Goal: Task Accomplishment & Management: Use online tool/utility

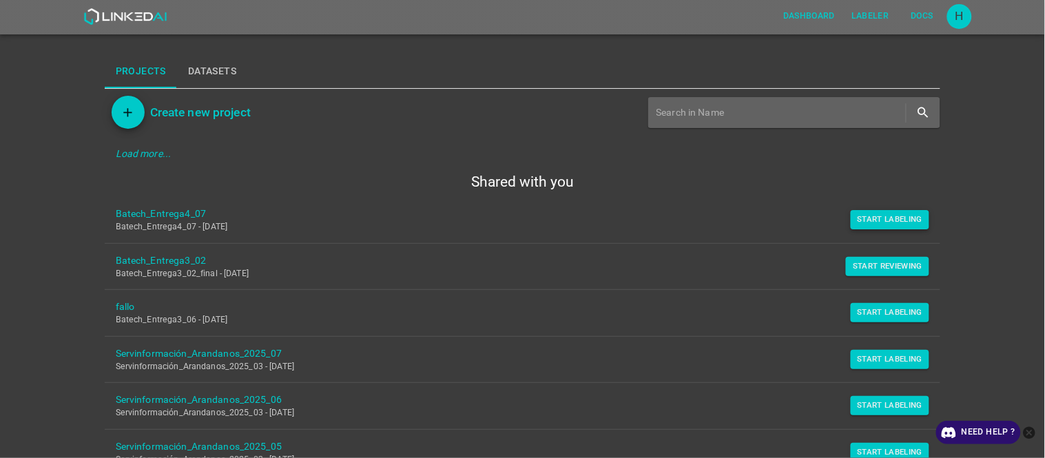
drag, startPoint x: 898, startPoint y: 212, endPoint x: 890, endPoint y: 219, distance: 10.7
click at [899, 210] on button "Start Labeling" at bounding box center [890, 219] width 79 height 19
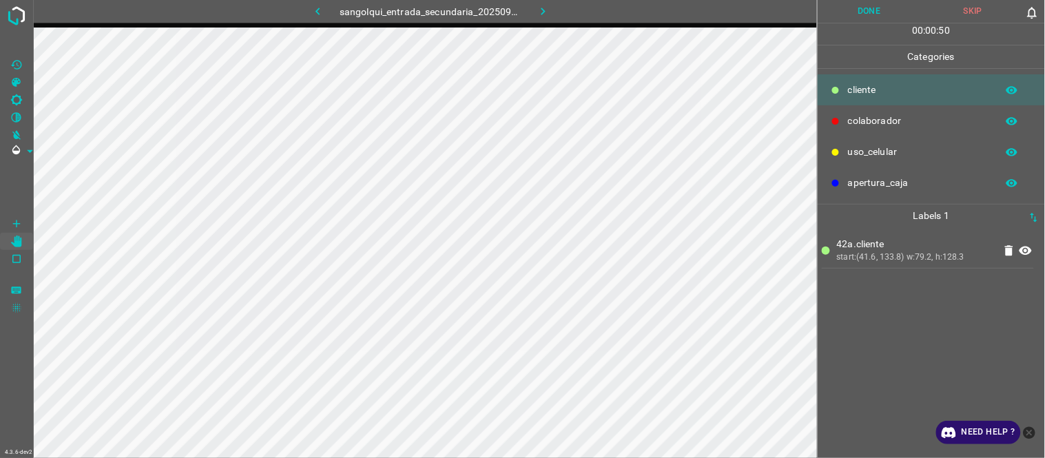
click at [890, 17] on button "Done" at bounding box center [870, 11] width 104 height 23
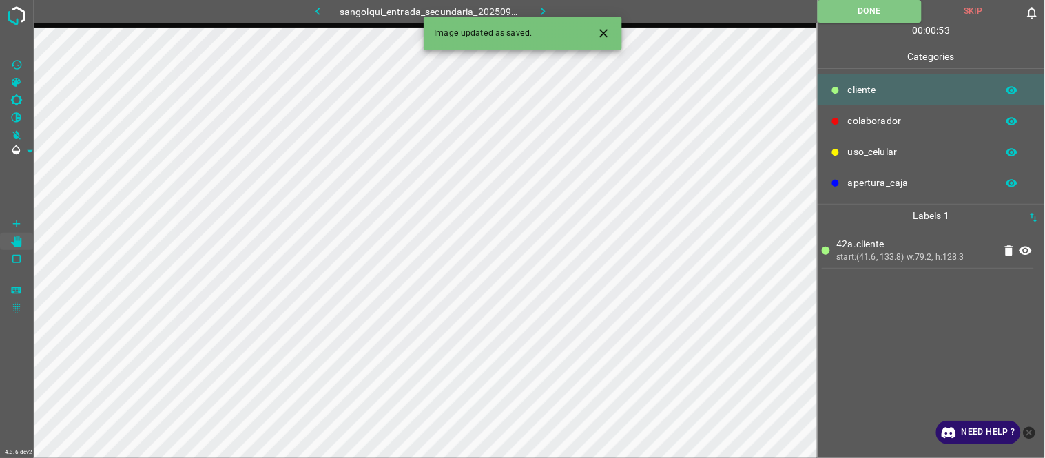
click at [536, 10] on icon "button" at bounding box center [543, 11] width 14 height 14
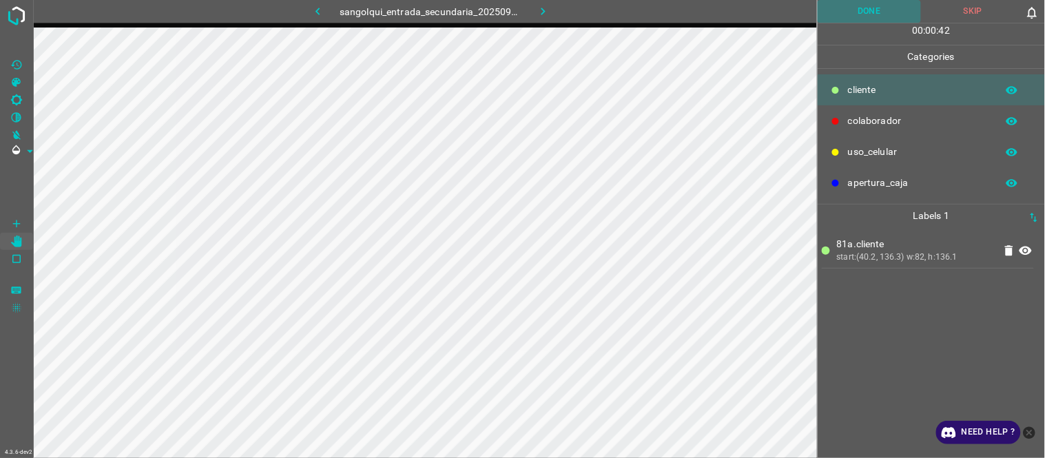
click at [872, 19] on button "Done" at bounding box center [870, 11] width 104 height 23
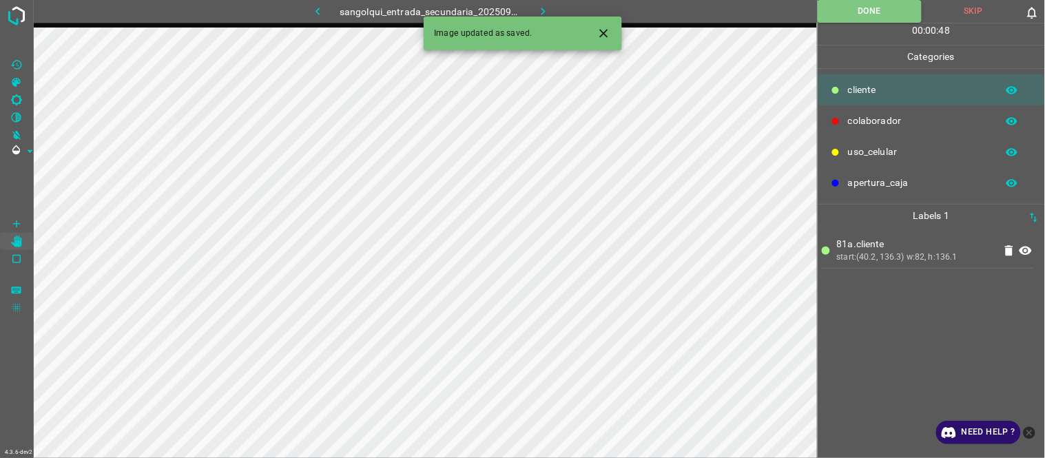
click at [536, 8] on icon "button" at bounding box center [543, 11] width 14 height 14
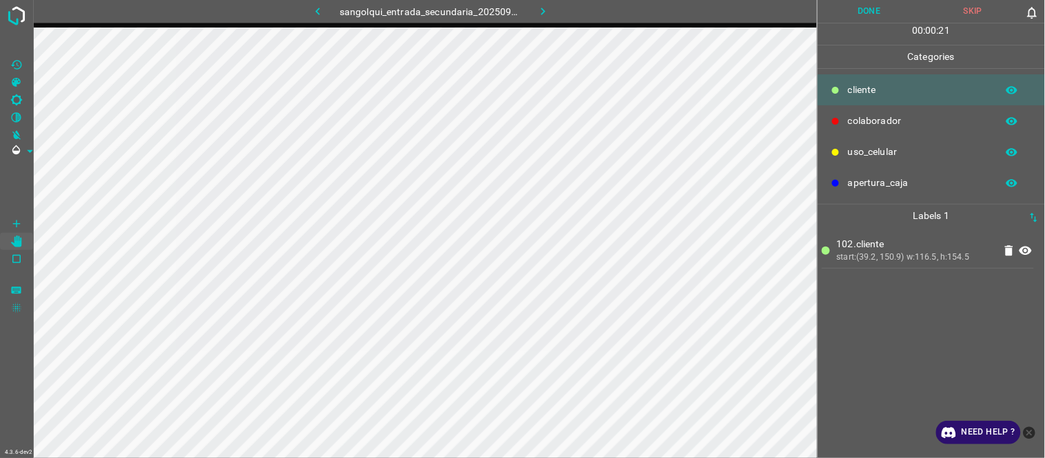
drag, startPoint x: 861, startPoint y: 8, endPoint x: 830, endPoint y: 14, distance: 31.6
click at [859, 10] on button "Done" at bounding box center [870, 11] width 104 height 23
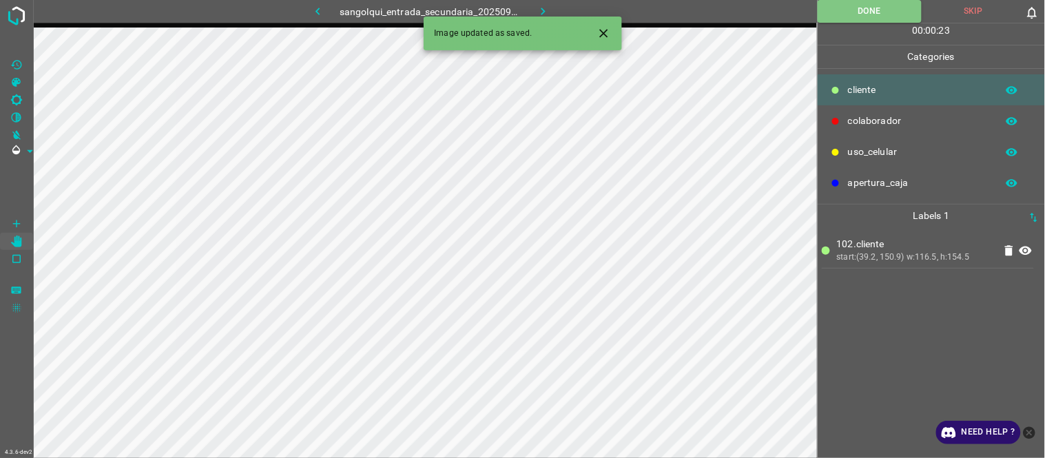
click at [542, 14] on icon "button" at bounding box center [543, 11] width 14 height 14
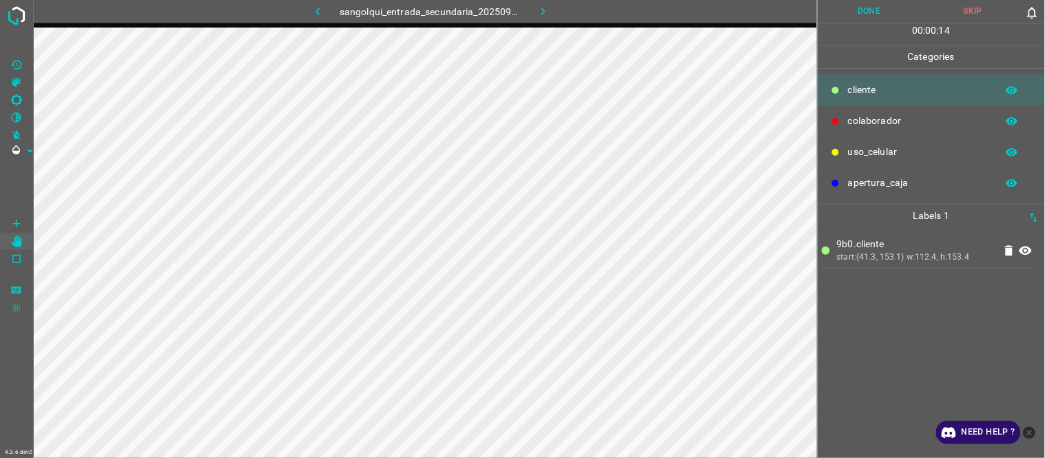
click at [879, 12] on button "Done" at bounding box center [870, 11] width 104 height 23
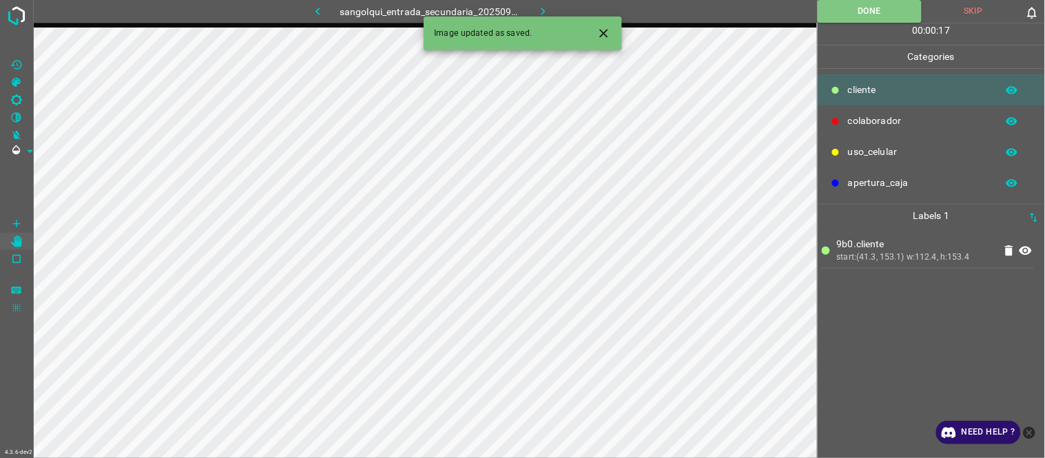
click at [535, 7] on button "button" at bounding box center [544, 11] width 44 height 23
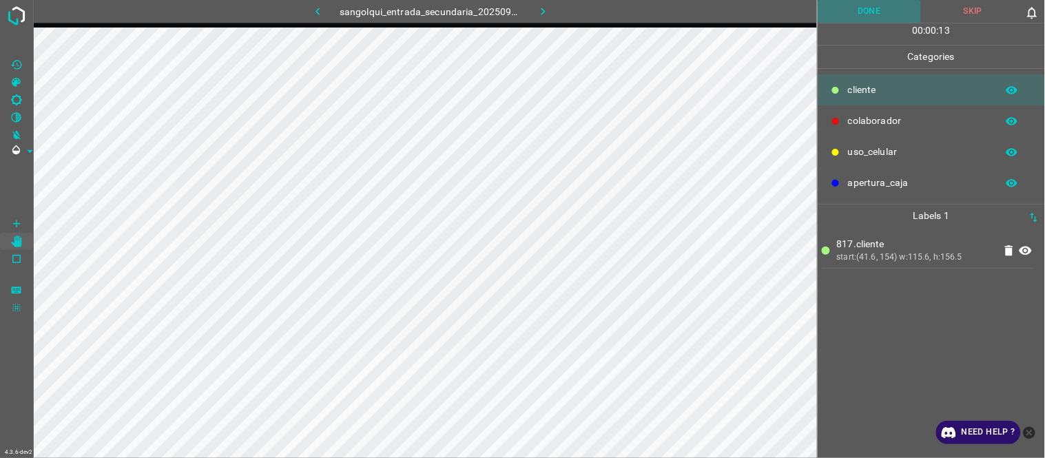
click at [850, 8] on button "Done" at bounding box center [870, 11] width 104 height 23
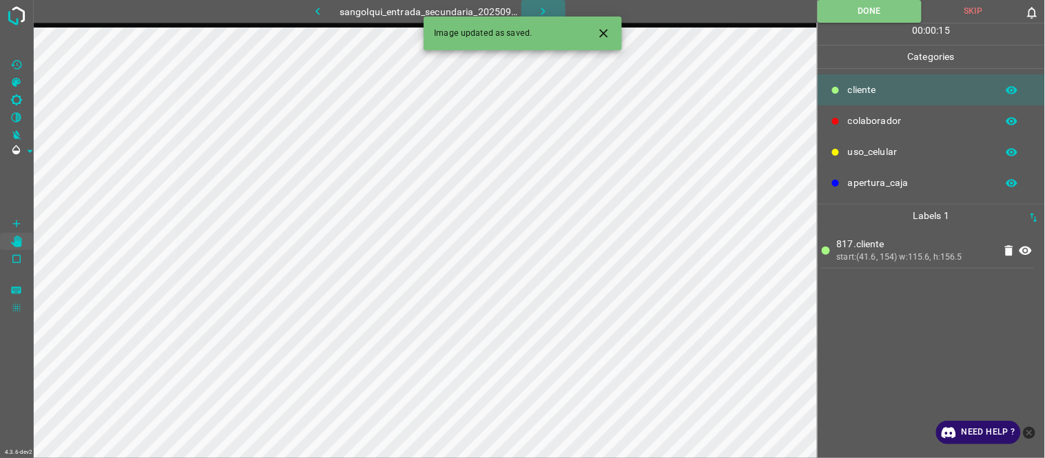
click at [546, 12] on icon "button" at bounding box center [543, 11] width 14 height 14
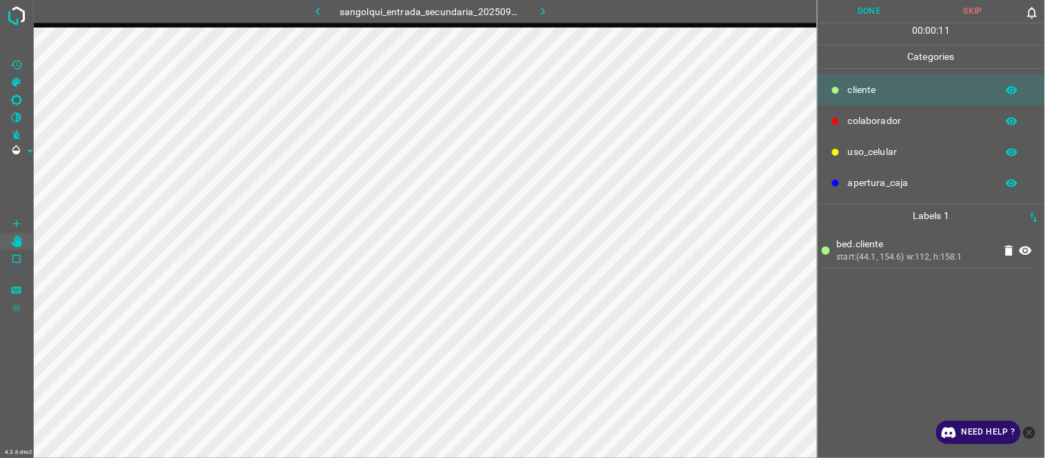
drag, startPoint x: 857, startPoint y: 5, endPoint x: 843, endPoint y: 11, distance: 15.1
click at [853, 8] on button "Done" at bounding box center [870, 11] width 104 height 23
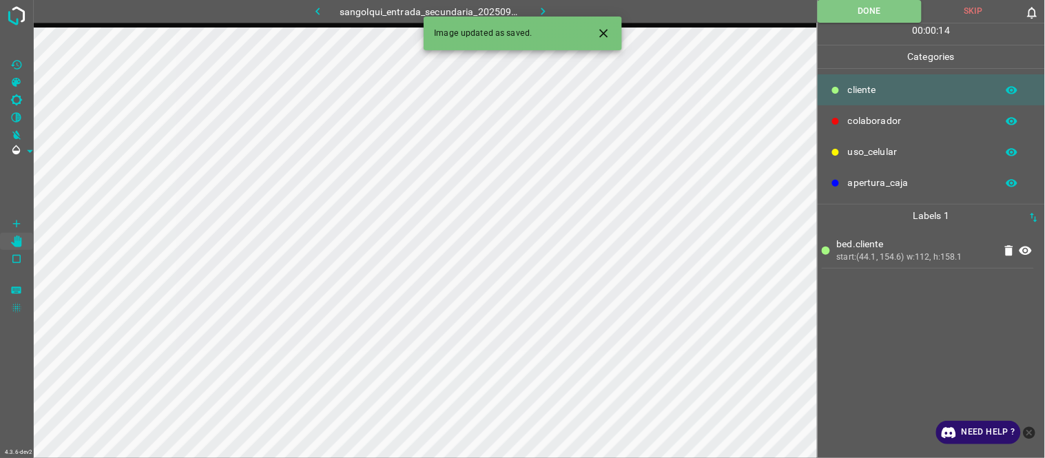
click at [540, 7] on icon "button" at bounding box center [543, 11] width 14 height 14
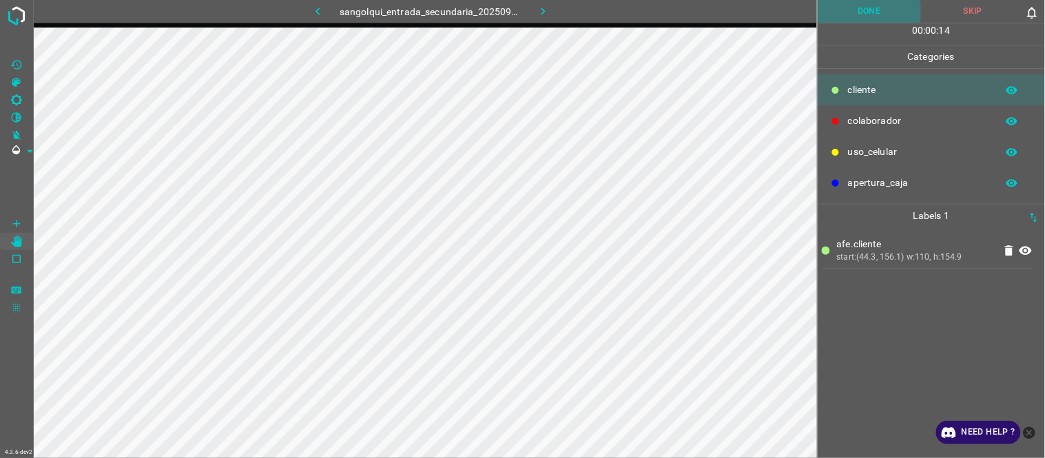
drag, startPoint x: 889, startPoint y: 5, endPoint x: 846, endPoint y: 19, distance: 45.5
click at [887, 3] on button "Done" at bounding box center [870, 11] width 104 height 23
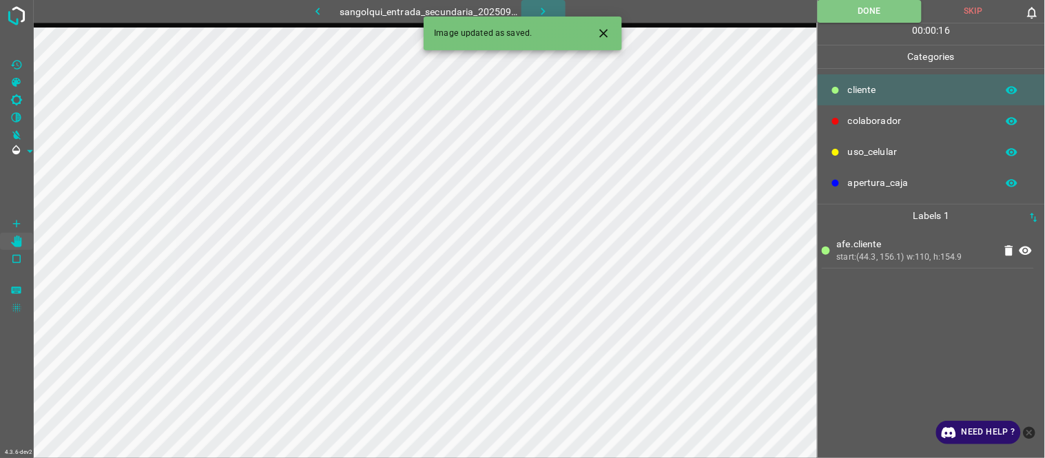
click at [538, 10] on icon "button" at bounding box center [543, 11] width 14 height 14
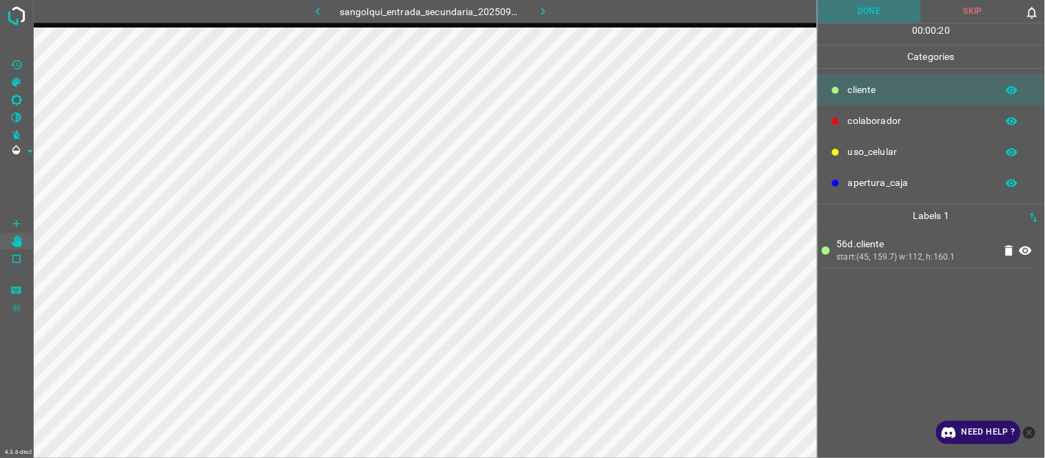
click at [879, 10] on button "Done" at bounding box center [870, 11] width 104 height 23
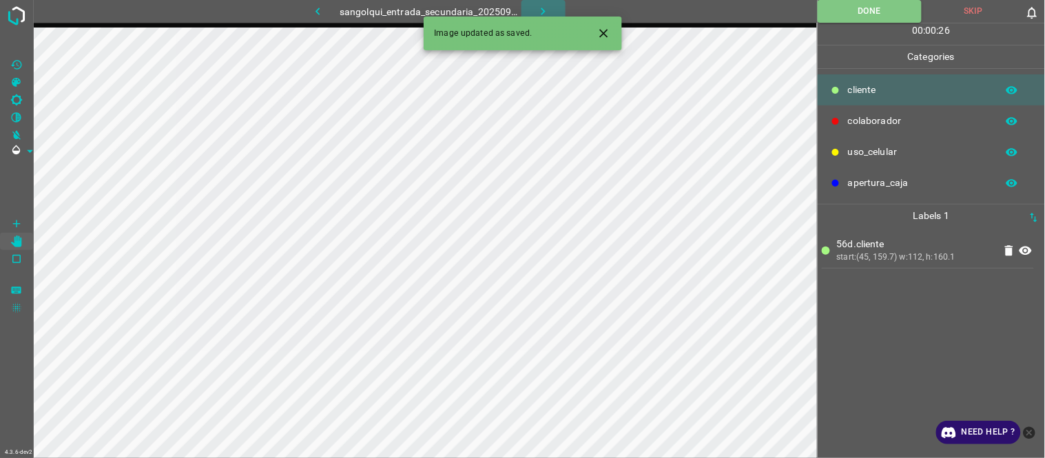
click at [550, 2] on button "button" at bounding box center [544, 11] width 44 height 23
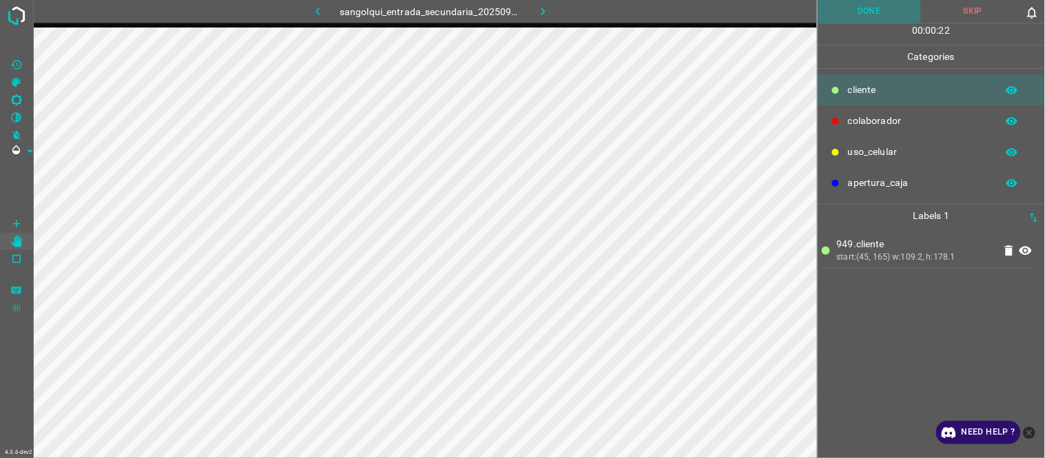
click at [865, 15] on button "Done" at bounding box center [870, 11] width 104 height 23
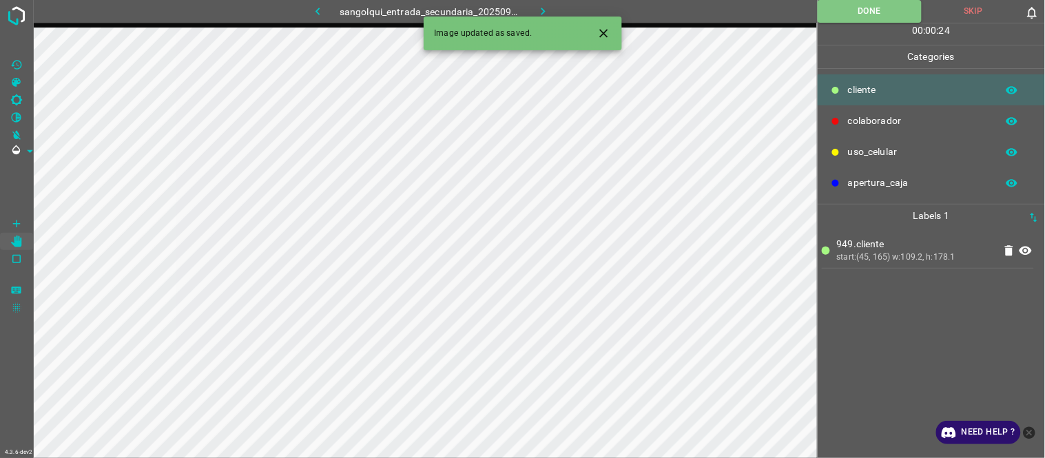
click at [547, 10] on icon "button" at bounding box center [543, 11] width 14 height 14
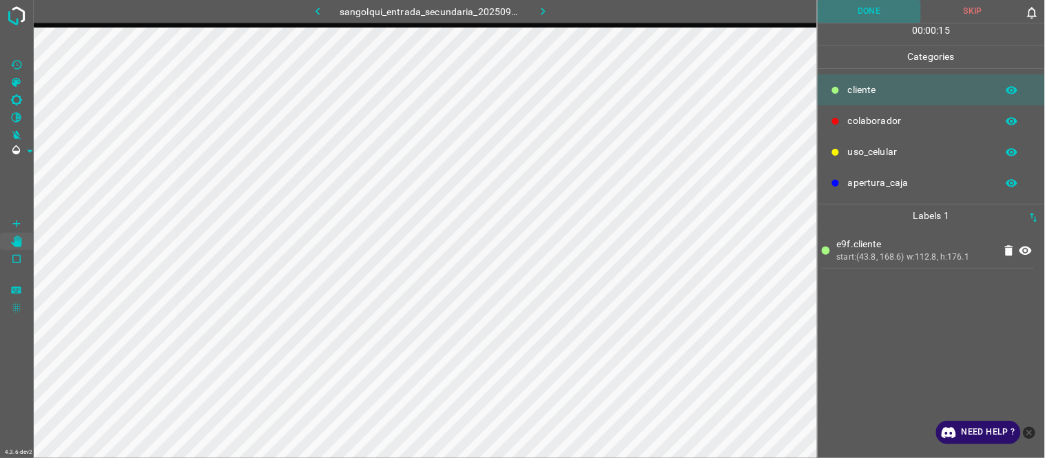
click at [887, 10] on button "Done" at bounding box center [870, 11] width 104 height 23
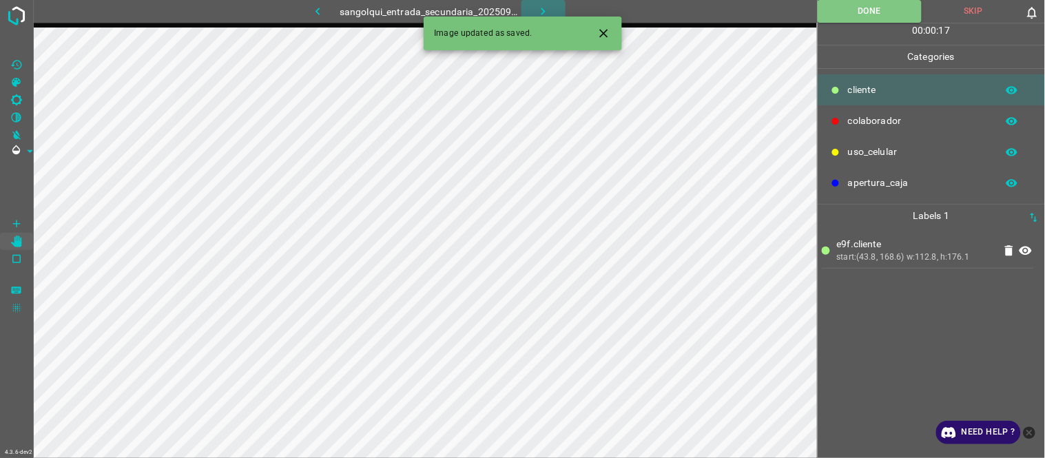
click at [546, 6] on icon "button" at bounding box center [543, 11] width 14 height 14
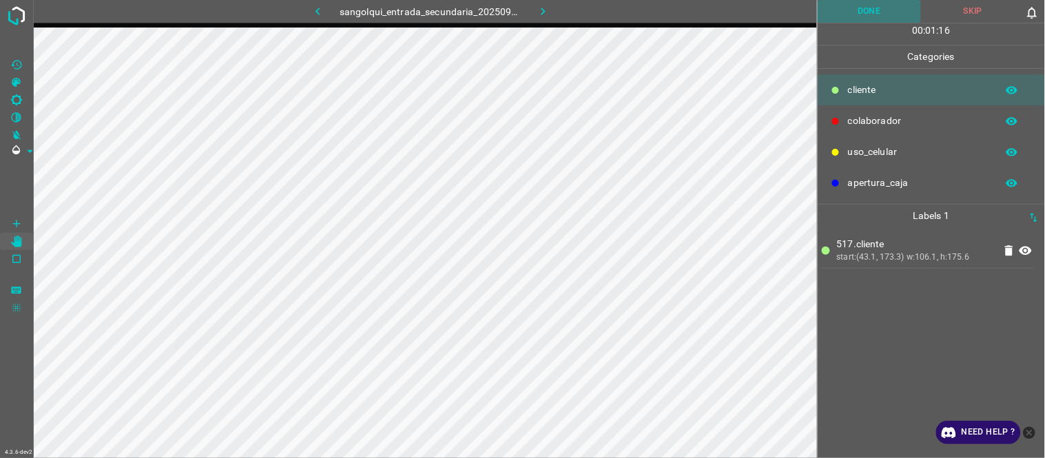
click at [877, 8] on button "Done" at bounding box center [870, 11] width 104 height 23
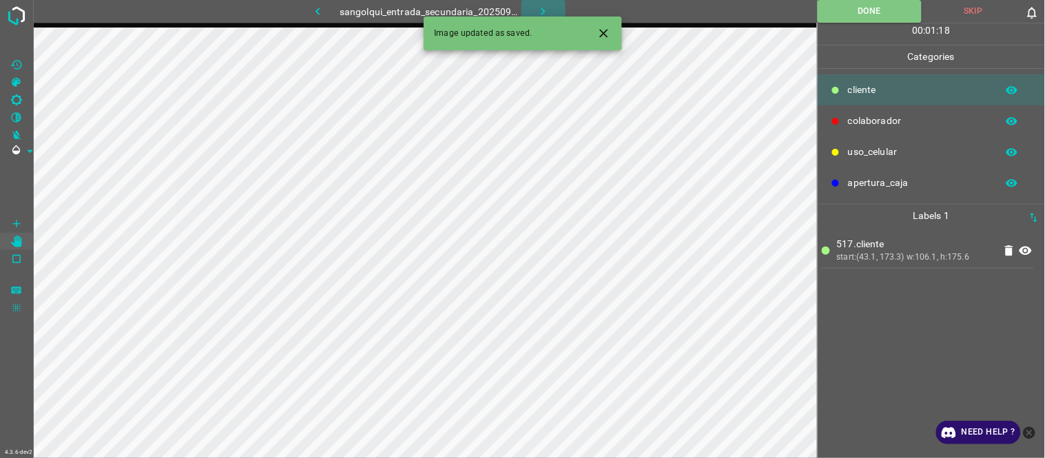
click at [540, 7] on icon "button" at bounding box center [543, 11] width 14 height 14
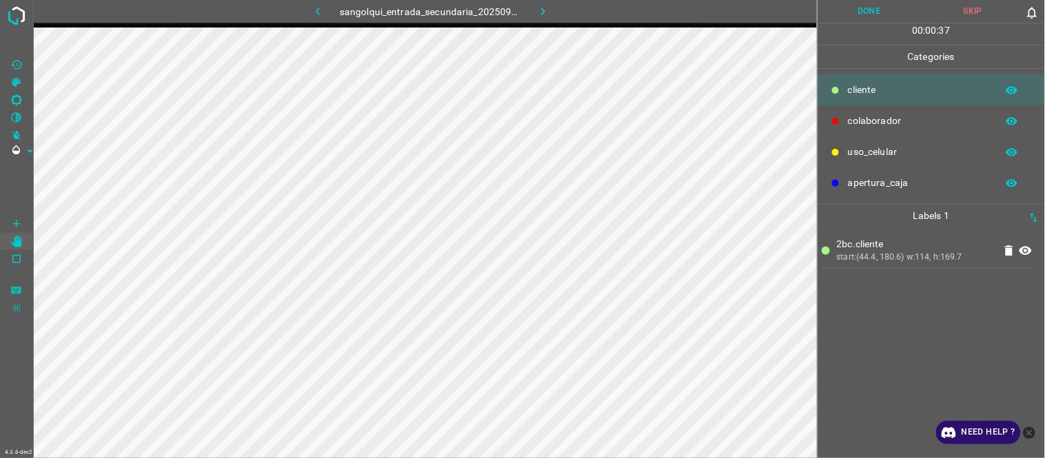
click at [885, 14] on button "Done" at bounding box center [870, 11] width 104 height 23
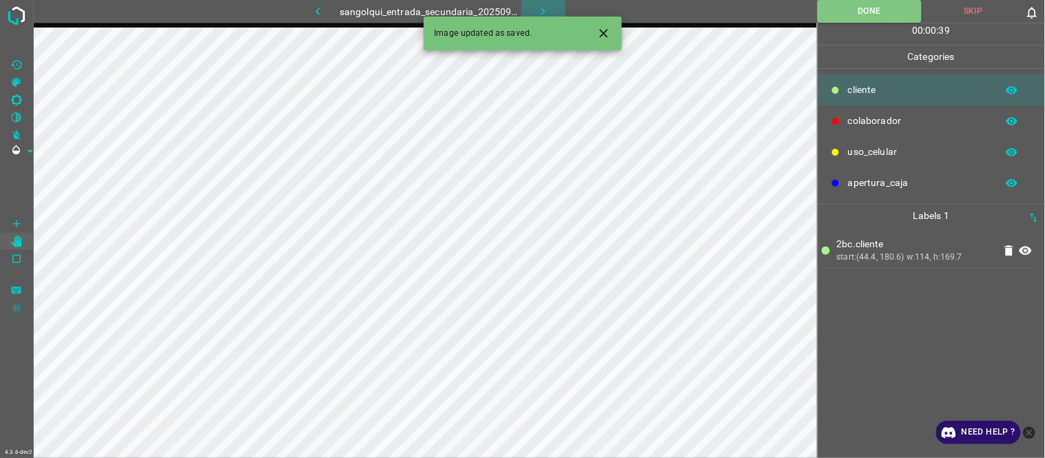
click at [545, 11] on icon "button" at bounding box center [544, 12] width 4 height 8
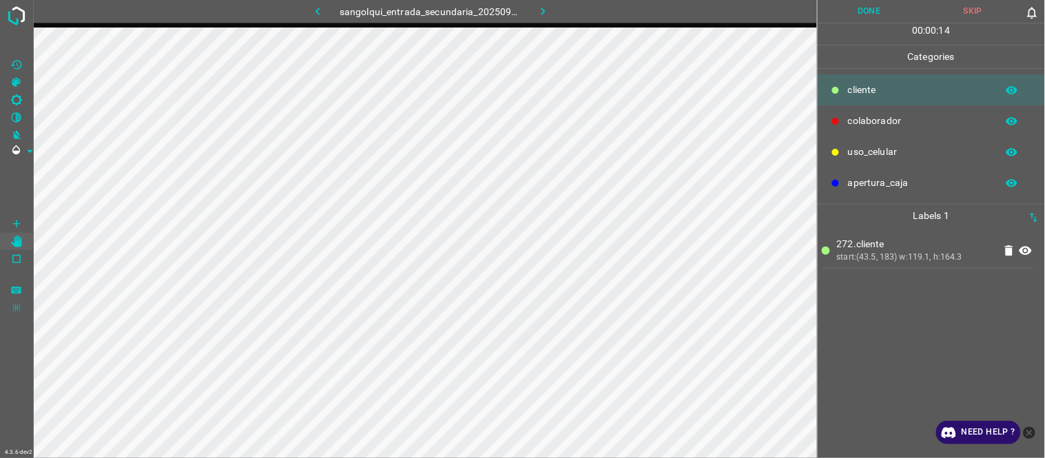
click at [872, 8] on button "Done" at bounding box center [870, 11] width 104 height 23
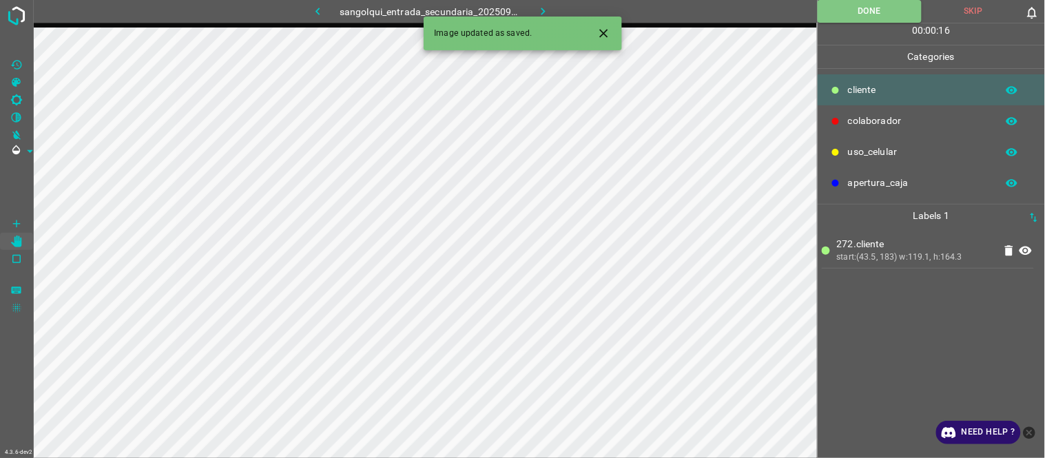
drag, startPoint x: 543, startPoint y: 11, endPoint x: 435, endPoint y: 2, distance: 108.6
click at [542, 11] on icon "button" at bounding box center [543, 11] width 14 height 14
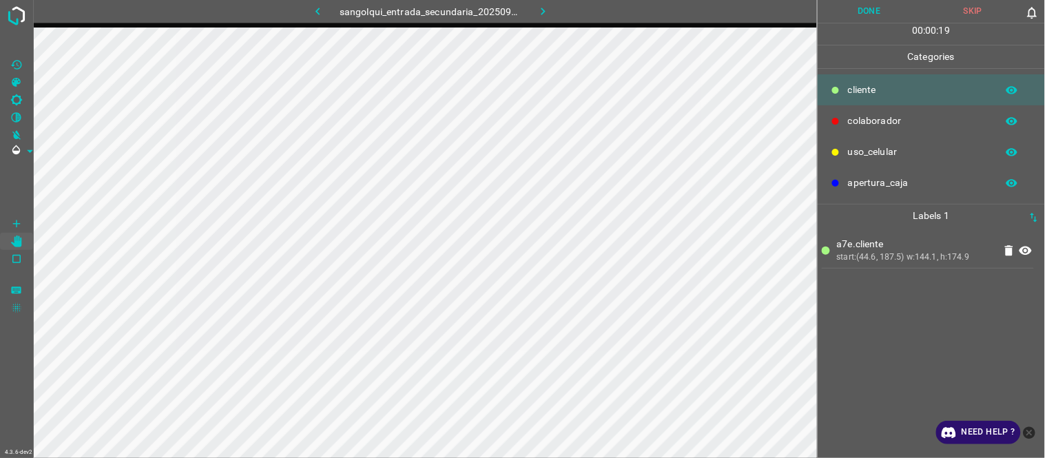
click at [850, 21] on button "Done" at bounding box center [870, 11] width 104 height 23
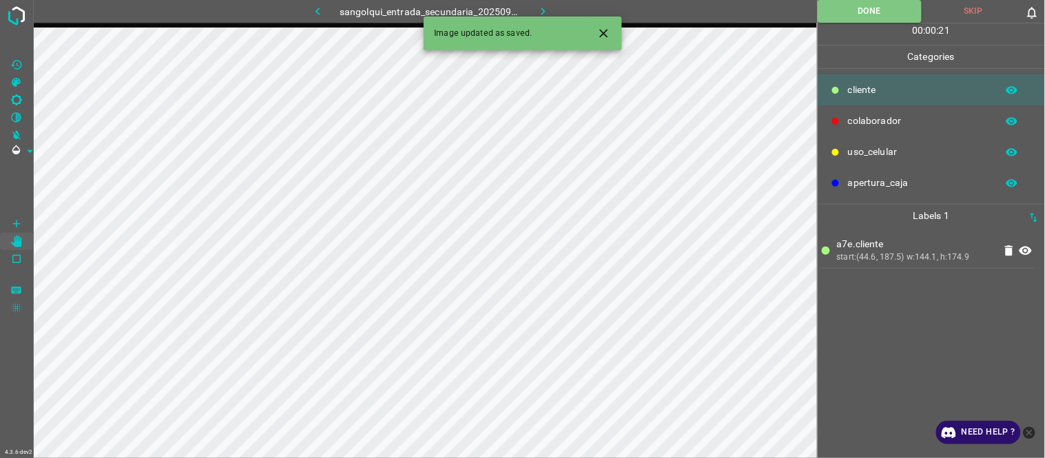
click at [549, 15] on icon "button" at bounding box center [543, 11] width 14 height 14
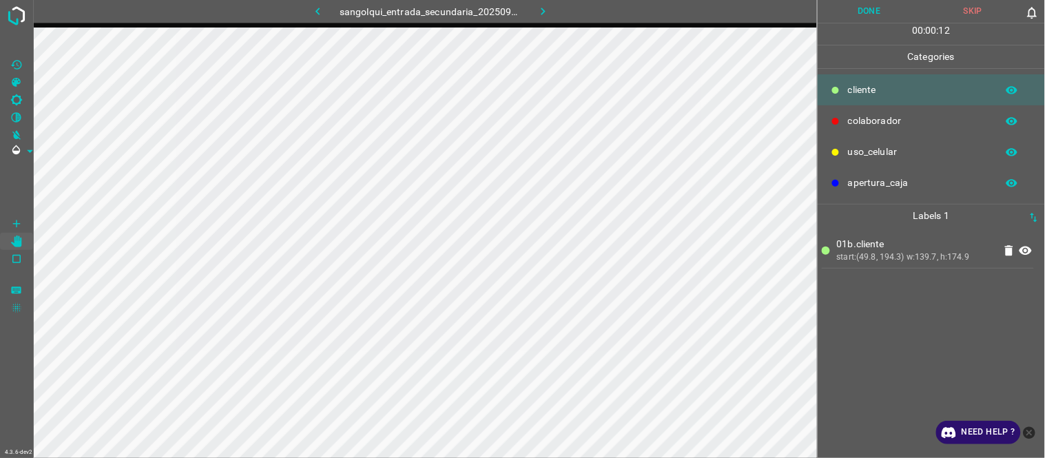
click at [870, 6] on button "Done" at bounding box center [870, 11] width 104 height 23
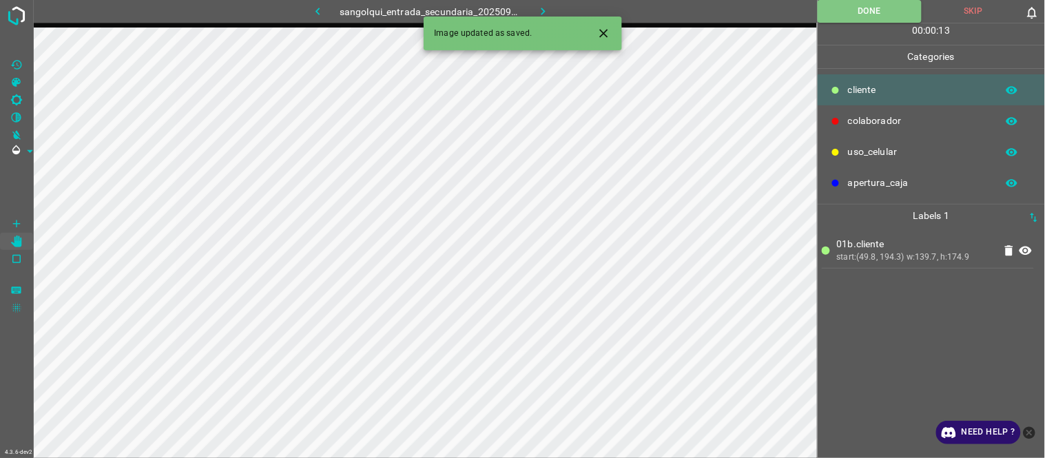
click at [553, 6] on button "button" at bounding box center [544, 11] width 44 height 23
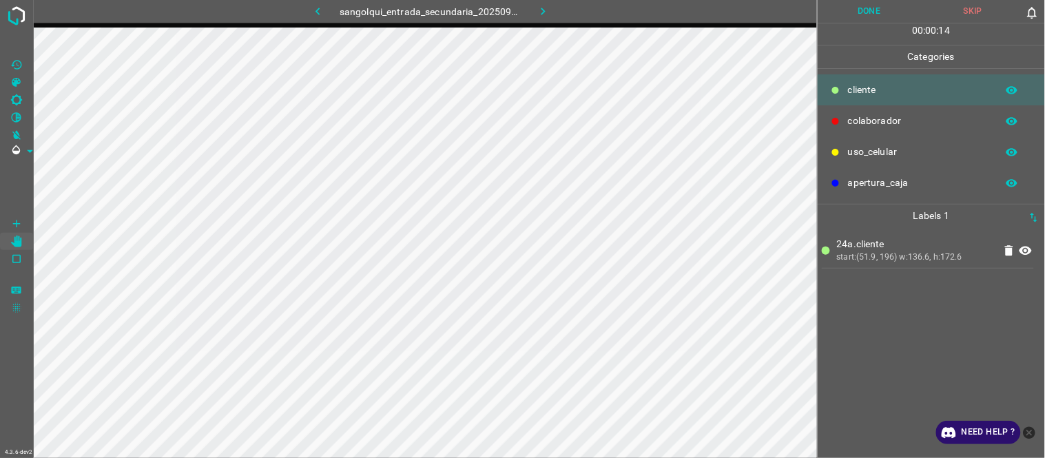
click at [880, 17] on button "Done" at bounding box center [870, 11] width 104 height 23
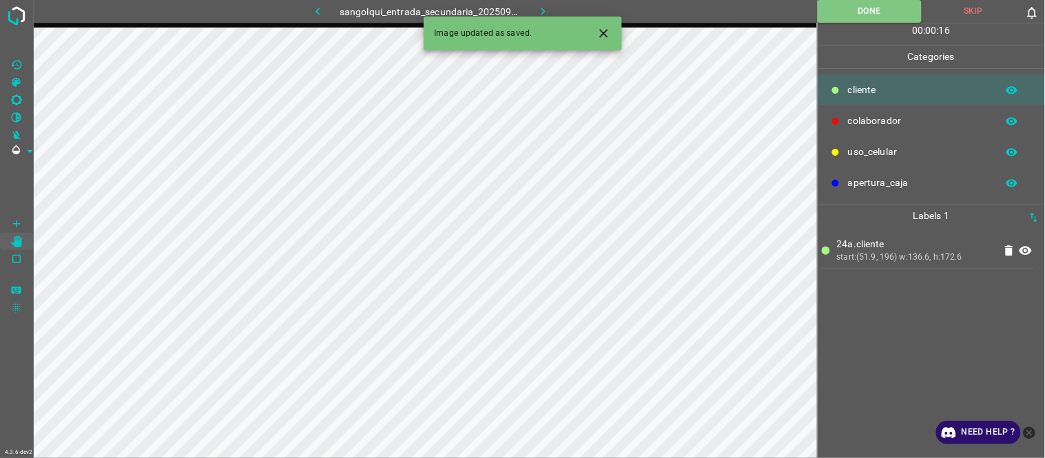
click at [537, 8] on icon "button" at bounding box center [543, 11] width 14 height 14
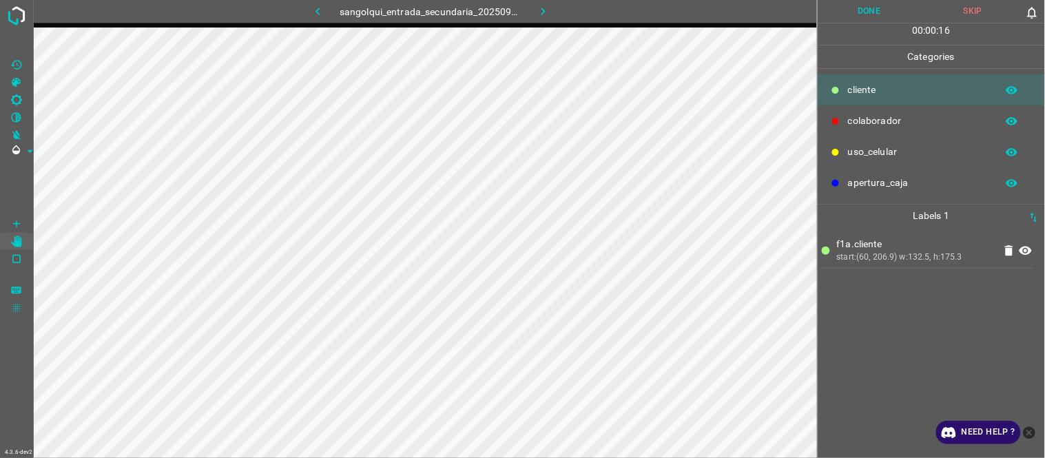
click at [891, 19] on button "Done" at bounding box center [870, 11] width 104 height 23
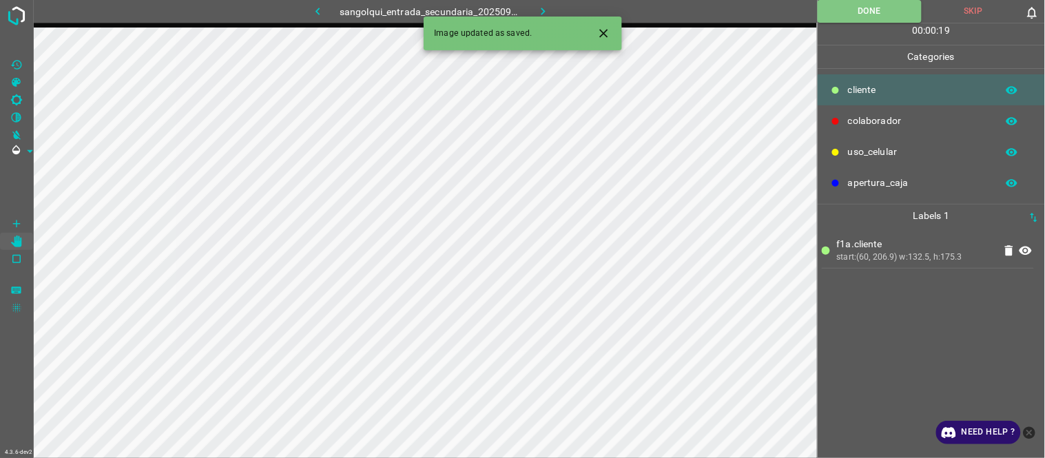
click at [540, 9] on icon "button" at bounding box center [543, 11] width 14 height 14
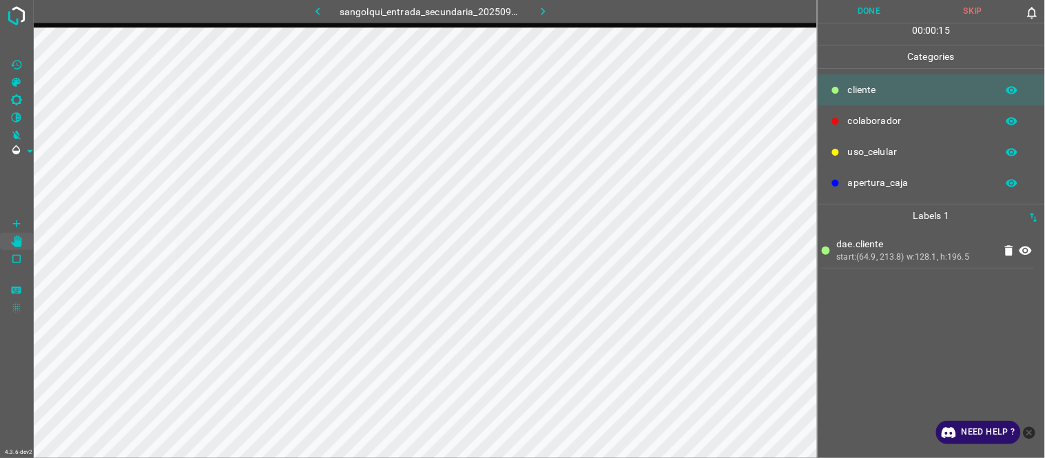
drag, startPoint x: 879, startPoint y: 10, endPoint x: 823, endPoint y: 14, distance: 55.2
click at [874, 12] on button "Done" at bounding box center [870, 11] width 104 height 23
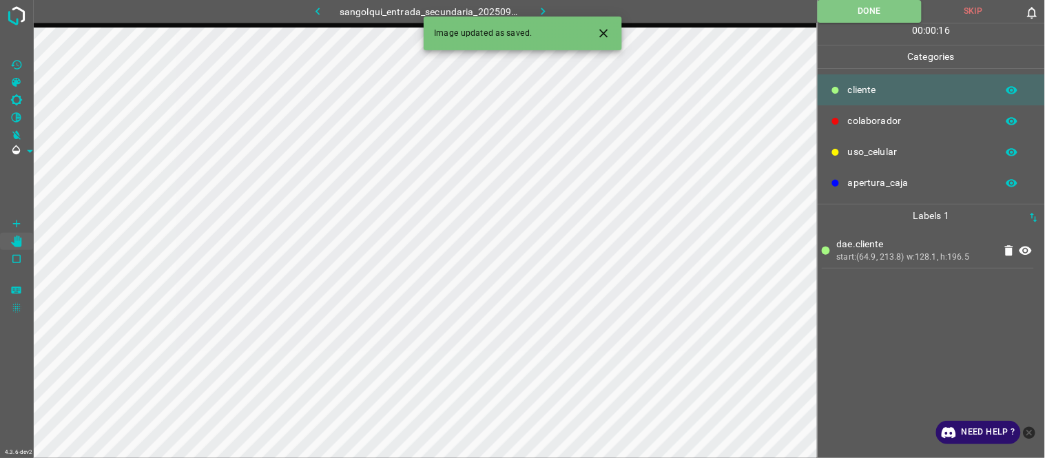
click at [548, 9] on icon "button" at bounding box center [543, 11] width 14 height 14
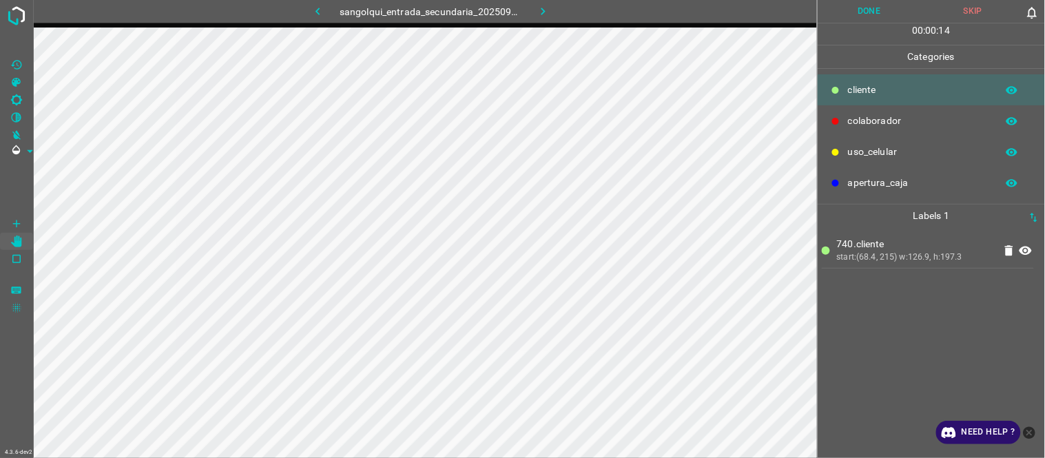
drag, startPoint x: 857, startPoint y: 12, endPoint x: 829, endPoint y: 22, distance: 29.2
click at [855, 14] on button "Done" at bounding box center [870, 11] width 104 height 23
click at [870, 19] on button "Done" at bounding box center [870, 11] width 104 height 23
click at [872, 11] on button "Done" at bounding box center [870, 11] width 104 height 23
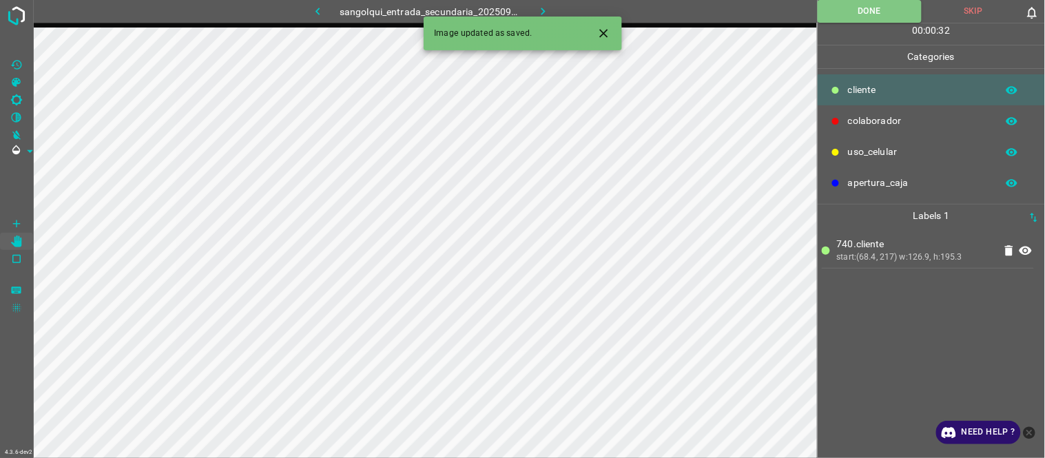
click at [607, 30] on icon "Close" at bounding box center [603, 33] width 8 height 8
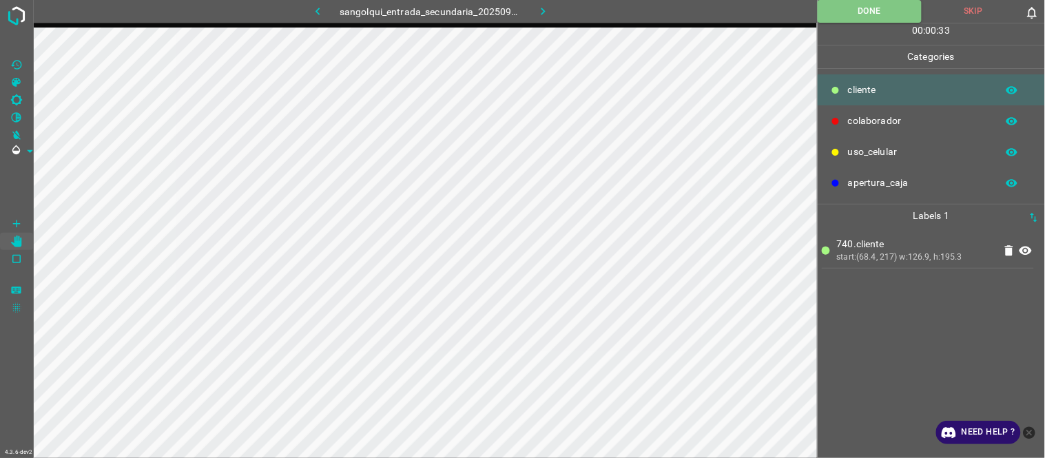
click at [538, 12] on icon "button" at bounding box center [543, 11] width 14 height 14
click at [889, 12] on button "Done" at bounding box center [870, 11] width 104 height 23
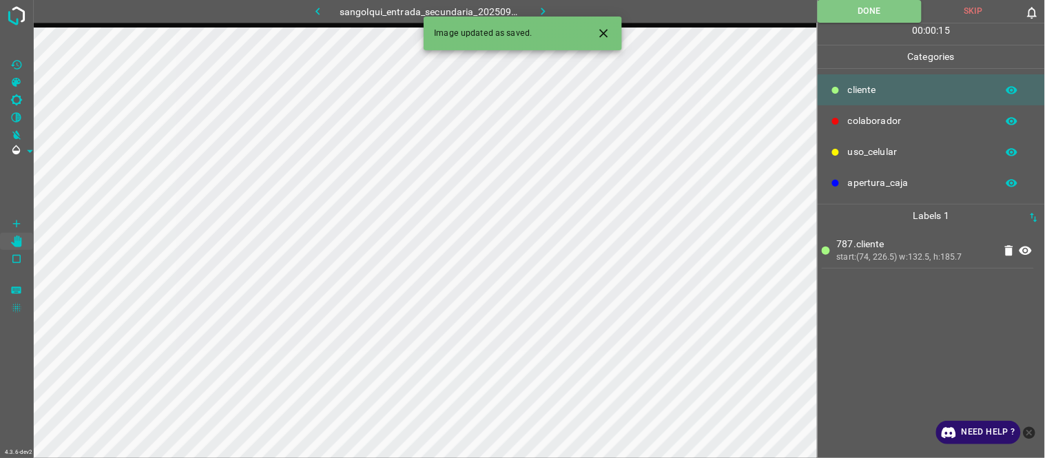
click at [540, 7] on icon "button" at bounding box center [543, 11] width 14 height 14
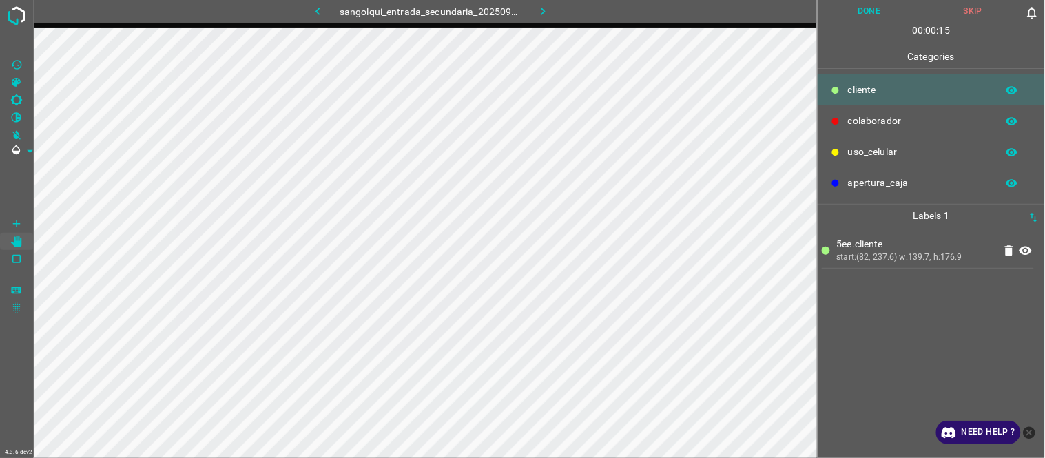
click at [879, 17] on button "Done" at bounding box center [870, 11] width 104 height 23
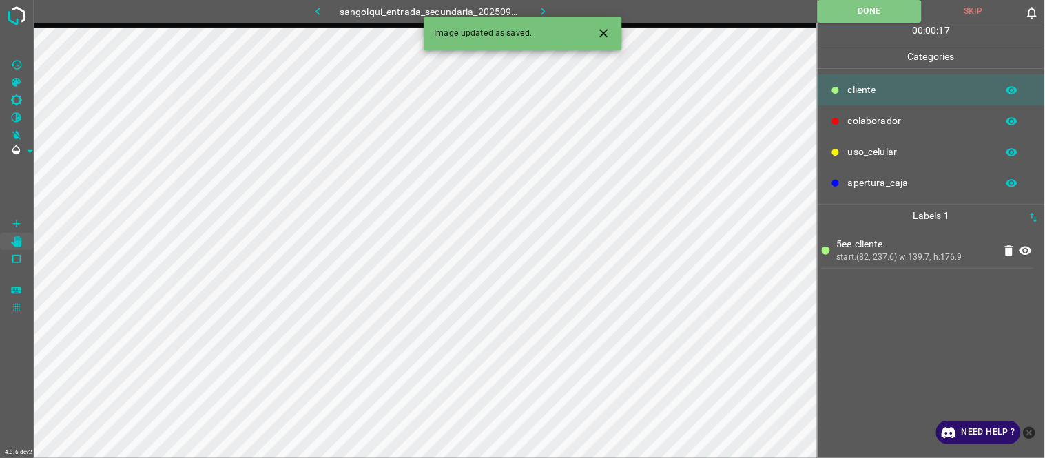
click at [541, 11] on icon "button" at bounding box center [543, 11] width 14 height 14
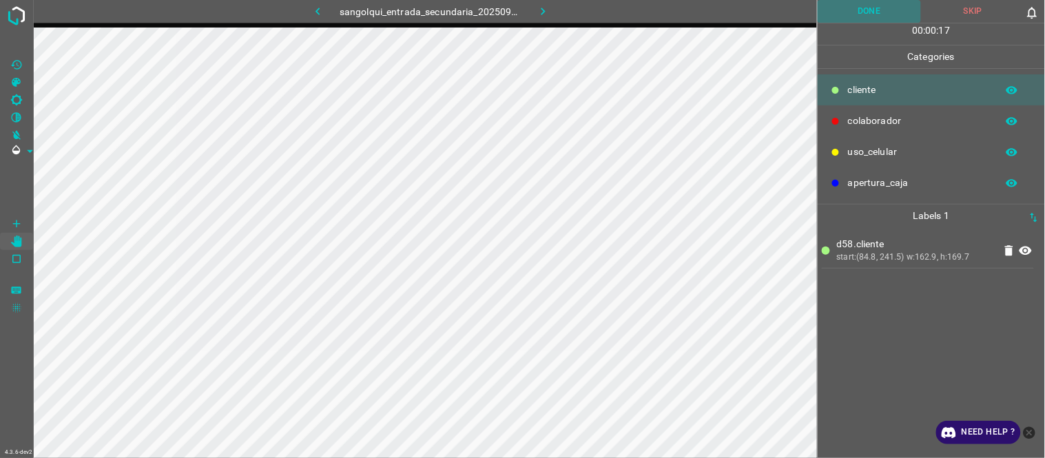
click at [870, 10] on button "Done" at bounding box center [870, 11] width 104 height 23
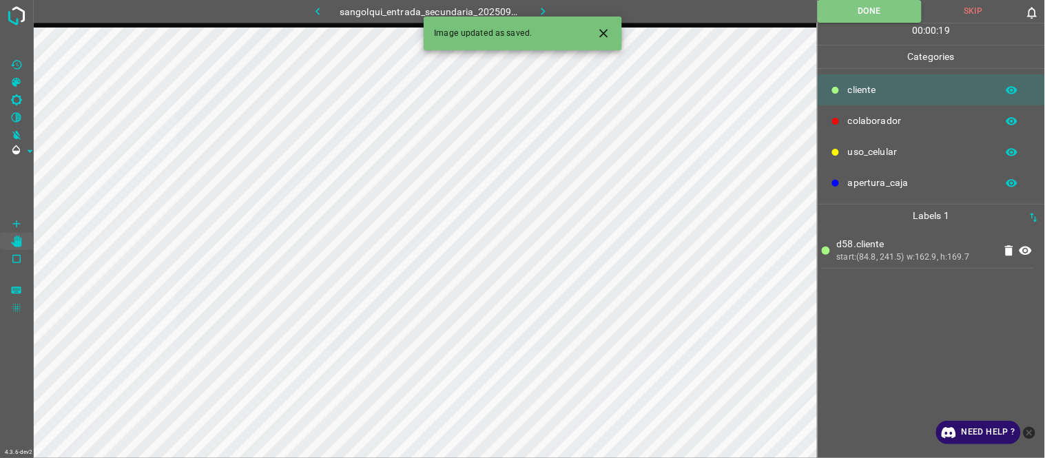
click at [533, 8] on button "button" at bounding box center [544, 11] width 44 height 23
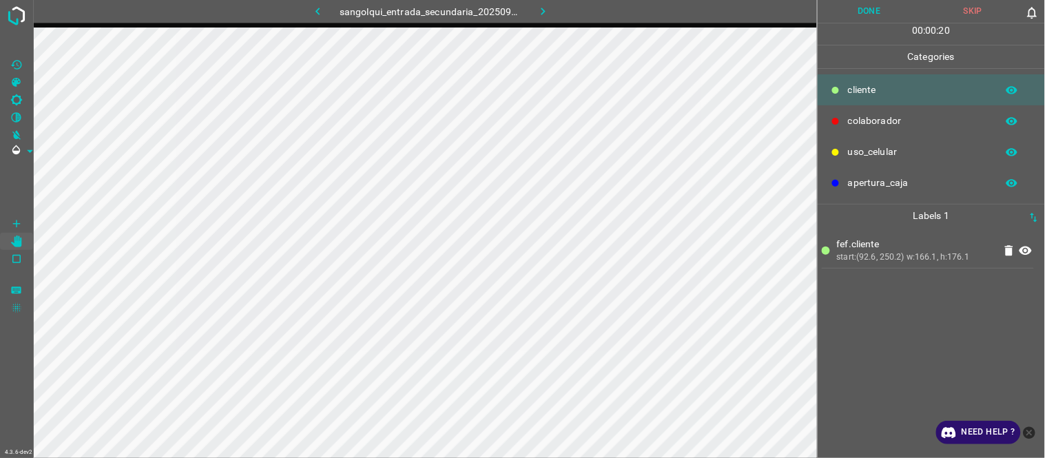
click at [865, 5] on button "Done" at bounding box center [870, 11] width 104 height 23
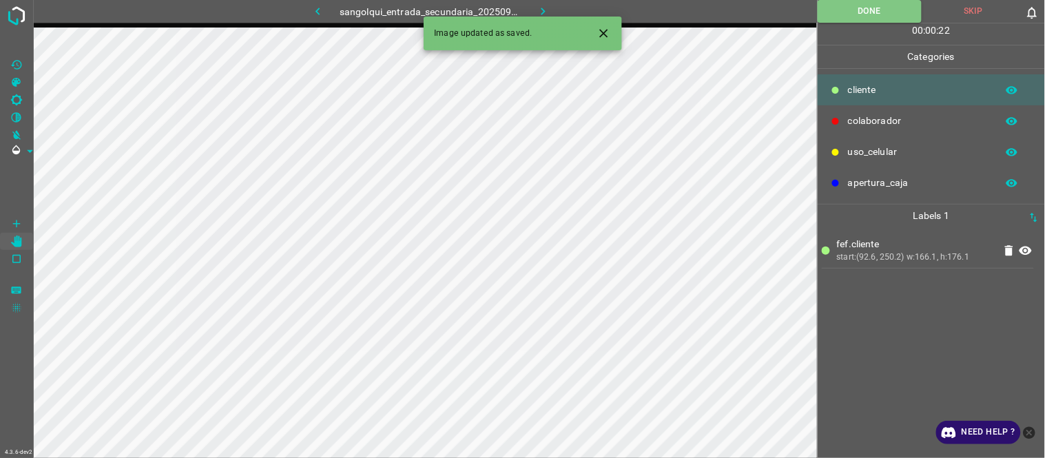
click at [536, 4] on icon "button" at bounding box center [543, 11] width 14 height 14
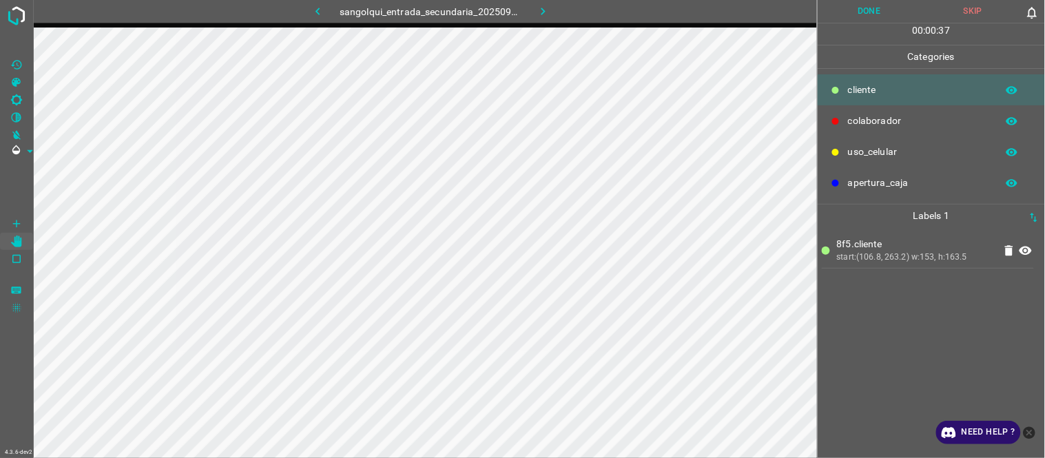
click at [894, 10] on button "Done" at bounding box center [870, 11] width 104 height 23
click at [877, 8] on button "Done" at bounding box center [870, 11] width 104 height 23
click at [845, 12] on button "Done" at bounding box center [870, 11] width 104 height 23
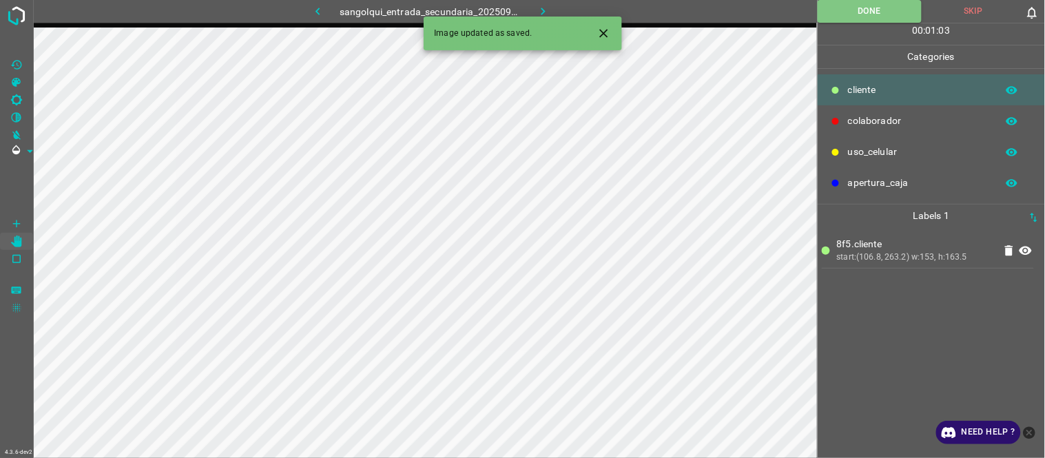
click at [546, 5] on icon "button" at bounding box center [543, 11] width 14 height 14
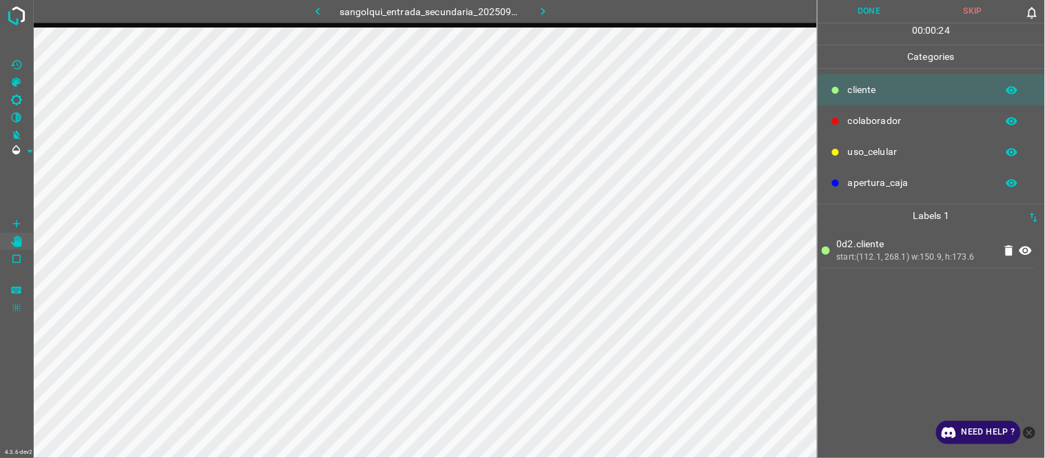
click at [882, 10] on button "Done" at bounding box center [870, 11] width 104 height 23
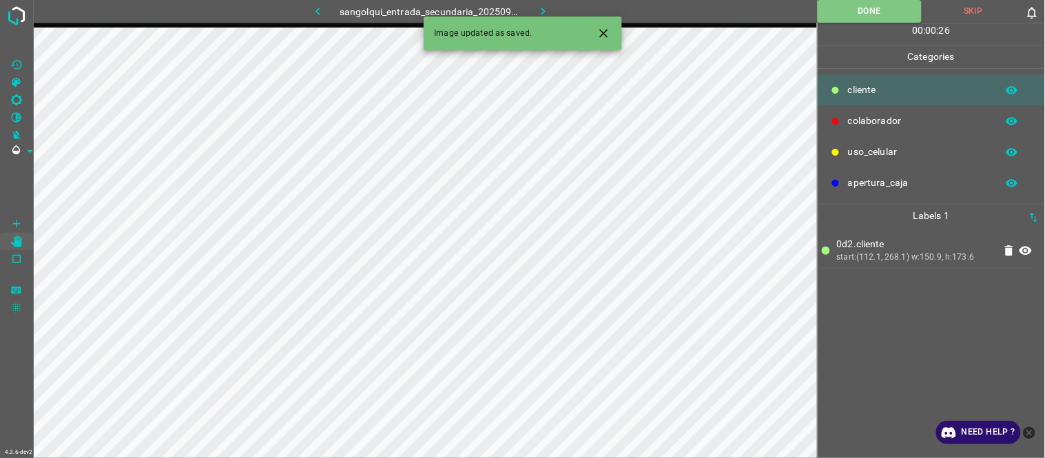
click at [540, 12] on icon "button" at bounding box center [543, 11] width 14 height 14
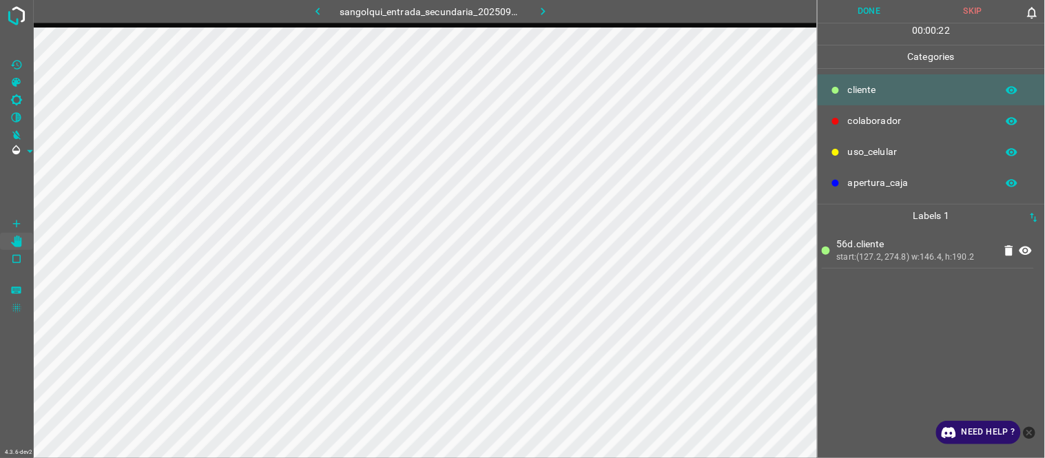
click at [865, 3] on button "Done" at bounding box center [870, 11] width 104 height 23
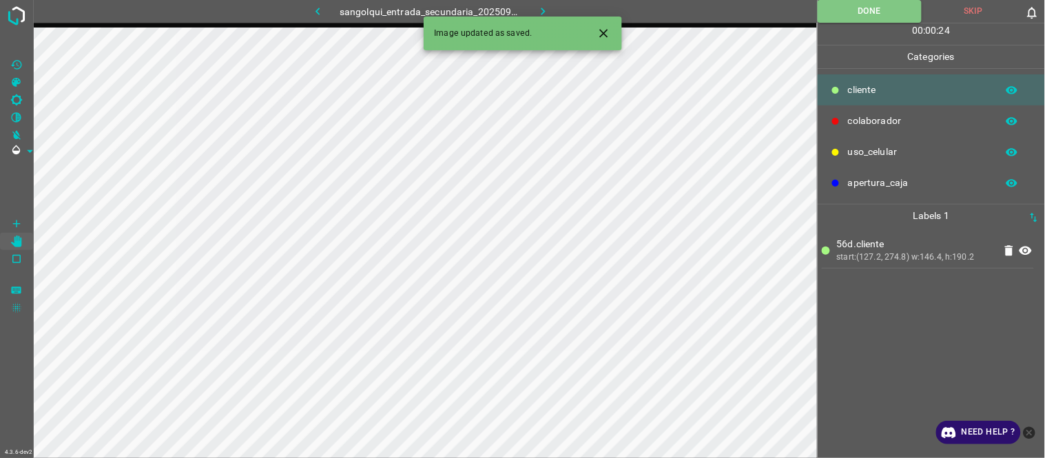
click at [535, 17] on div "Image updated as saved." at bounding box center [523, 34] width 198 height 34
click at [542, 8] on icon "button" at bounding box center [544, 12] width 4 height 8
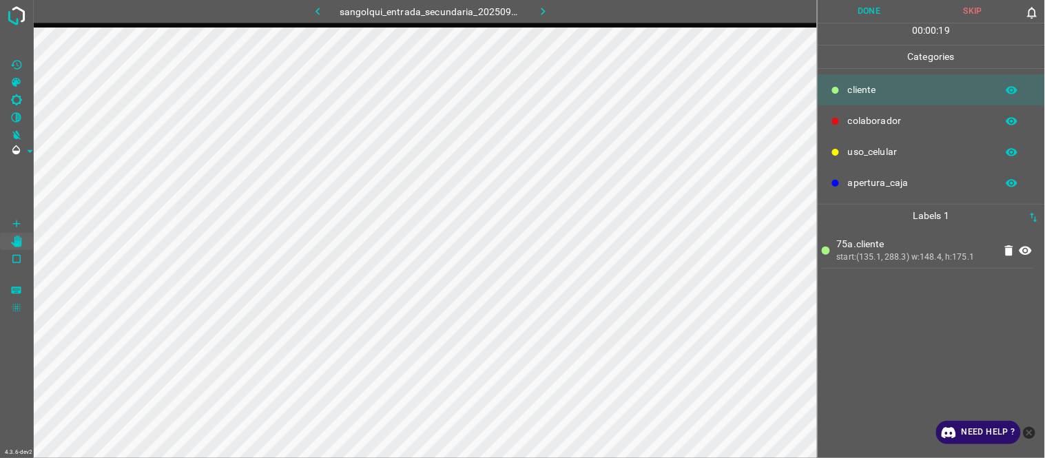
click at [862, 10] on button "Done" at bounding box center [870, 11] width 104 height 23
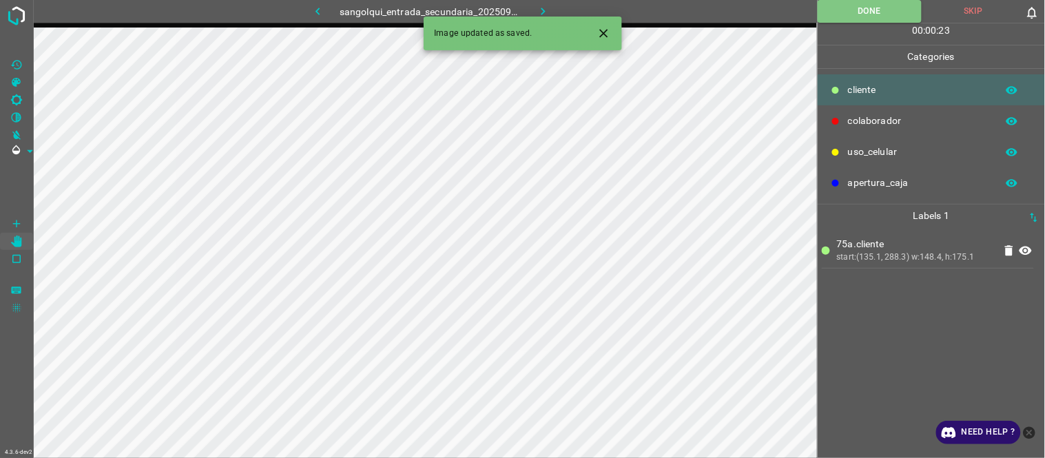
click at [540, 12] on icon "button" at bounding box center [543, 11] width 14 height 14
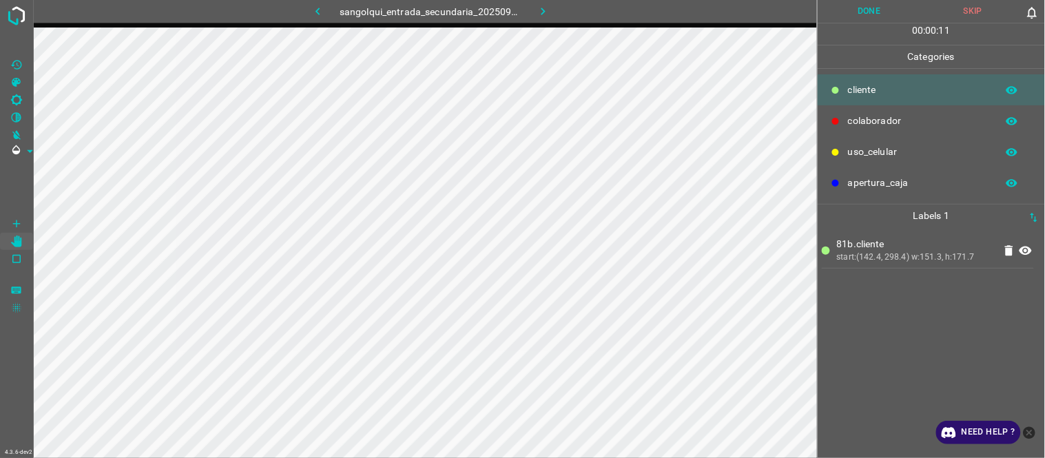
drag, startPoint x: 888, startPoint y: 8, endPoint x: 843, endPoint y: 31, distance: 49.6
click at [886, 8] on button "Done" at bounding box center [870, 11] width 104 height 23
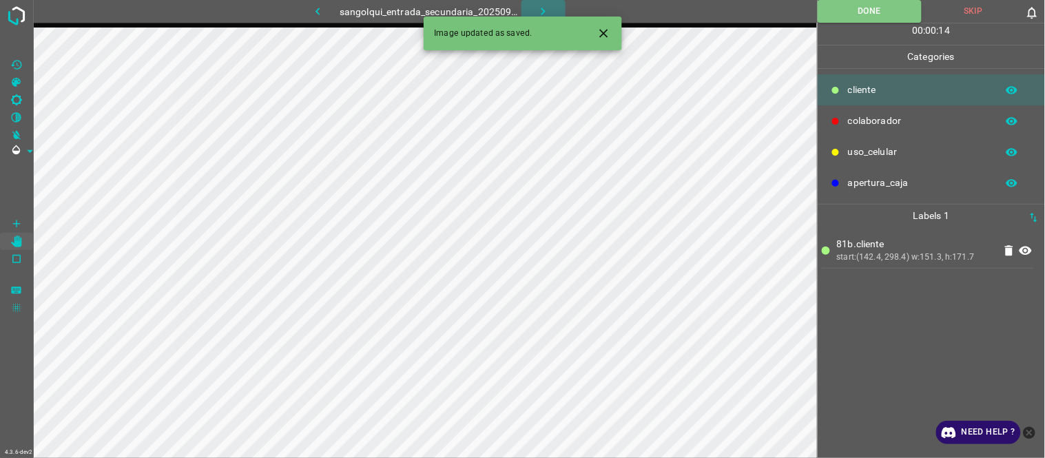
click at [536, 8] on icon "button" at bounding box center [543, 11] width 14 height 14
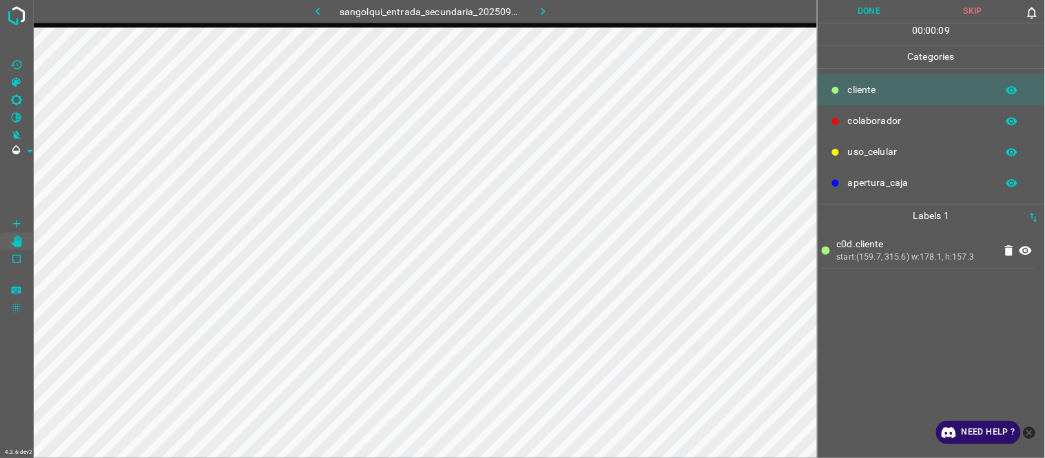
click at [848, 10] on button "Done" at bounding box center [870, 11] width 104 height 23
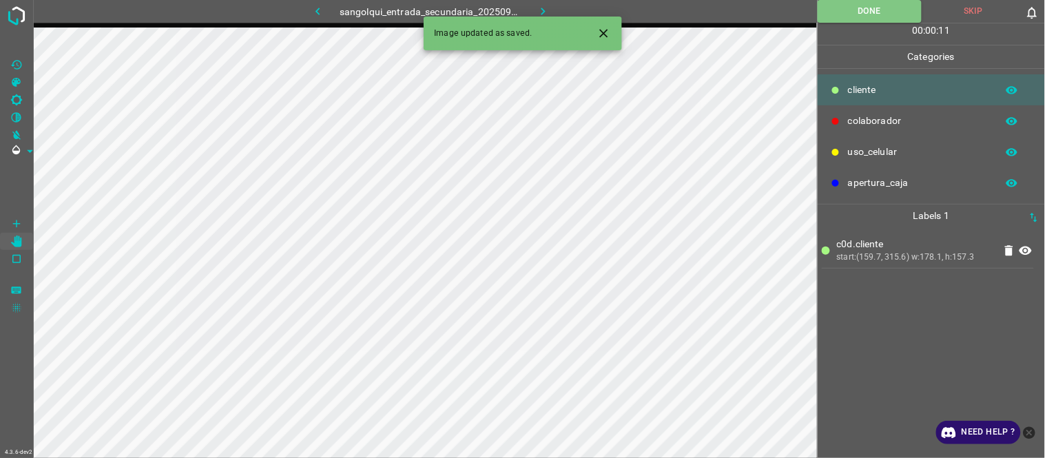
click at [540, 7] on icon "button" at bounding box center [543, 11] width 14 height 14
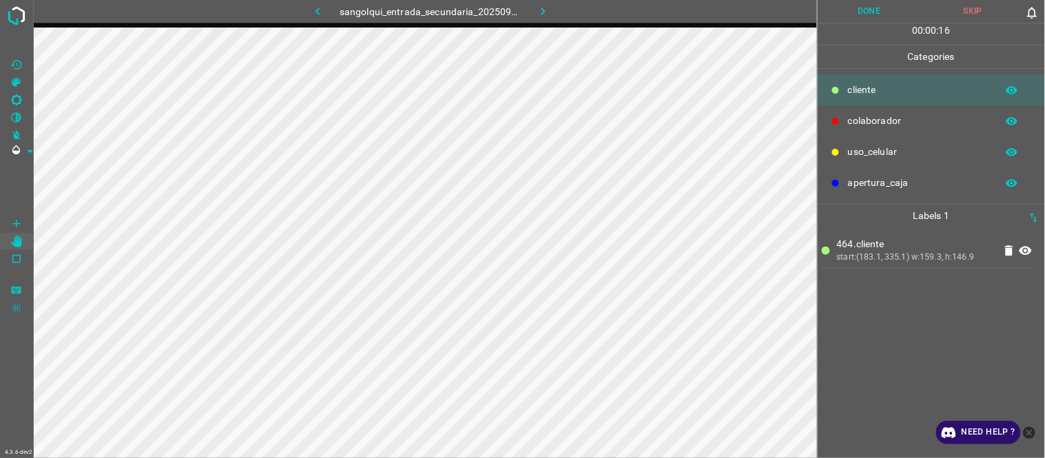
click at [870, 11] on button "Done" at bounding box center [870, 11] width 104 height 23
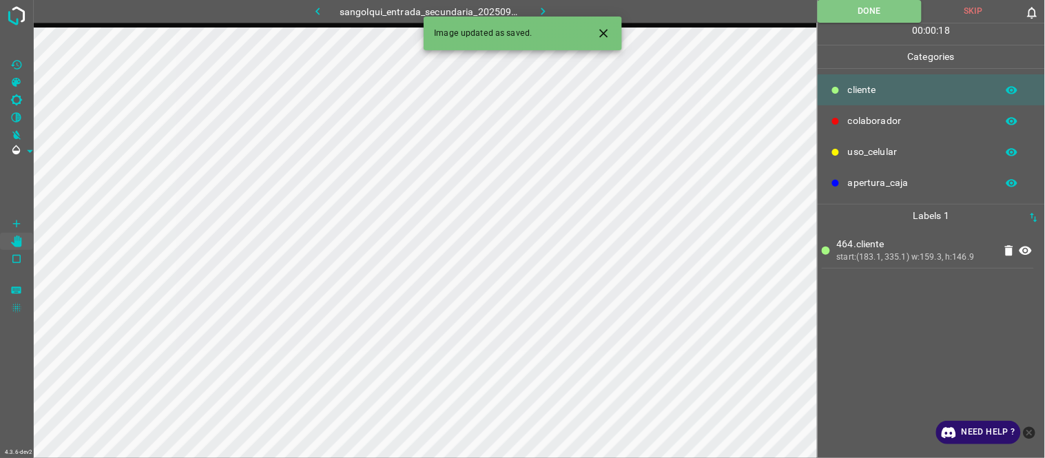
click at [542, 7] on icon "button" at bounding box center [543, 11] width 14 height 14
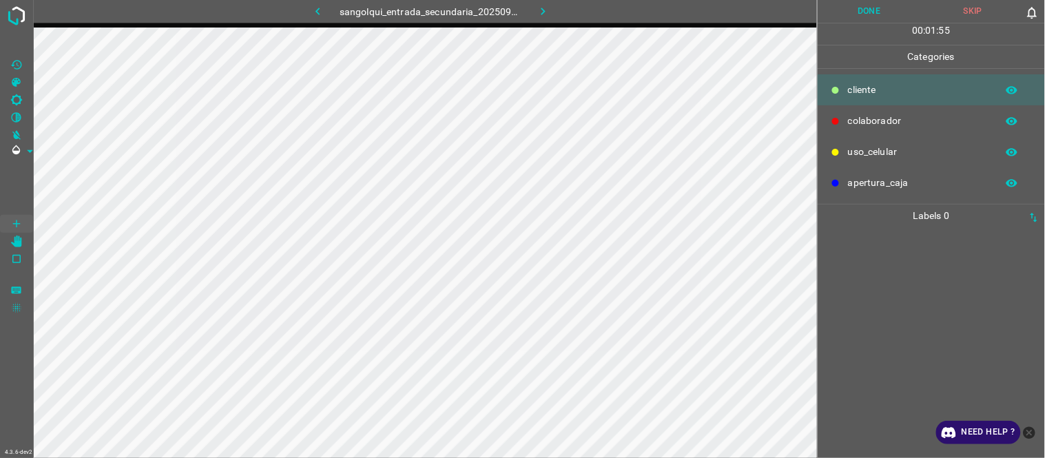
click at [881, 287] on div at bounding box center [931, 342] width 219 height 231
click at [314, 10] on icon "button" at bounding box center [318, 11] width 14 height 14
click at [327, 14] on button "button" at bounding box center [318, 11] width 44 height 23
click at [553, 16] on button "button" at bounding box center [544, 11] width 44 height 23
click at [542, 10] on icon "button" at bounding box center [544, 12] width 4 height 8
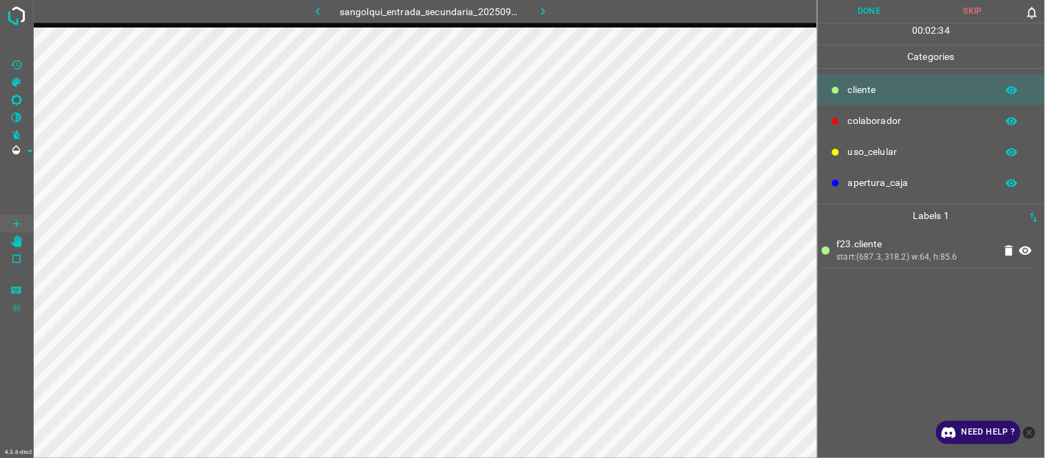
click at [958, 342] on div "f23.cliente start:(687.3, 318.2) w:64, h:85.6" at bounding box center [931, 342] width 219 height 231
drag, startPoint x: 914, startPoint y: 355, endPoint x: 883, endPoint y: 349, distance: 30.9
click at [914, 355] on div "f23.cliente start:(687.3, 318.2) w:64, h:85.6" at bounding box center [931, 342] width 219 height 231
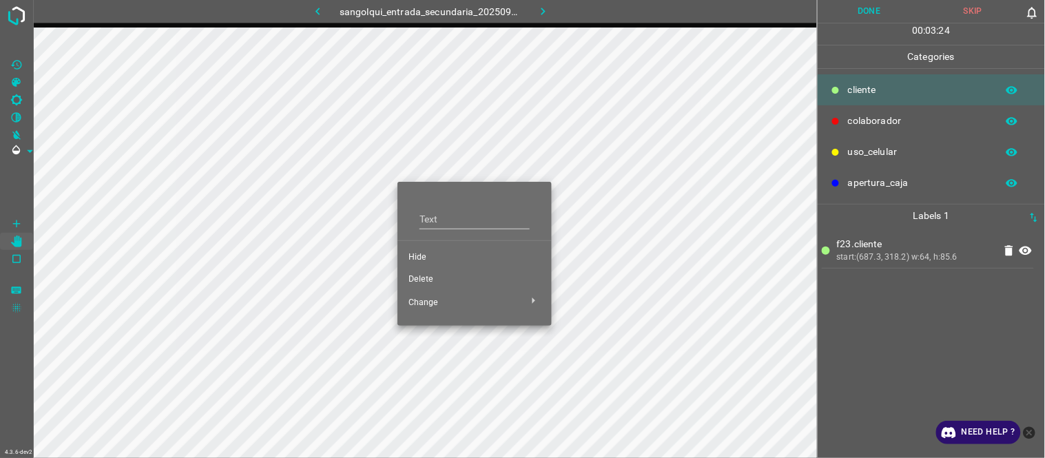
click at [430, 256] on span "Hide" at bounding box center [475, 258] width 132 height 12
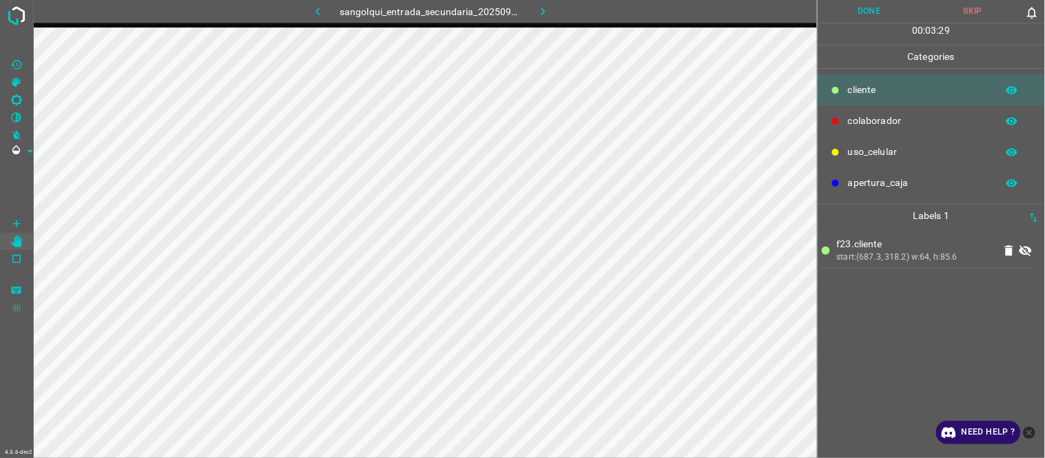
click at [885, 332] on div "f23.cliente start:(687.3, 318.2) w:64, h:85.6" at bounding box center [931, 342] width 219 height 231
click at [932, 325] on div "f23.cliente start:(687.3, 318.2) w:64, h:85.6" at bounding box center [931, 342] width 219 height 231
click at [914, 331] on div "f23.cliente start:(687.3, 318.2) w:64, h:85.6" at bounding box center [931, 342] width 219 height 231
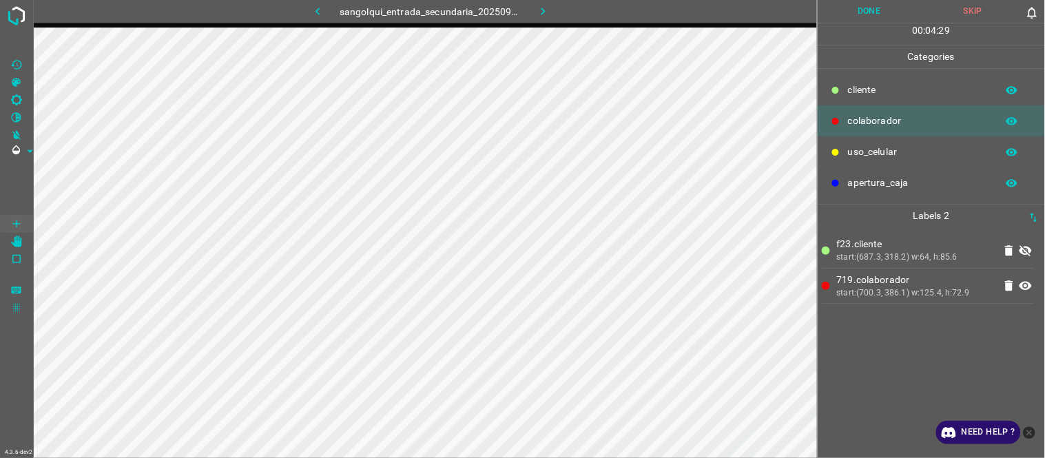
click at [545, 9] on icon "button" at bounding box center [543, 11] width 14 height 14
click at [314, 6] on icon "button" at bounding box center [318, 11] width 14 height 14
click at [932, 369] on div "f23.cliente start:(687.3, 318.2) w:64, h:85.6 719.colaborador start:(700.3, 386…" at bounding box center [931, 342] width 219 height 231
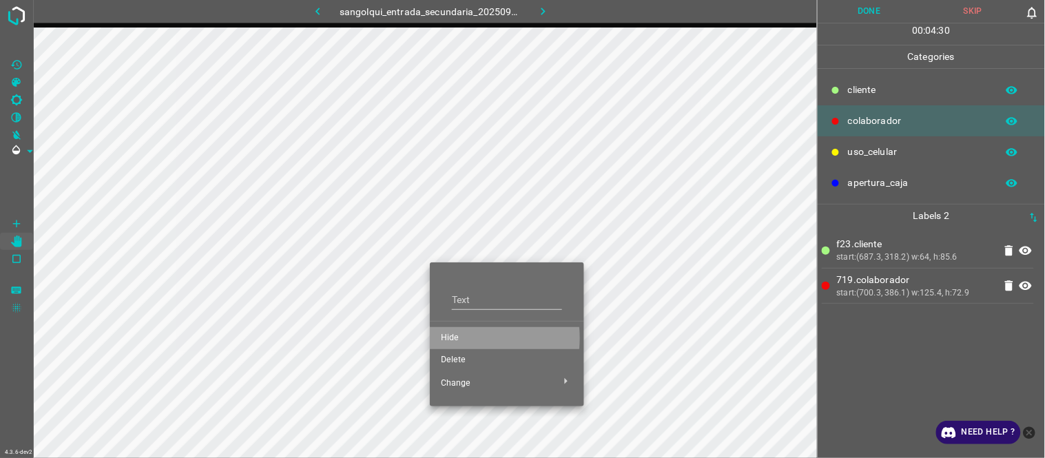
click at [455, 338] on span "Hide" at bounding box center [507, 338] width 132 height 12
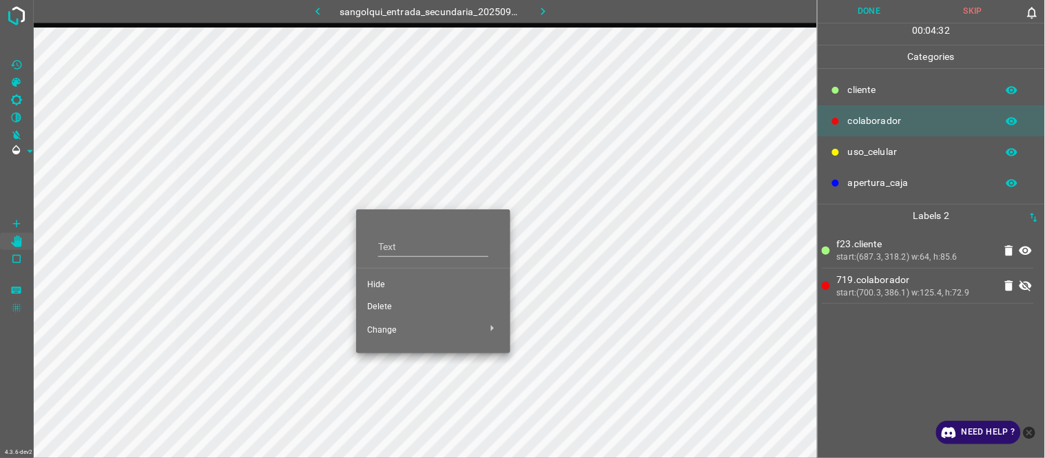
click at [407, 280] on span "Hide" at bounding box center [433, 285] width 132 height 12
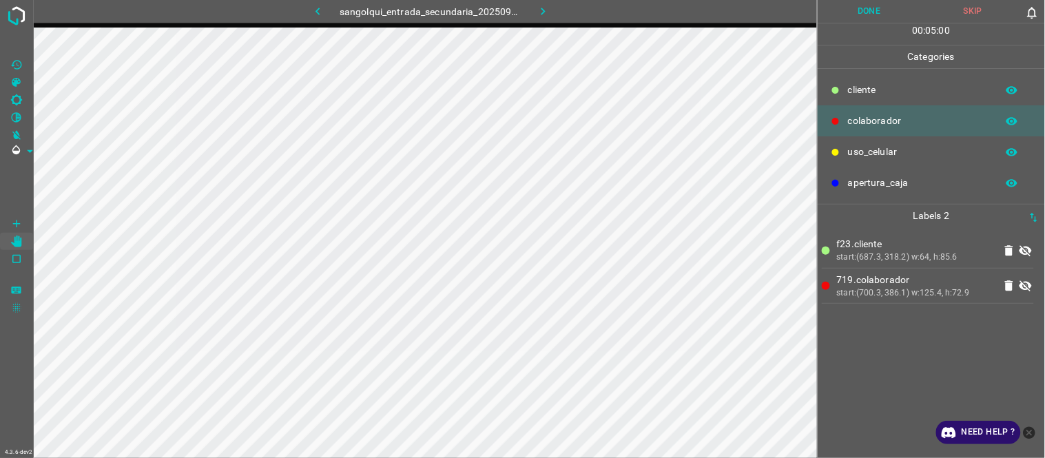
click at [546, 8] on icon "button" at bounding box center [543, 11] width 14 height 14
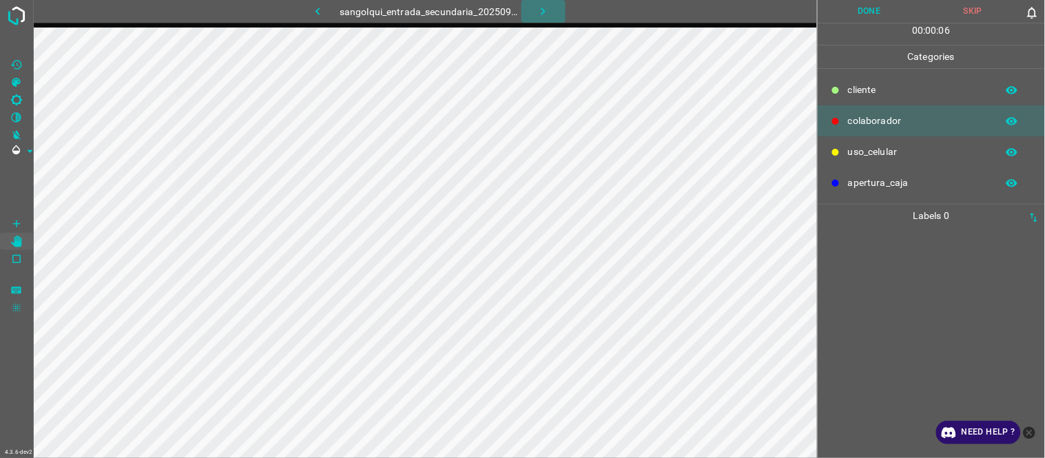
click at [545, 12] on icon "button" at bounding box center [543, 11] width 14 height 14
click at [327, 9] on button "button" at bounding box center [318, 11] width 44 height 23
click at [321, 6] on icon "button" at bounding box center [318, 11] width 14 height 14
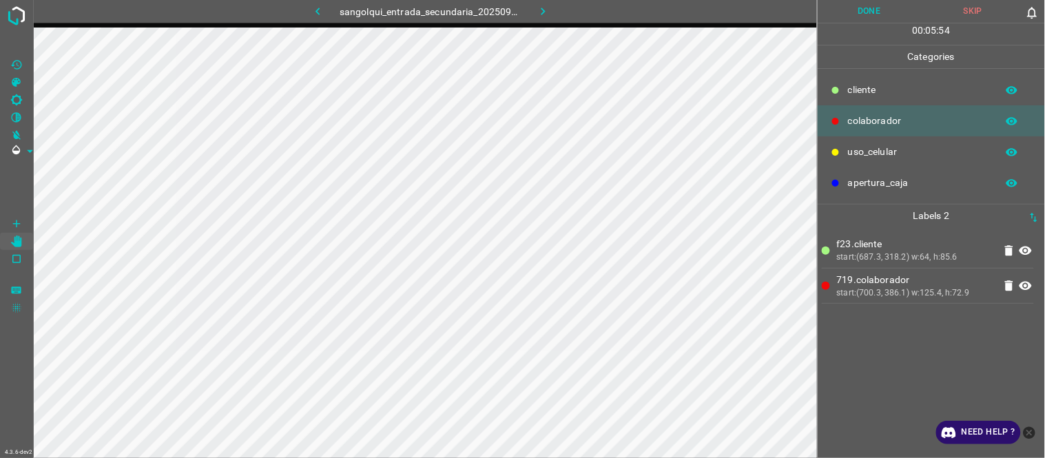
click at [317, 7] on icon "button" at bounding box center [318, 11] width 14 height 14
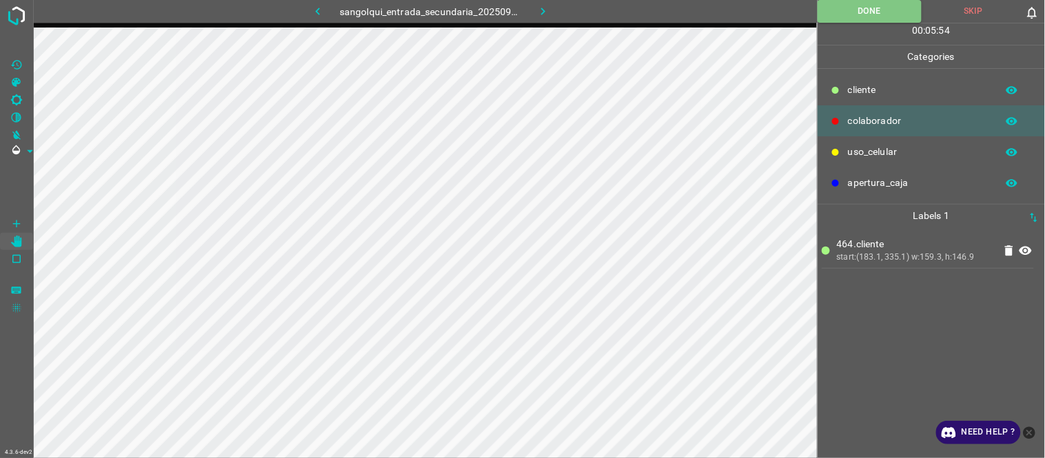
click at [322, 7] on icon "button" at bounding box center [318, 11] width 14 height 14
drag, startPoint x: 1025, startPoint y: 252, endPoint x: 1015, endPoint y: 255, distance: 10.9
click at [1027, 252] on icon at bounding box center [1026, 250] width 12 height 9
click at [543, 8] on icon "button" at bounding box center [543, 11] width 14 height 14
click at [539, 22] on button "button" at bounding box center [544, 11] width 44 height 23
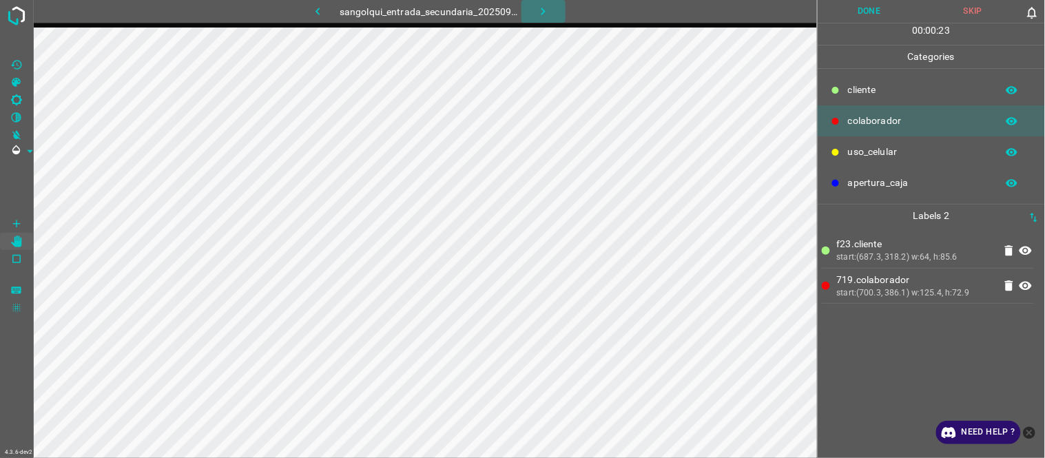
click at [545, 8] on icon "button" at bounding box center [543, 11] width 14 height 14
click at [546, 11] on icon "button" at bounding box center [543, 11] width 14 height 14
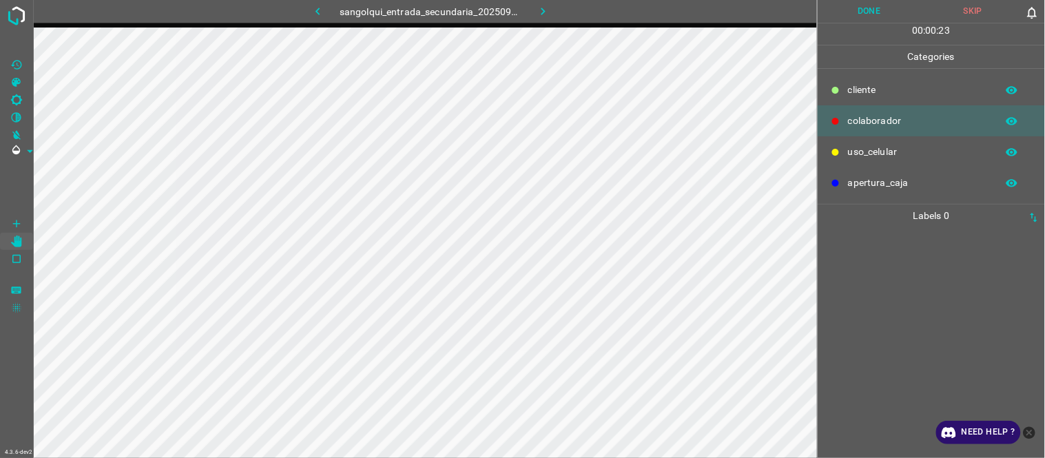
click at [546, 11] on icon "button" at bounding box center [543, 11] width 14 height 14
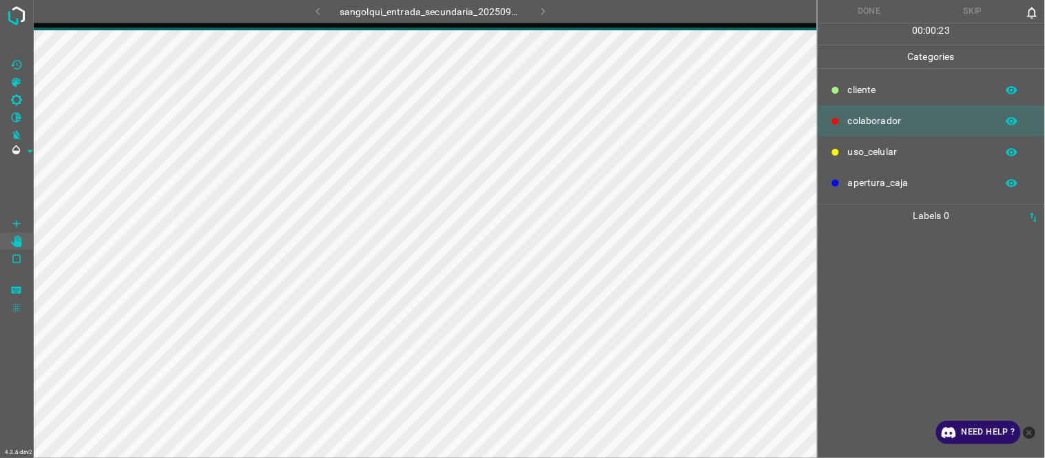
click at [546, 11] on div "sangolqui_entrada_secundaria_20250902_085953_616121.jpg" at bounding box center [430, 11] width 363 height 23
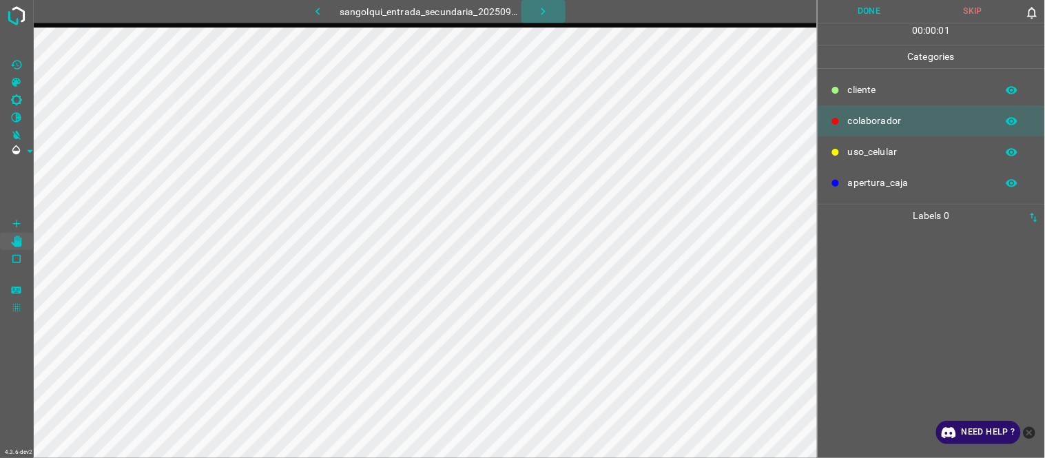
click at [546, 11] on icon "button" at bounding box center [543, 11] width 14 height 14
click at [549, 11] on icon "button" at bounding box center [543, 11] width 14 height 14
click at [553, 10] on button "button" at bounding box center [544, 11] width 44 height 23
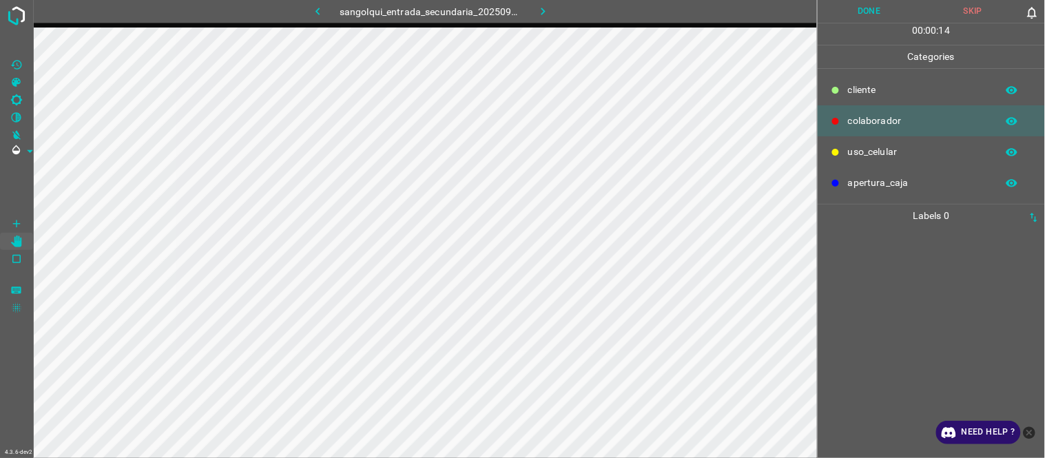
click at [540, 12] on icon "button" at bounding box center [543, 11] width 14 height 14
click at [548, 14] on icon "button" at bounding box center [543, 11] width 14 height 14
click at [540, 11] on icon "button" at bounding box center [543, 11] width 14 height 14
click at [313, 12] on icon "button" at bounding box center [318, 11] width 14 height 14
click at [335, 8] on button "button" at bounding box center [318, 11] width 44 height 23
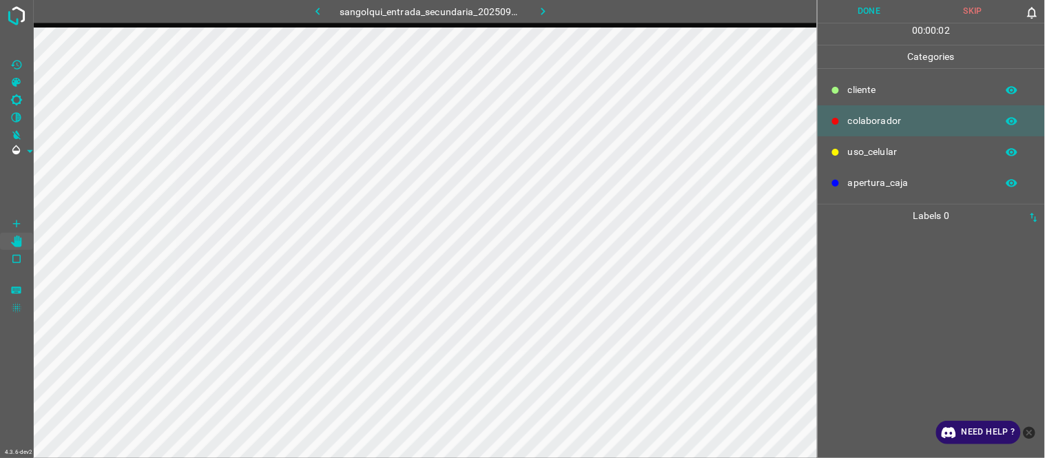
click at [321, 9] on icon "button" at bounding box center [318, 11] width 14 height 14
click at [324, 12] on icon "button" at bounding box center [318, 11] width 14 height 14
click at [319, 10] on icon "button" at bounding box center [318, 11] width 14 height 14
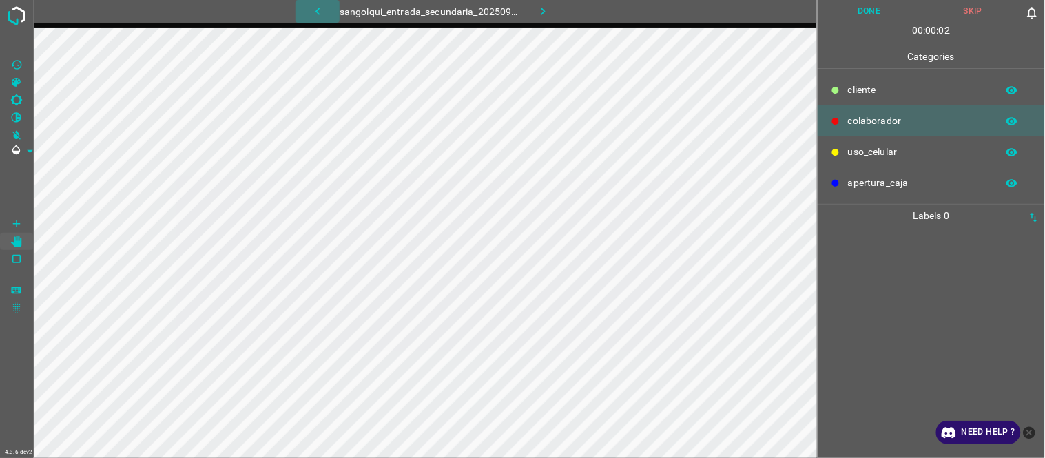
click at [319, 10] on icon "button" at bounding box center [318, 11] width 14 height 14
click at [320, 2] on button "button" at bounding box center [318, 11] width 44 height 23
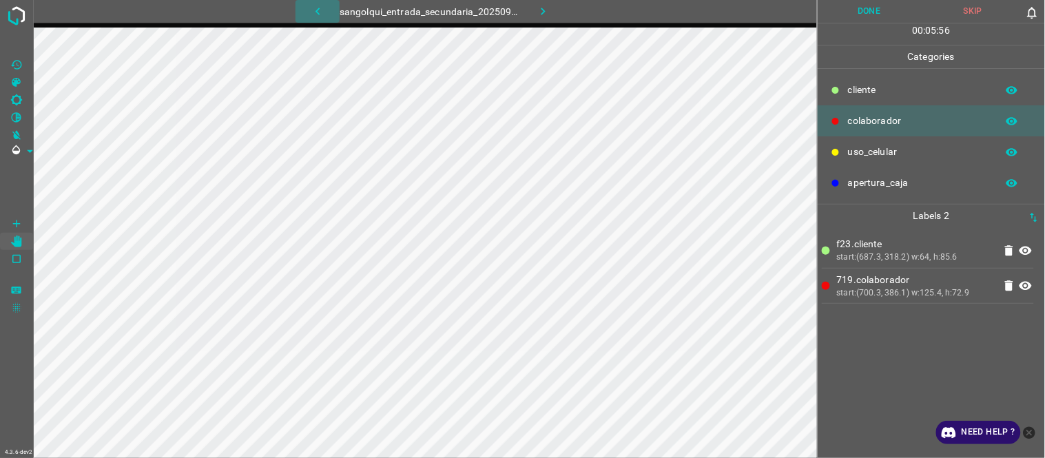
click at [310, 11] on button "button" at bounding box center [318, 11] width 44 height 23
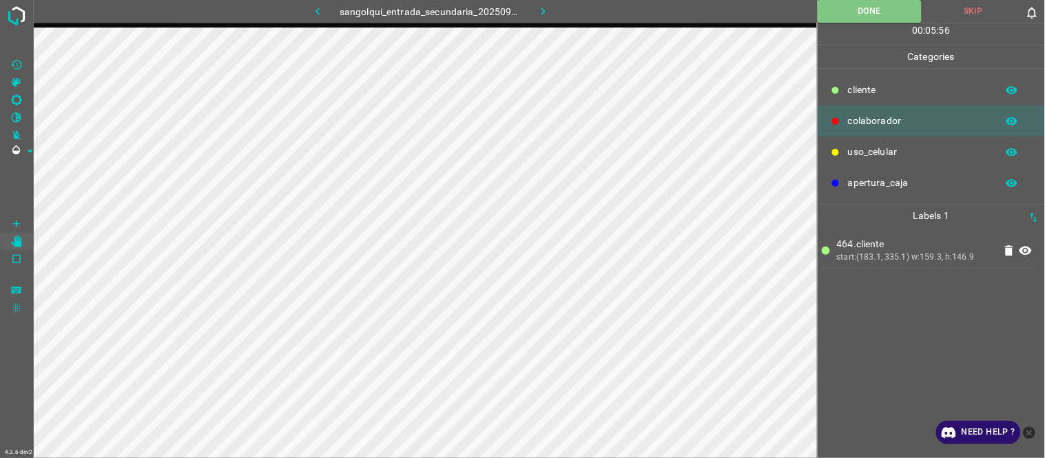
click at [547, 7] on icon "button" at bounding box center [543, 11] width 14 height 14
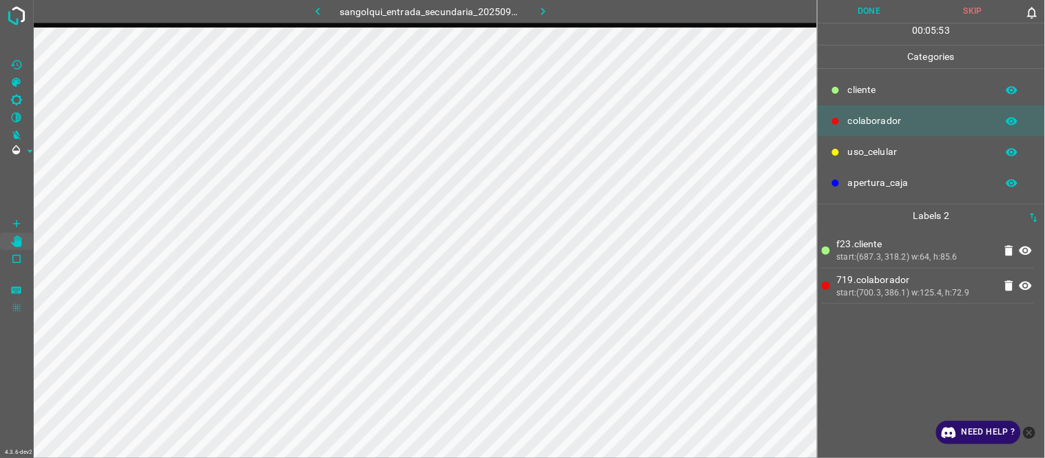
click at [861, 12] on button "Done" at bounding box center [870, 11] width 104 height 23
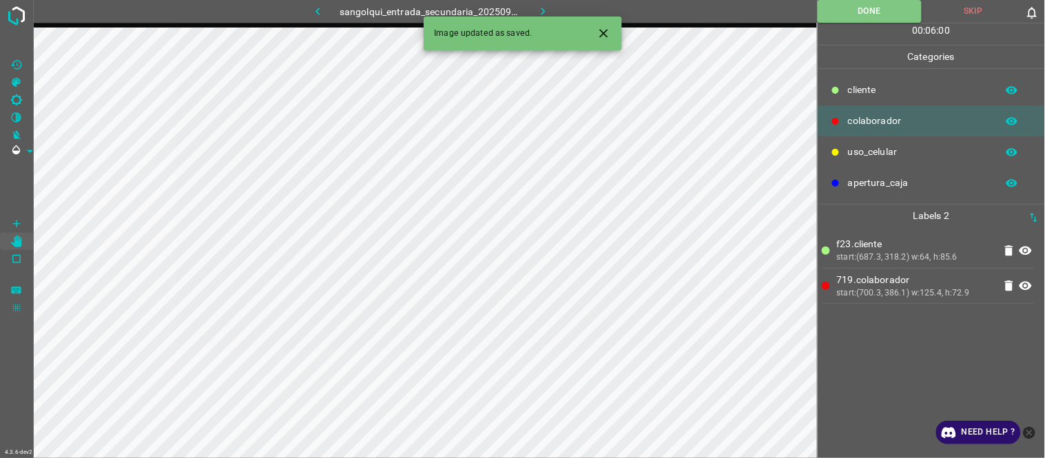
click at [536, 12] on icon "button" at bounding box center [543, 11] width 14 height 14
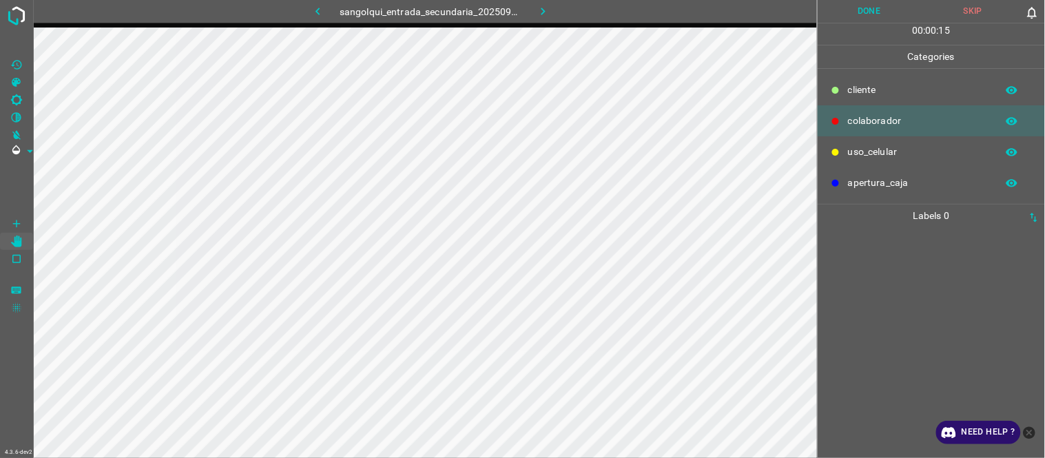
click at [918, 318] on div at bounding box center [931, 342] width 219 height 231
click at [857, 14] on button "Done" at bounding box center [870, 11] width 104 height 23
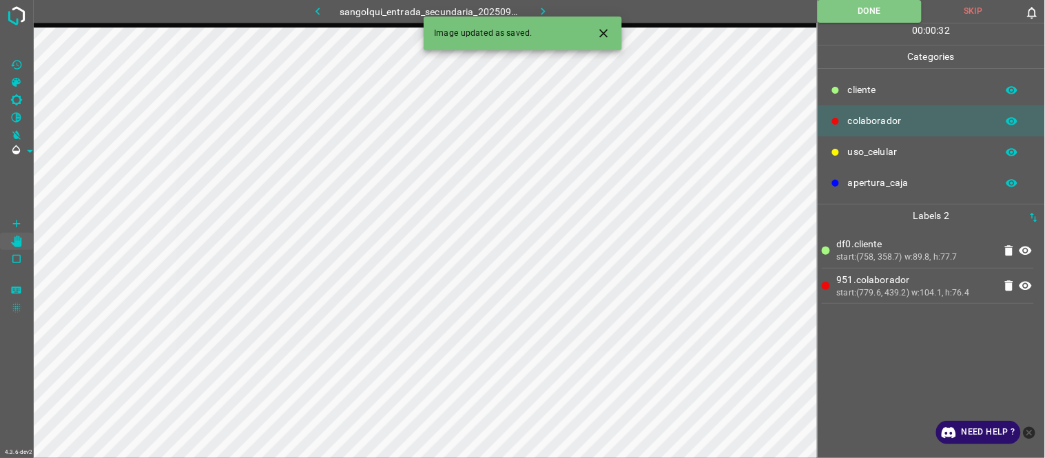
click at [533, 8] on button "button" at bounding box center [544, 11] width 44 height 23
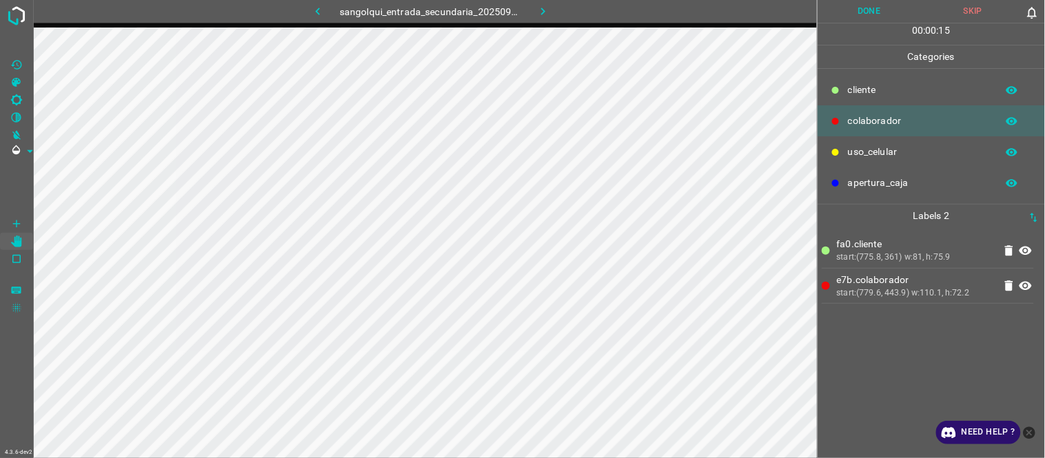
click at [873, 14] on button "Done" at bounding box center [870, 11] width 104 height 23
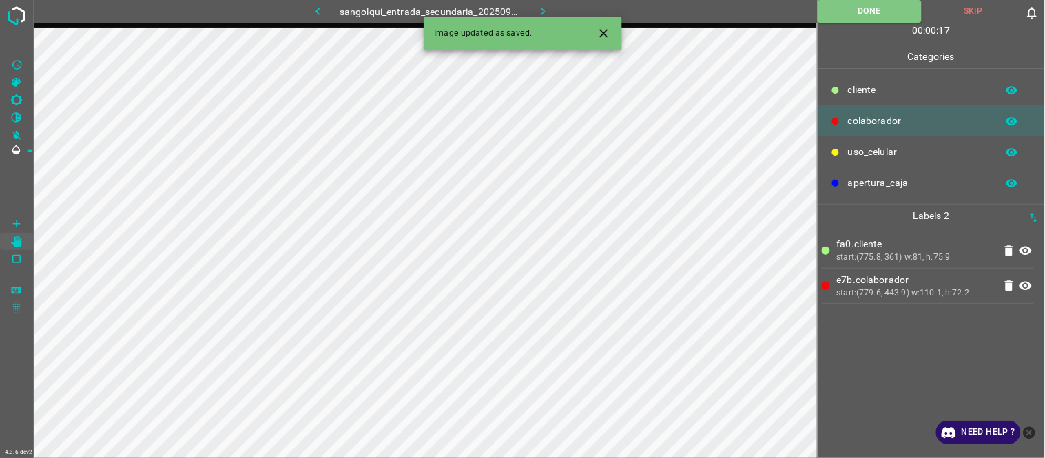
click at [547, 4] on icon "button" at bounding box center [543, 11] width 14 height 14
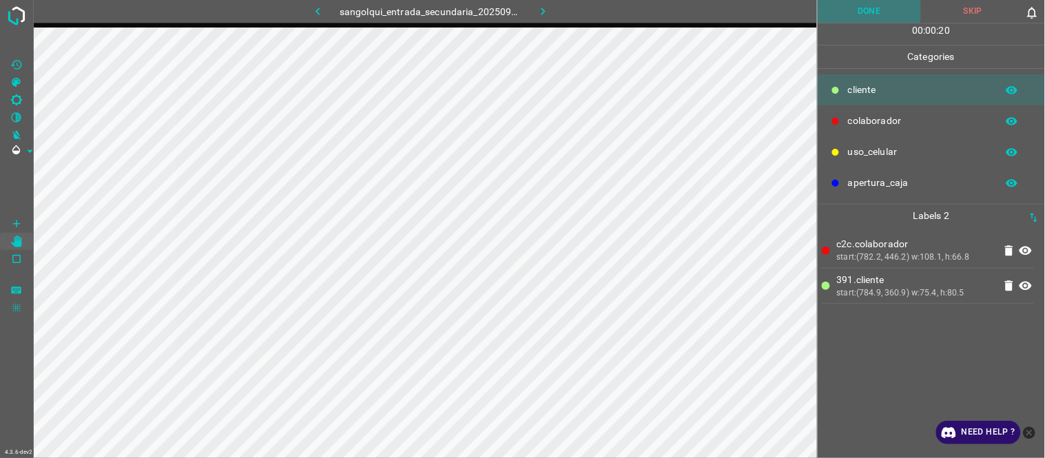
click at [841, 8] on button "Done" at bounding box center [870, 11] width 104 height 23
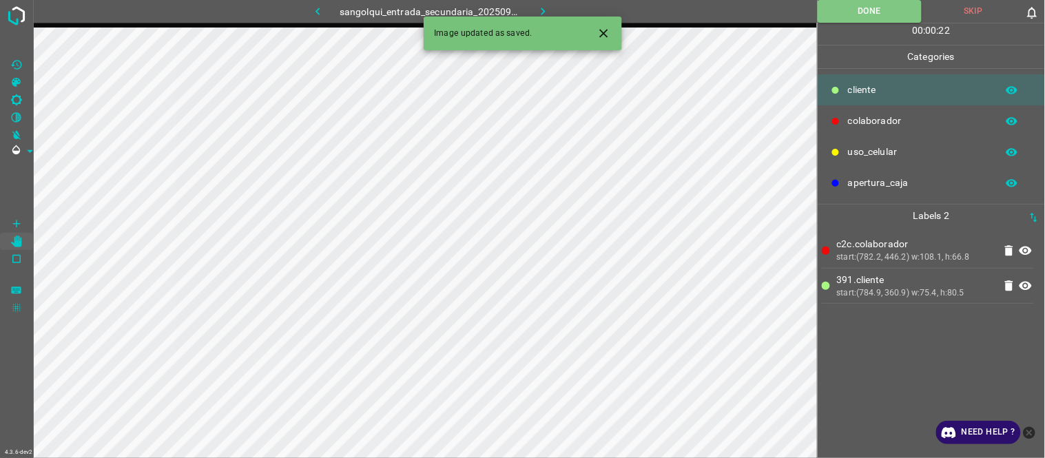
click at [561, 8] on button "button" at bounding box center [544, 11] width 44 height 23
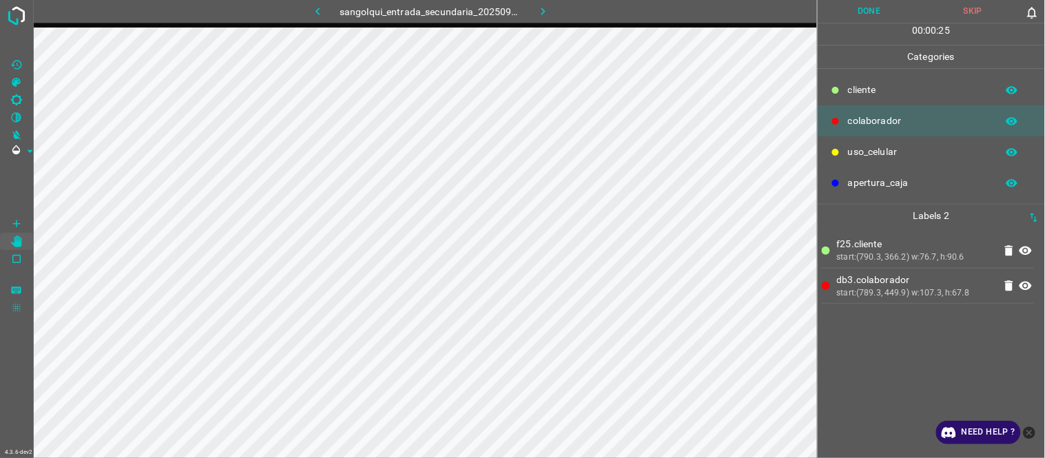
click at [889, 8] on button "Done" at bounding box center [870, 11] width 104 height 23
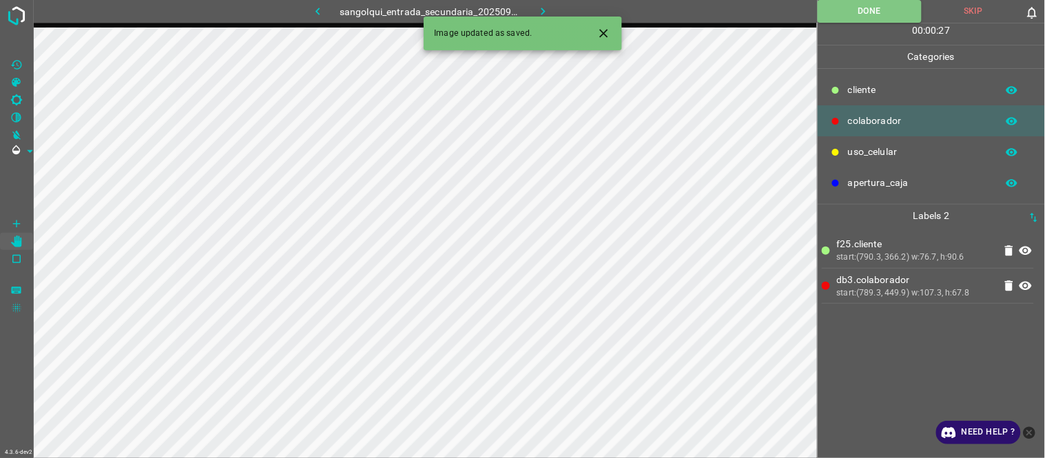
click at [542, 10] on icon "button" at bounding box center [543, 11] width 14 height 14
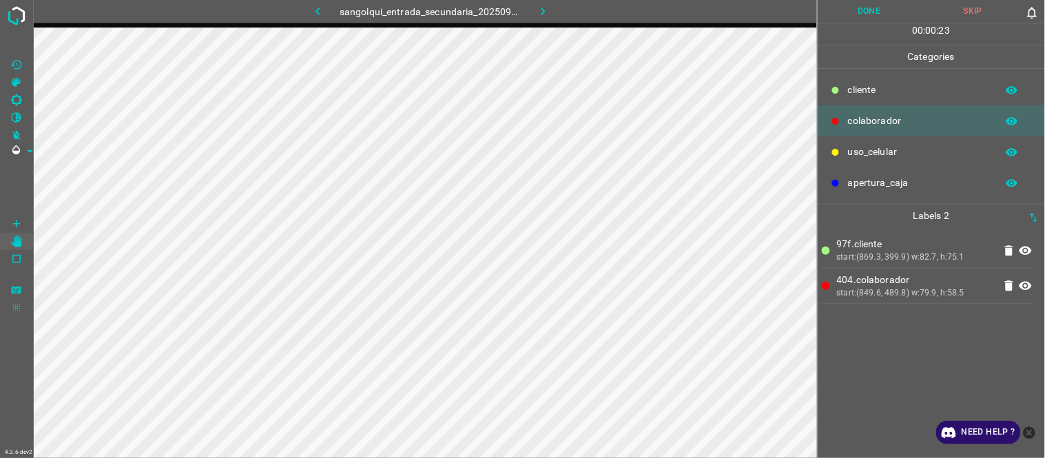
click at [858, 0] on button "Done" at bounding box center [870, 11] width 104 height 23
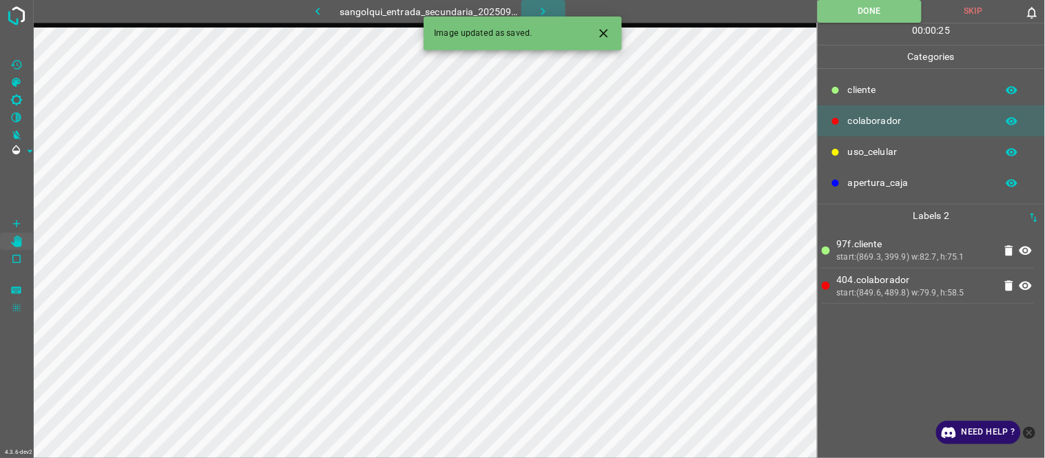
click at [540, 9] on icon "button" at bounding box center [543, 11] width 14 height 14
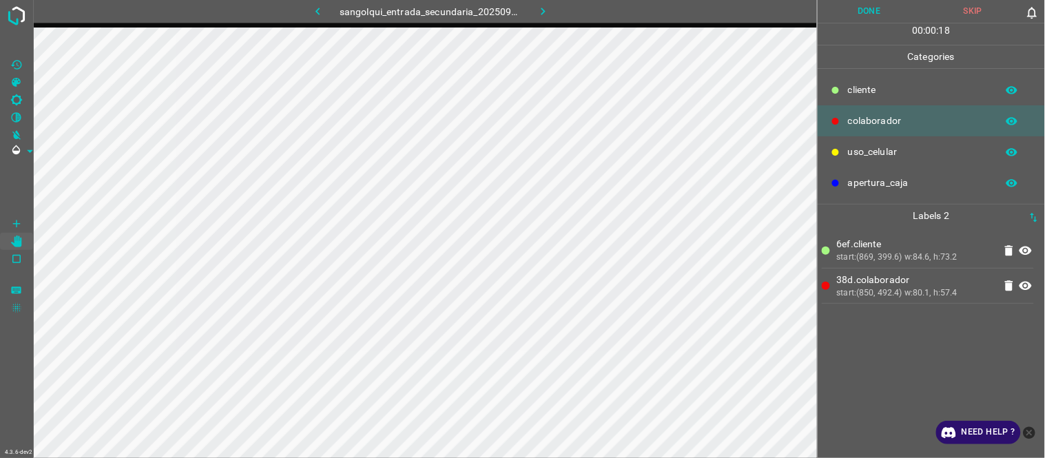
click at [853, 8] on button "Done" at bounding box center [870, 11] width 104 height 23
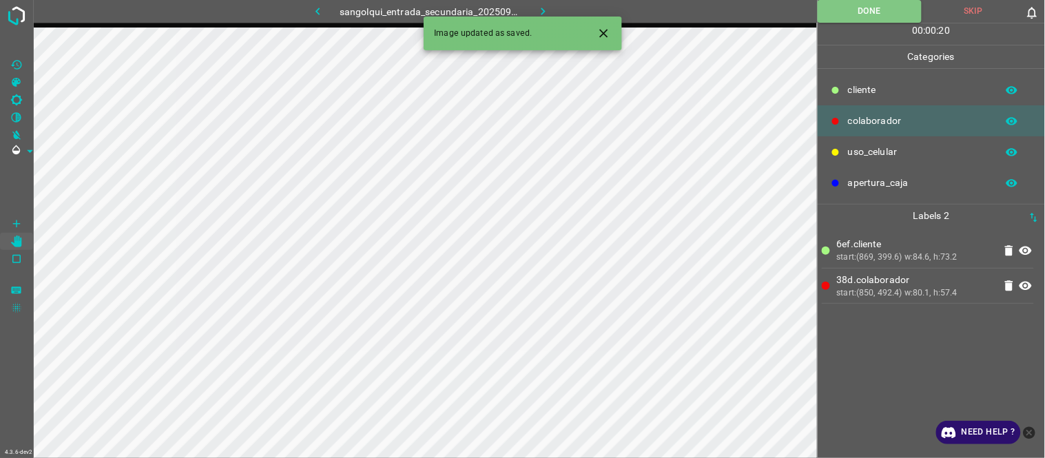
click at [538, 8] on icon "button" at bounding box center [543, 11] width 14 height 14
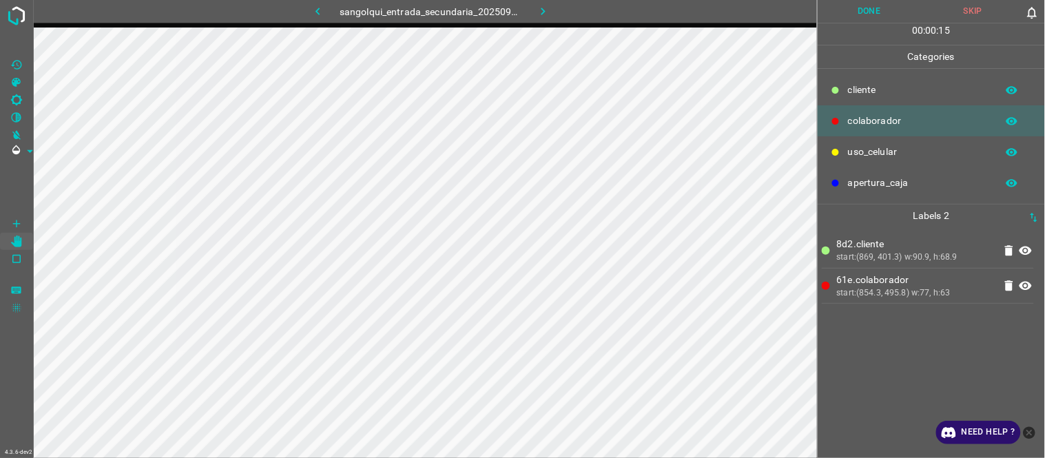
click at [839, 18] on button "Done" at bounding box center [870, 11] width 104 height 23
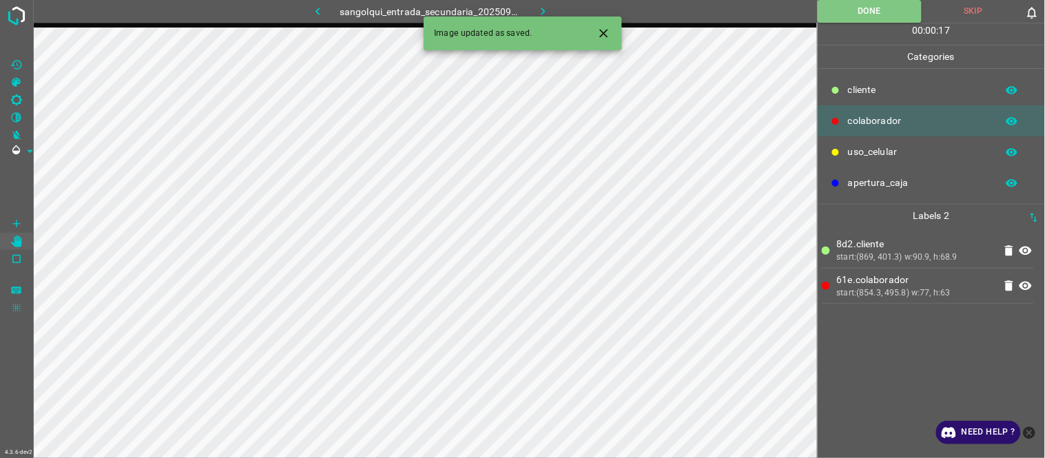
click at [552, 9] on button "button" at bounding box center [544, 11] width 44 height 23
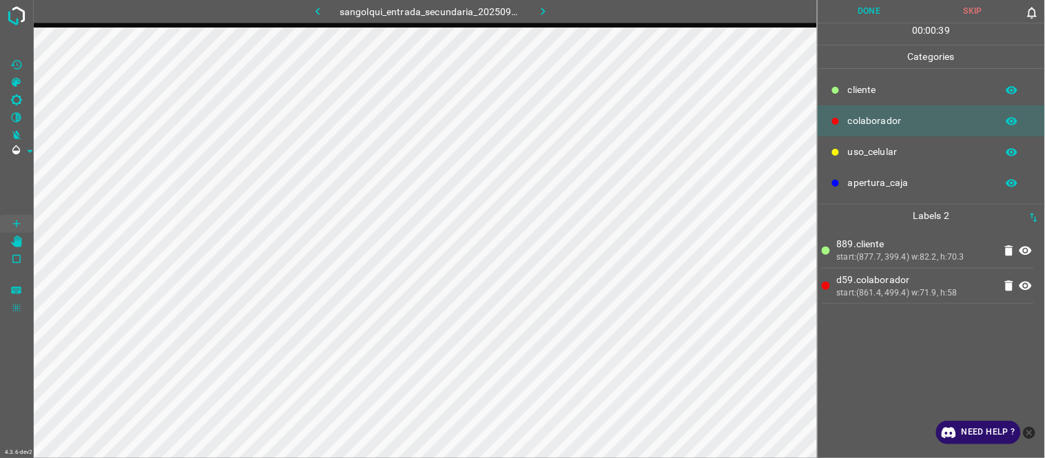
click at [883, 18] on button "Done" at bounding box center [870, 11] width 104 height 23
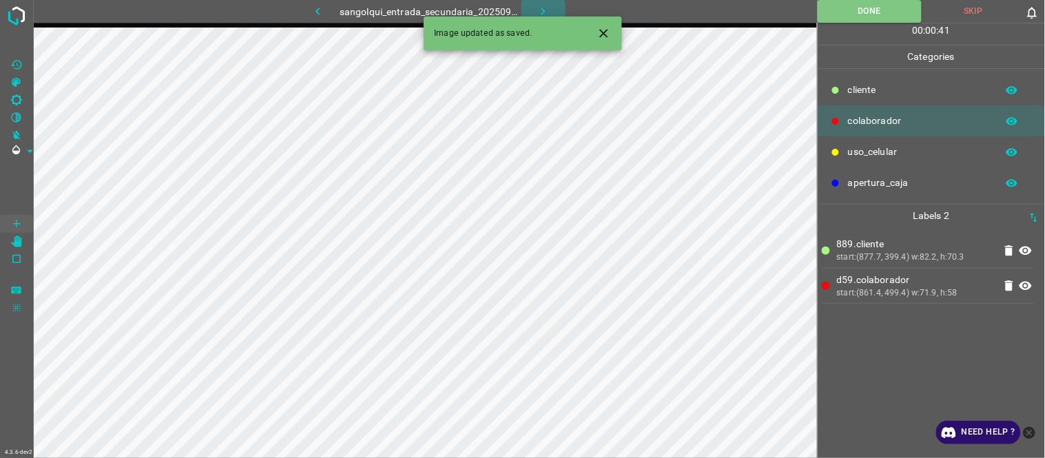
click at [536, 8] on icon "button" at bounding box center [543, 11] width 14 height 14
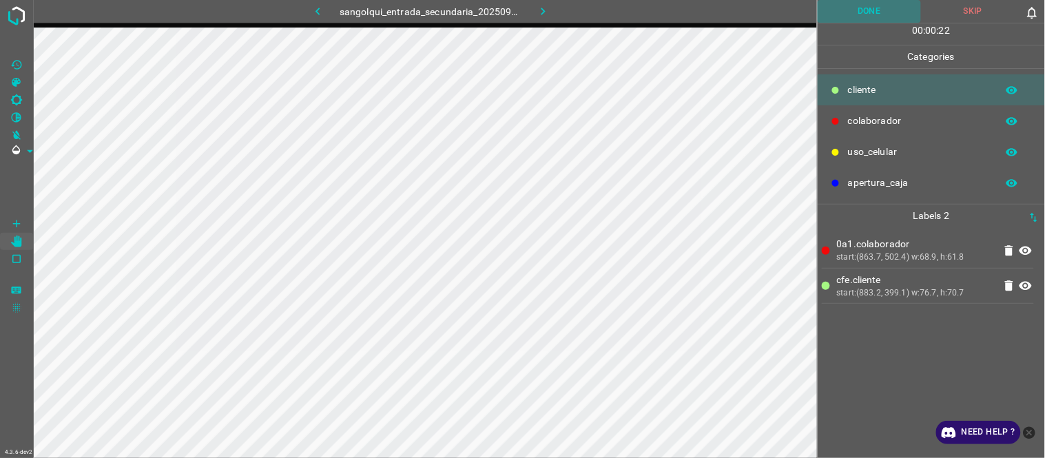
click at [887, 8] on button "Done" at bounding box center [870, 11] width 104 height 23
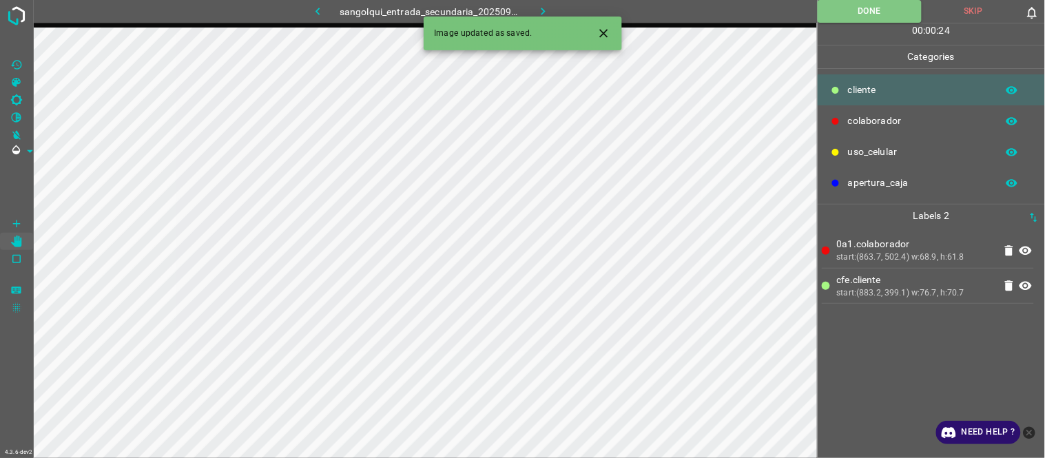
click at [533, 6] on button "button" at bounding box center [544, 11] width 44 height 23
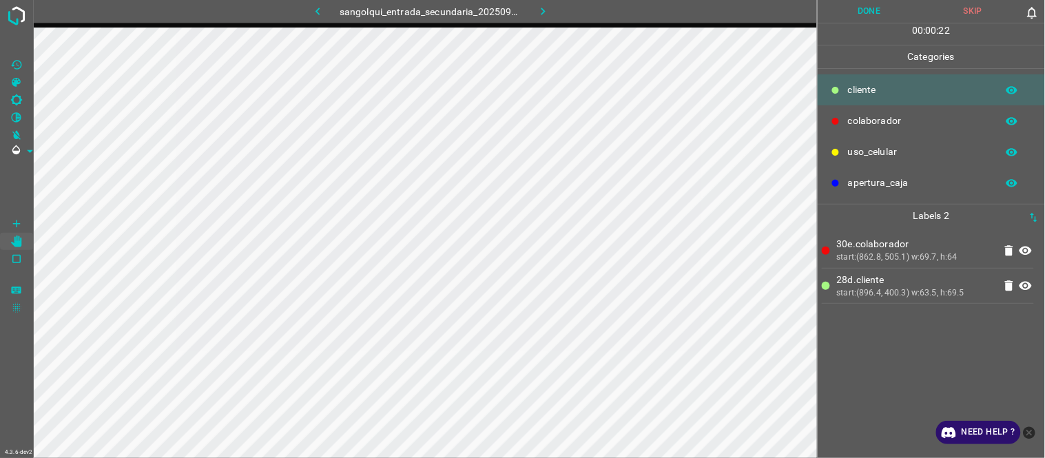
click at [884, 19] on button "Done" at bounding box center [870, 11] width 104 height 23
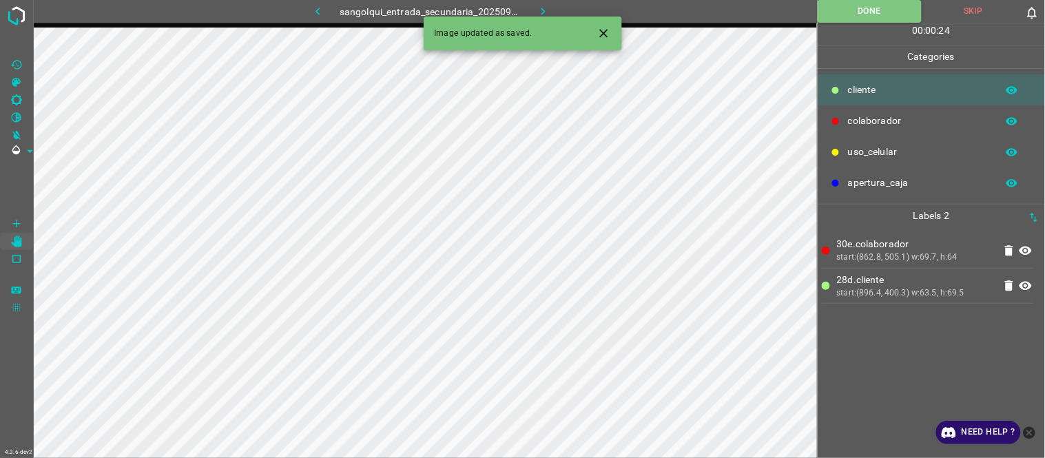
click at [540, 12] on icon "button" at bounding box center [543, 11] width 14 height 14
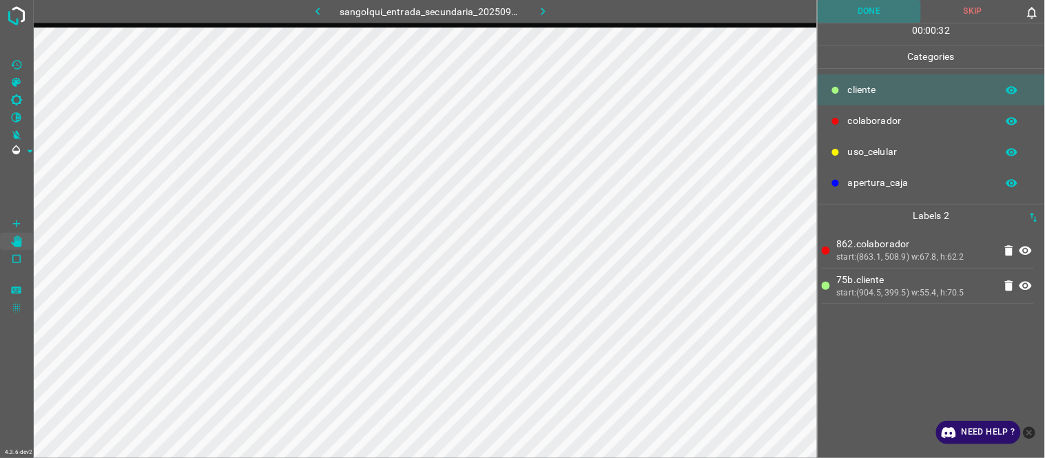
click at [894, 14] on button "Done" at bounding box center [870, 11] width 104 height 23
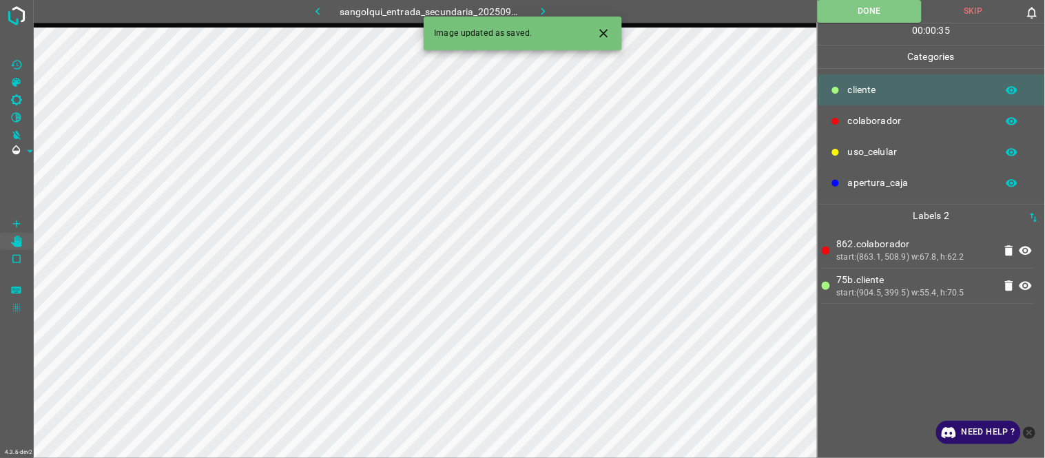
click at [542, 17] on div "Image updated as saved." at bounding box center [523, 34] width 198 height 34
click at [553, 8] on button "button" at bounding box center [544, 11] width 44 height 23
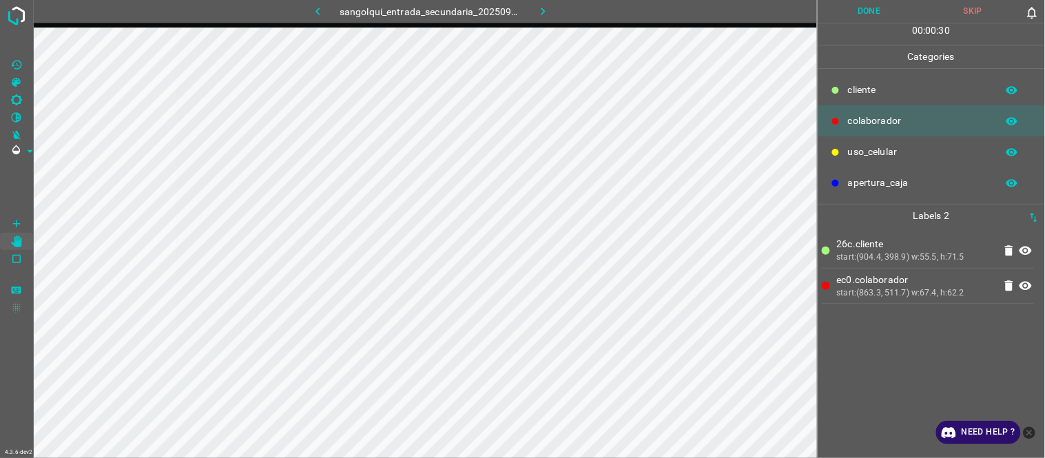
click at [875, 14] on button "Done" at bounding box center [870, 11] width 104 height 23
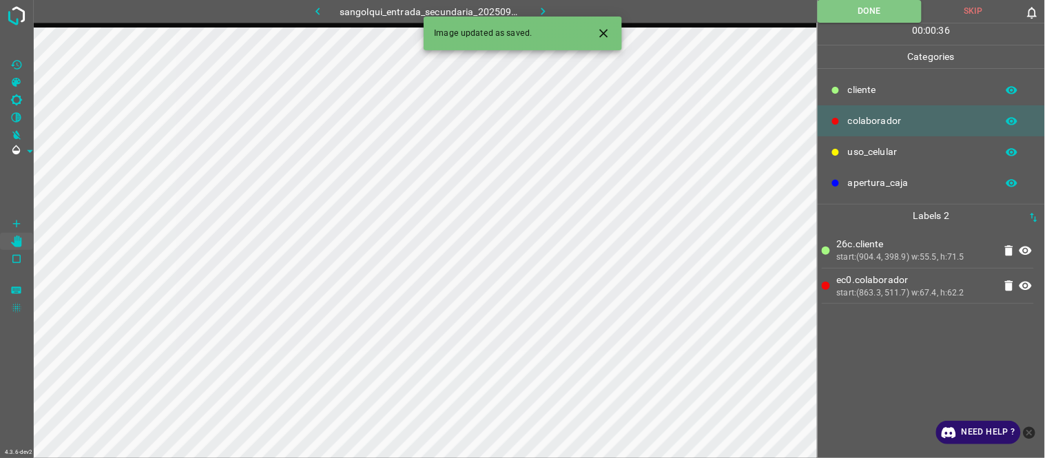
click at [549, 11] on icon "button" at bounding box center [543, 11] width 14 height 14
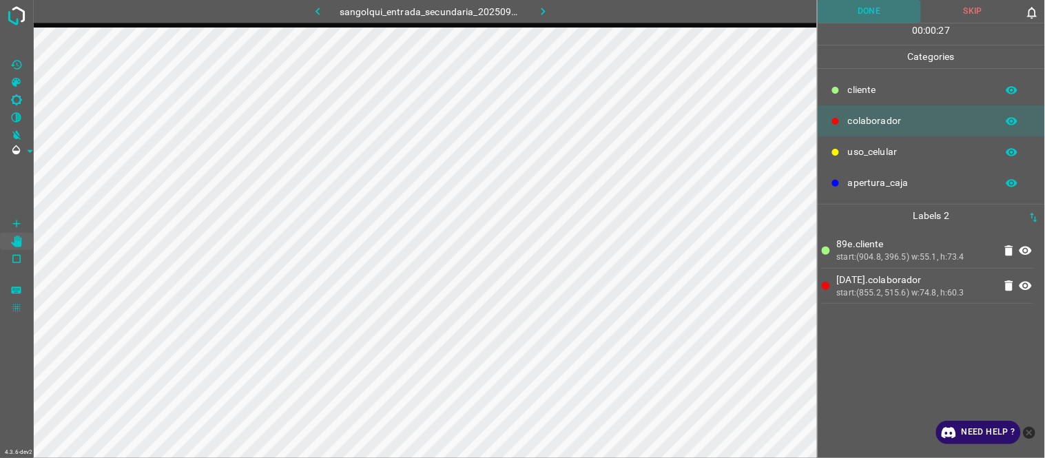
click at [873, 14] on button "Done" at bounding box center [870, 11] width 104 height 23
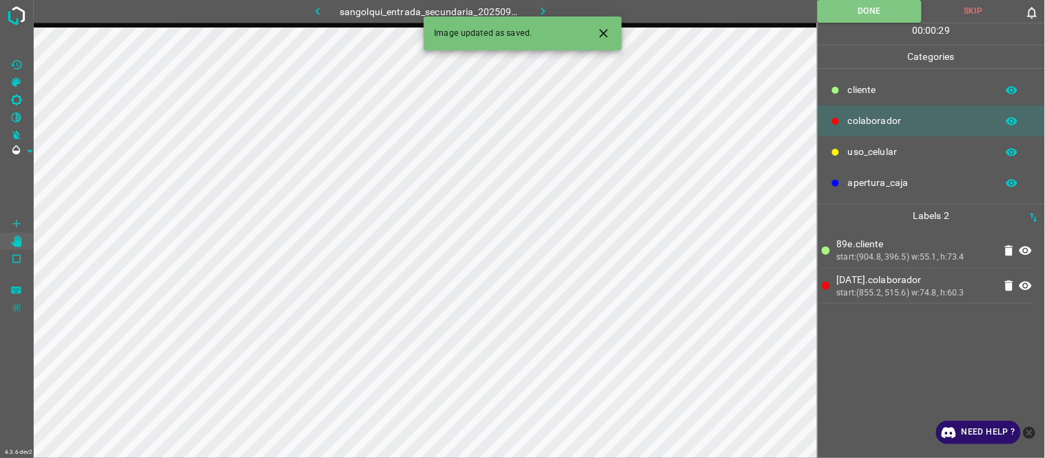
click at [542, 8] on icon "button" at bounding box center [544, 12] width 4 height 8
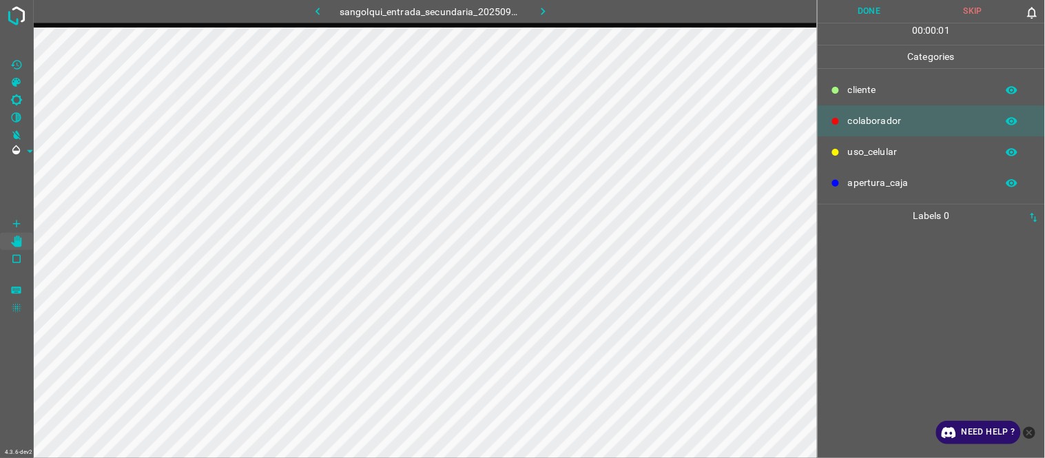
click at [331, 5] on button "button" at bounding box center [318, 11] width 44 height 23
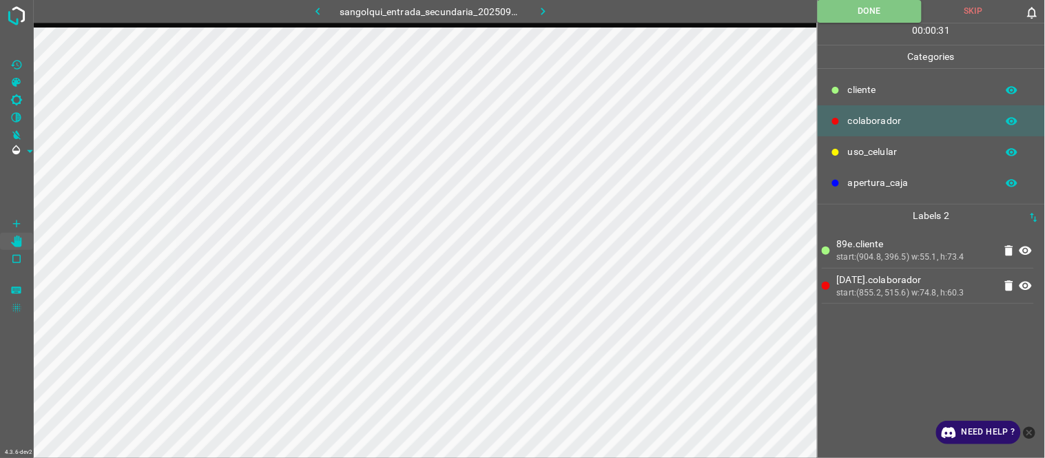
click at [547, 8] on icon "button" at bounding box center [543, 11] width 14 height 14
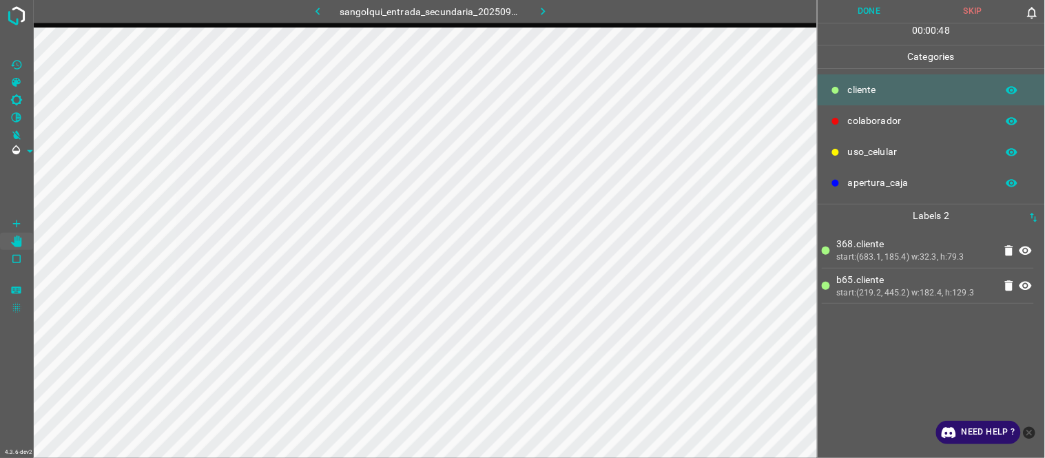
click at [549, 10] on icon "button" at bounding box center [543, 11] width 14 height 14
click at [560, 19] on button "button" at bounding box center [544, 11] width 44 height 23
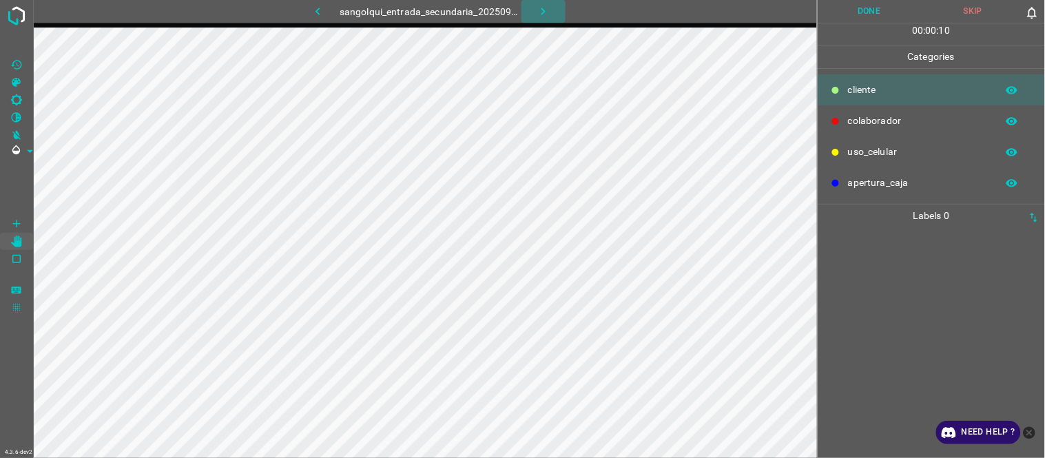
click at [544, 10] on icon "button" at bounding box center [543, 11] width 14 height 14
click at [547, 11] on icon "button" at bounding box center [543, 11] width 14 height 14
click at [322, 7] on icon "button" at bounding box center [318, 11] width 14 height 14
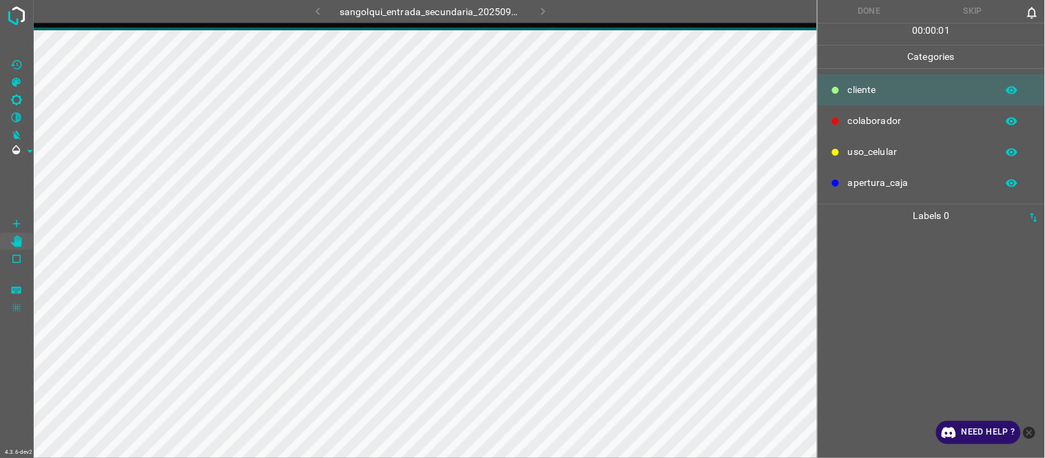
click at [322, 7] on div "sangolqui_entrada_secundaria_20250902_091816_698834.jpg" at bounding box center [430, 11] width 363 height 23
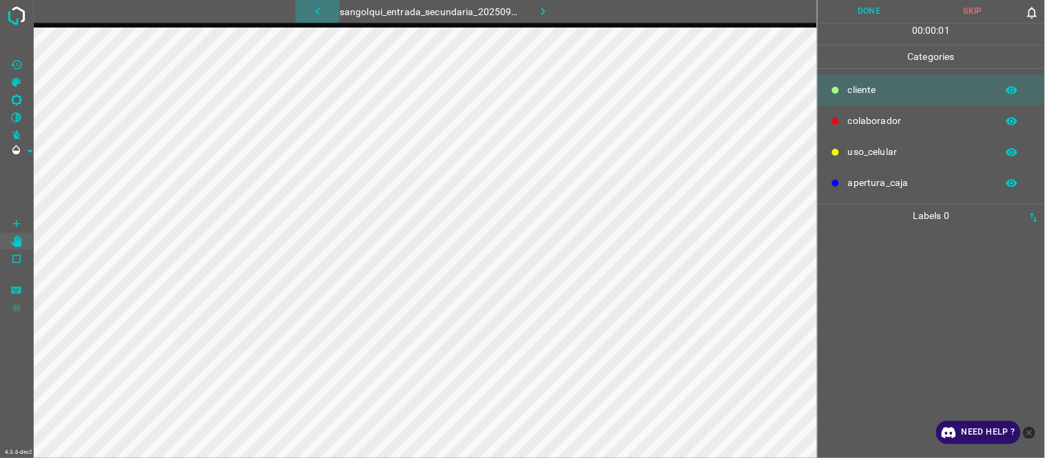
click at [322, 7] on icon "button" at bounding box center [318, 11] width 14 height 14
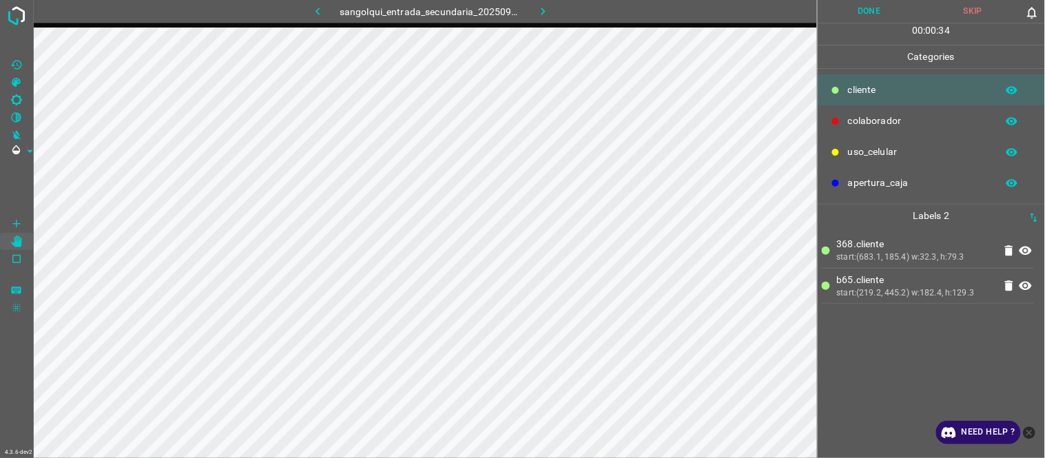
click at [872, 5] on button "Done" at bounding box center [870, 11] width 104 height 23
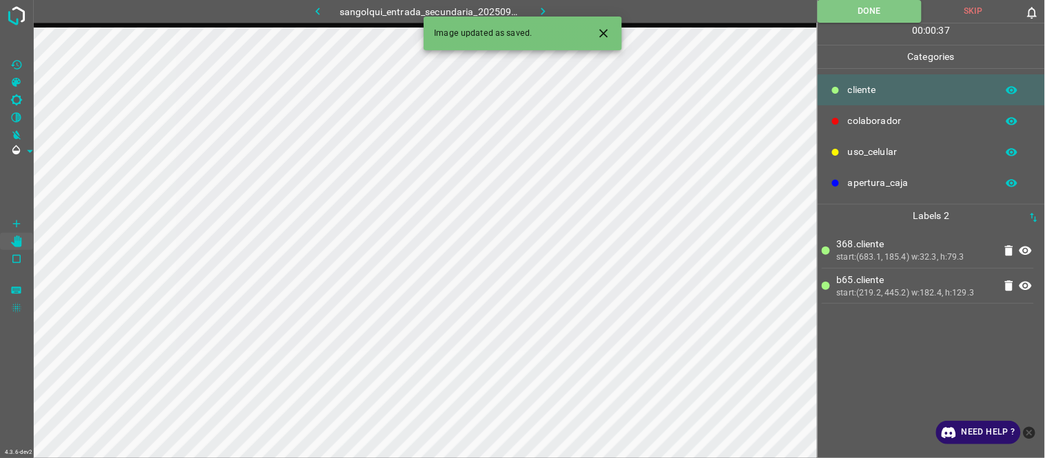
click at [546, 8] on icon "button" at bounding box center [543, 11] width 14 height 14
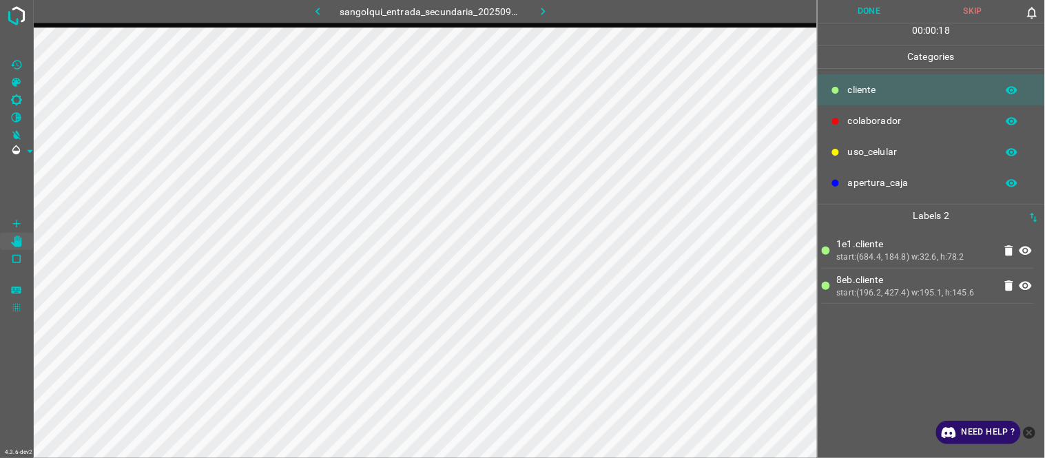
click at [883, 16] on button "Done" at bounding box center [870, 11] width 104 height 23
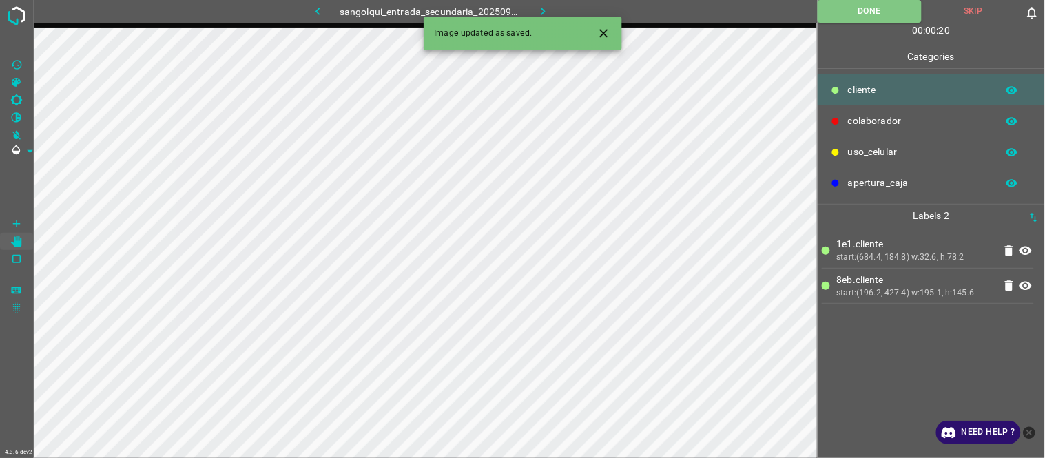
click at [542, 10] on icon "button" at bounding box center [544, 12] width 4 height 8
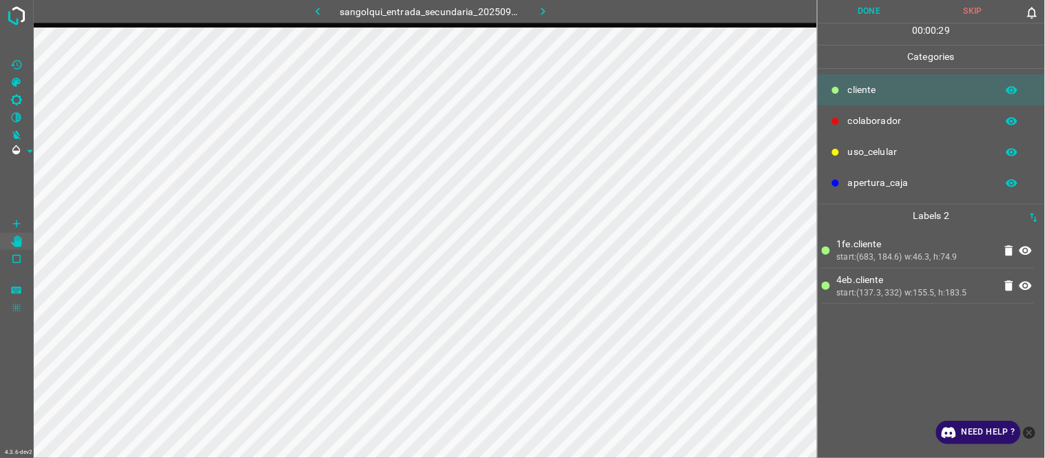
click at [869, 14] on button "Done" at bounding box center [870, 11] width 104 height 23
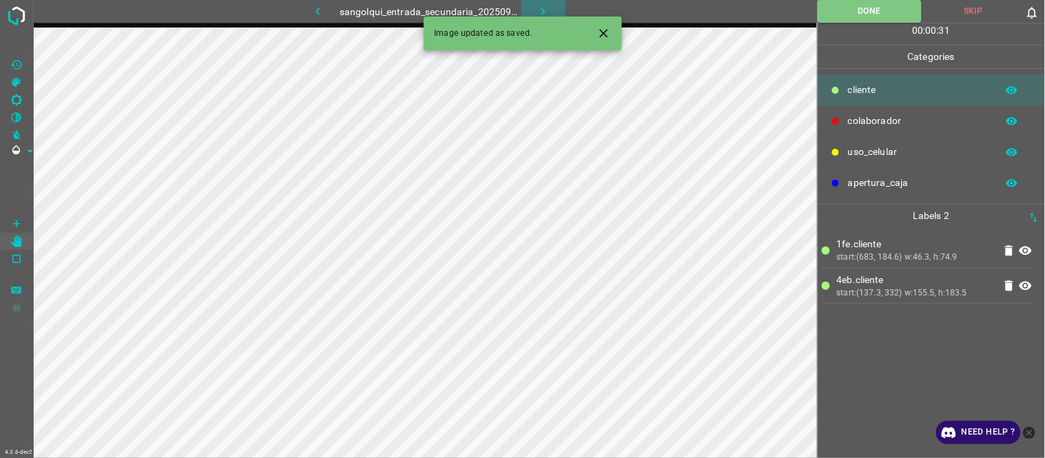
click at [542, 12] on icon "button" at bounding box center [544, 12] width 4 height 8
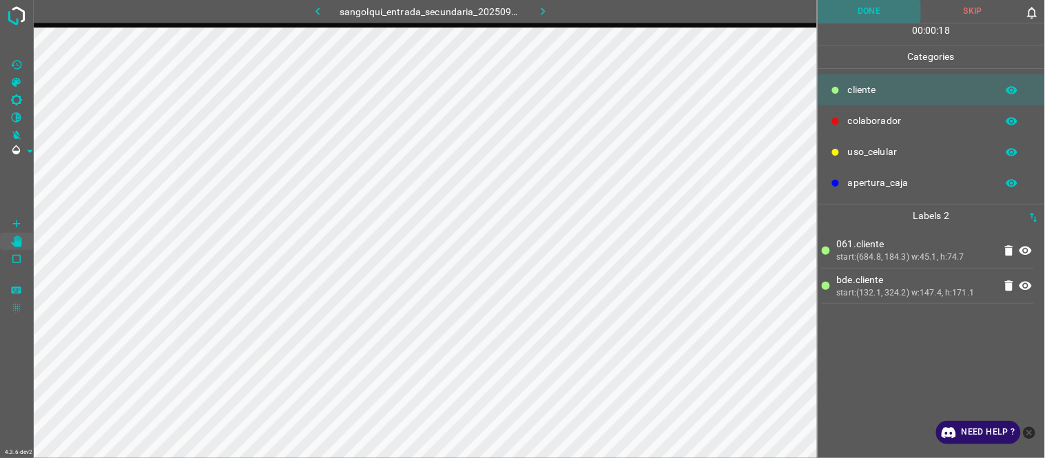
click at [870, 10] on button "Done" at bounding box center [870, 11] width 104 height 23
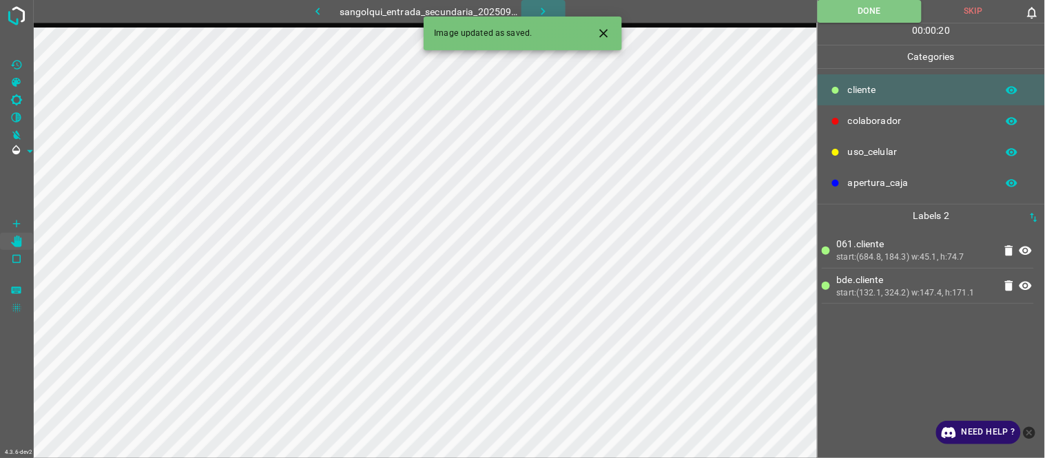
click at [549, 8] on icon "button" at bounding box center [543, 11] width 14 height 14
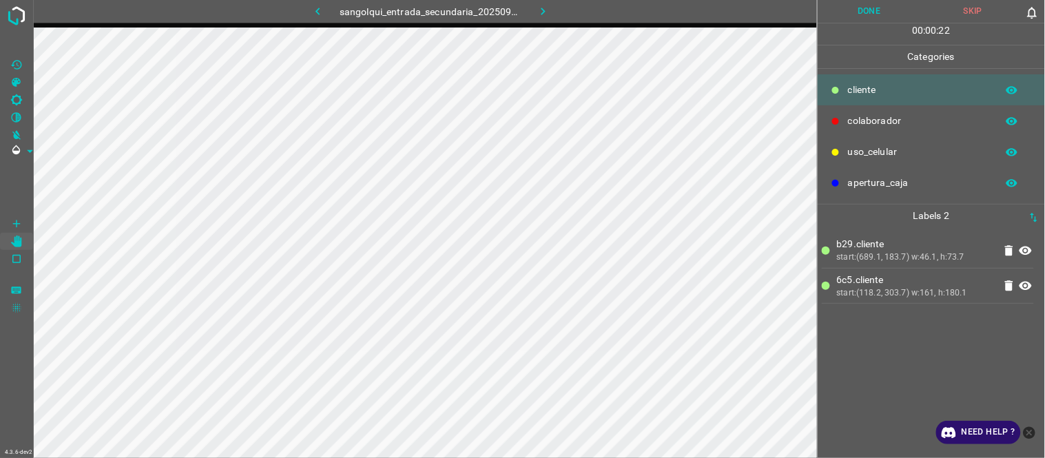
click at [867, 12] on button "Done" at bounding box center [870, 11] width 104 height 23
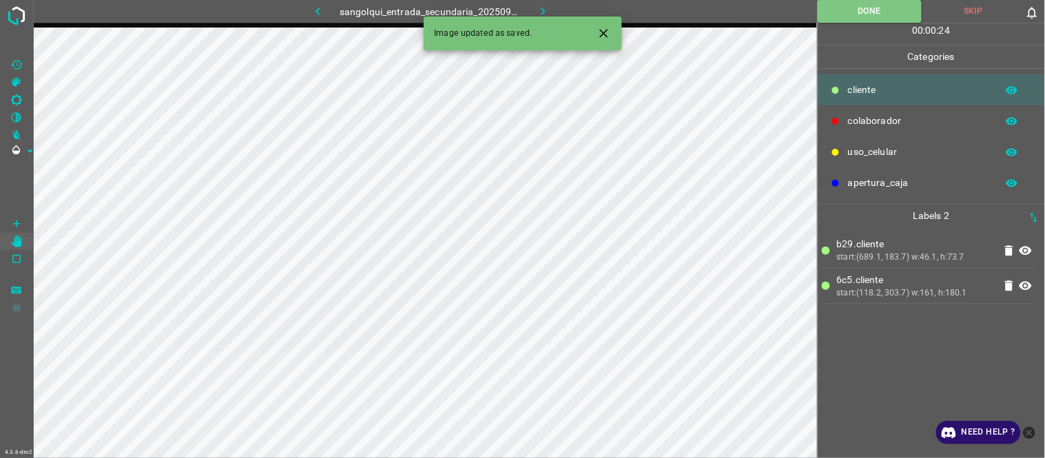
click at [531, 10] on button "button" at bounding box center [544, 11] width 44 height 23
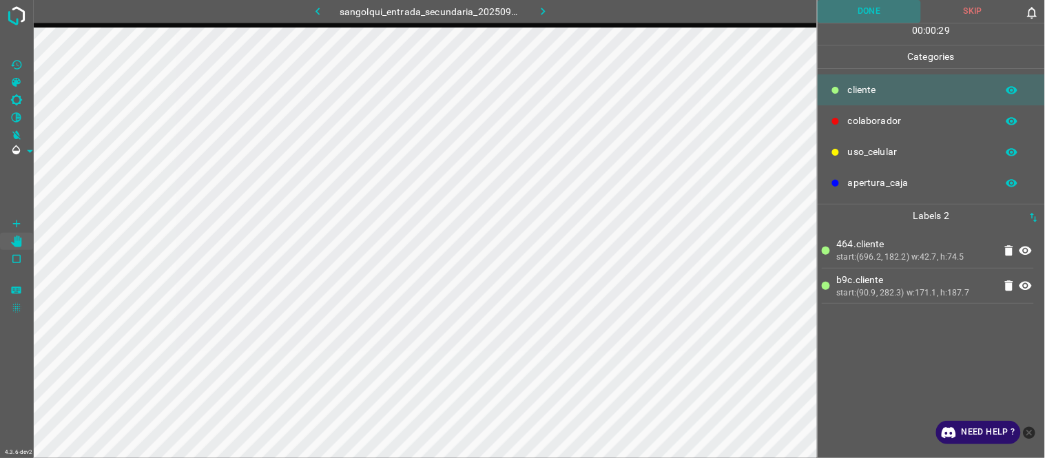
click at [869, 5] on button "Done" at bounding box center [870, 11] width 104 height 23
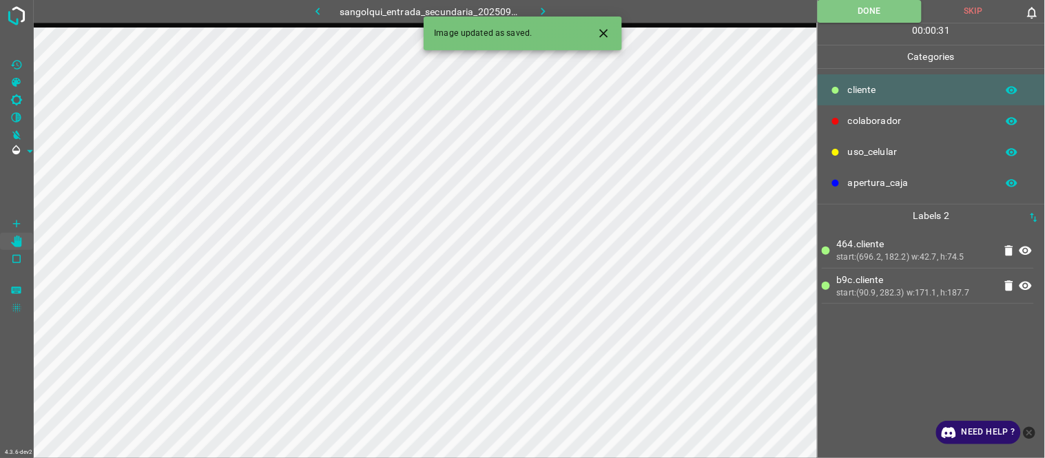
click at [541, 11] on icon "button" at bounding box center [543, 11] width 14 height 14
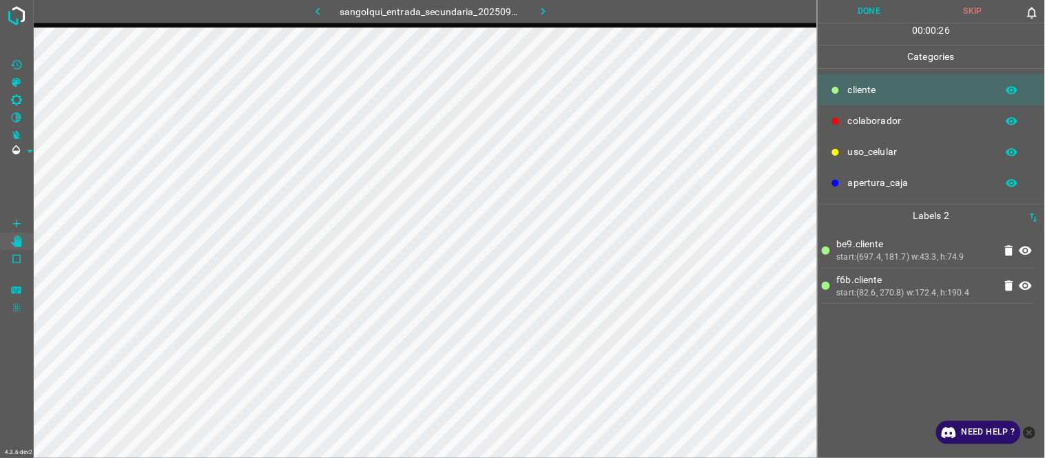
click at [873, 8] on button "Done" at bounding box center [870, 11] width 104 height 23
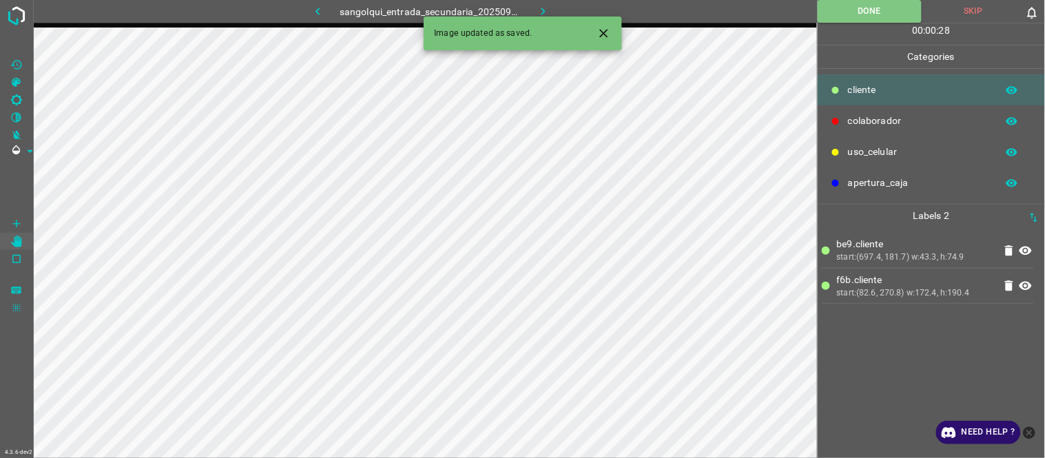
click at [541, 11] on icon "button" at bounding box center [543, 11] width 14 height 14
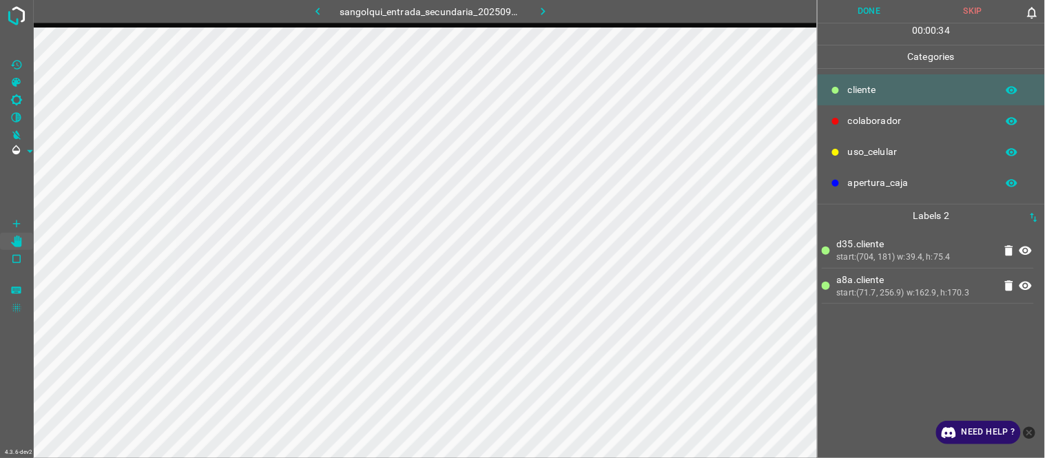
click at [853, 10] on button "Done" at bounding box center [870, 11] width 104 height 23
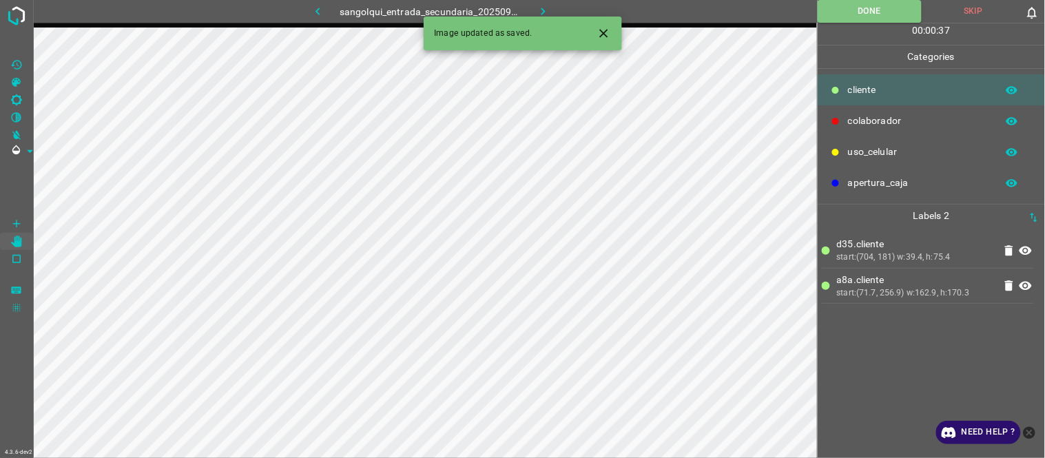
click at [547, 11] on icon "button" at bounding box center [543, 11] width 14 height 14
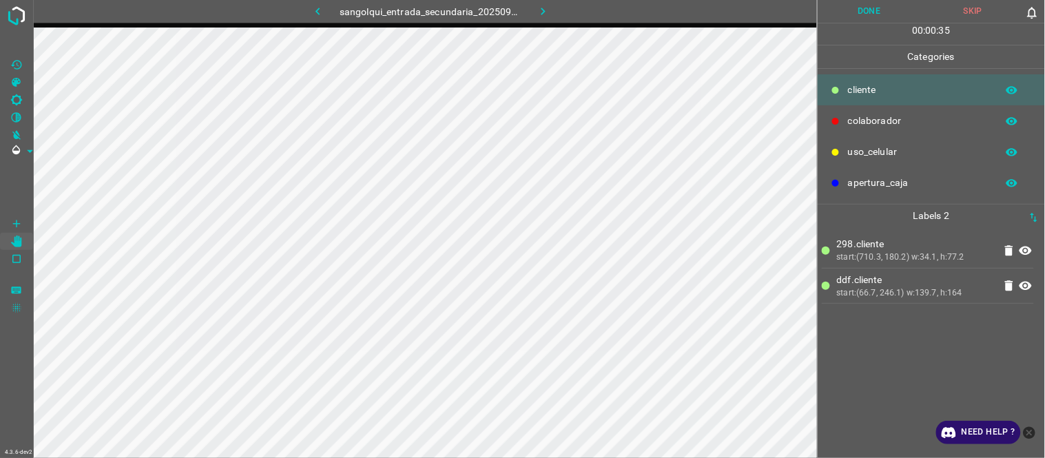
click at [865, 10] on button "Done" at bounding box center [870, 11] width 104 height 23
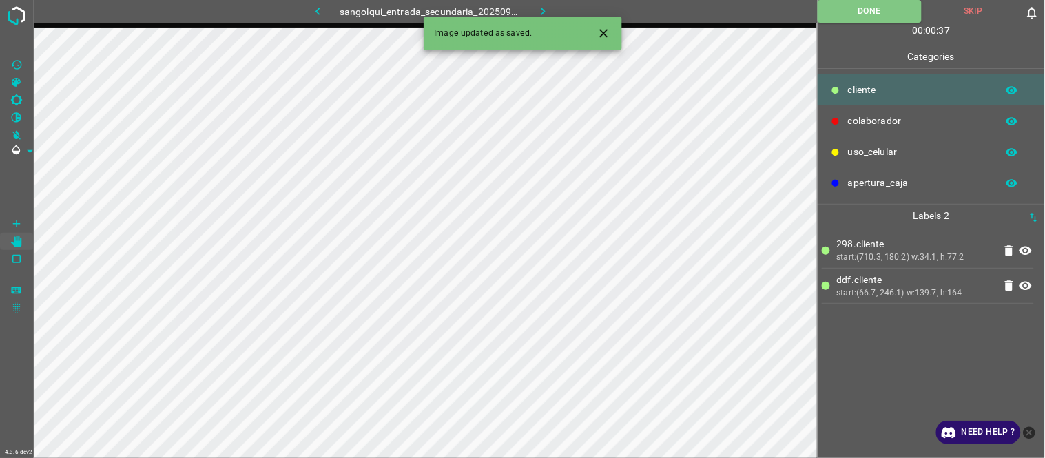
click at [532, 8] on button "button" at bounding box center [544, 11] width 44 height 23
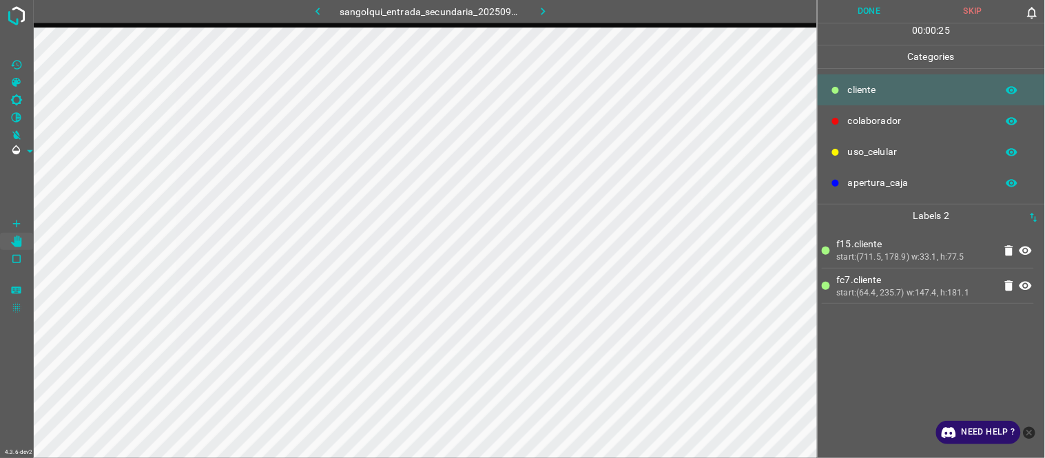
drag, startPoint x: 883, startPoint y: 3, endPoint x: 740, endPoint y: 16, distance: 143.2
click at [879, 5] on button "Done" at bounding box center [870, 11] width 104 height 23
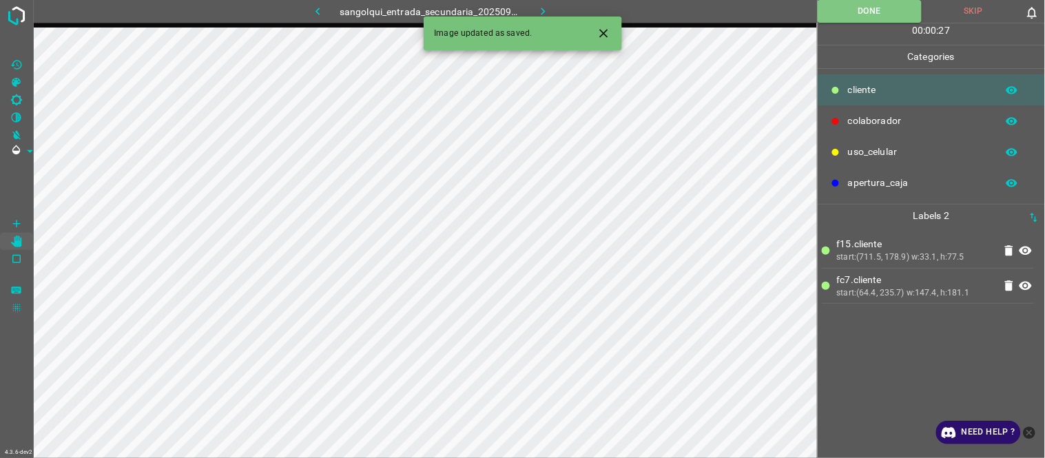
click at [550, 14] on button "button" at bounding box center [544, 11] width 44 height 23
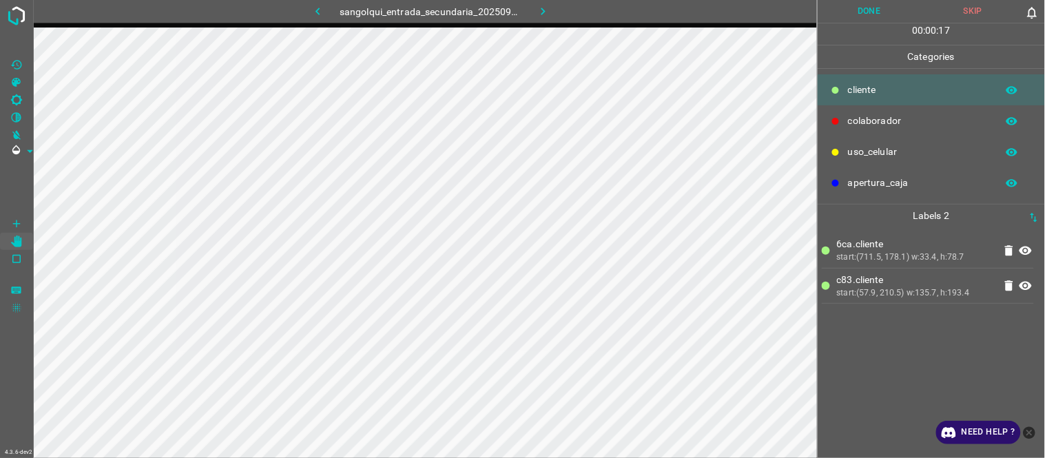
drag, startPoint x: 872, startPoint y: 8, endPoint x: 550, endPoint y: 3, distance: 321.8
click at [870, 7] on button "Done" at bounding box center [870, 11] width 104 height 23
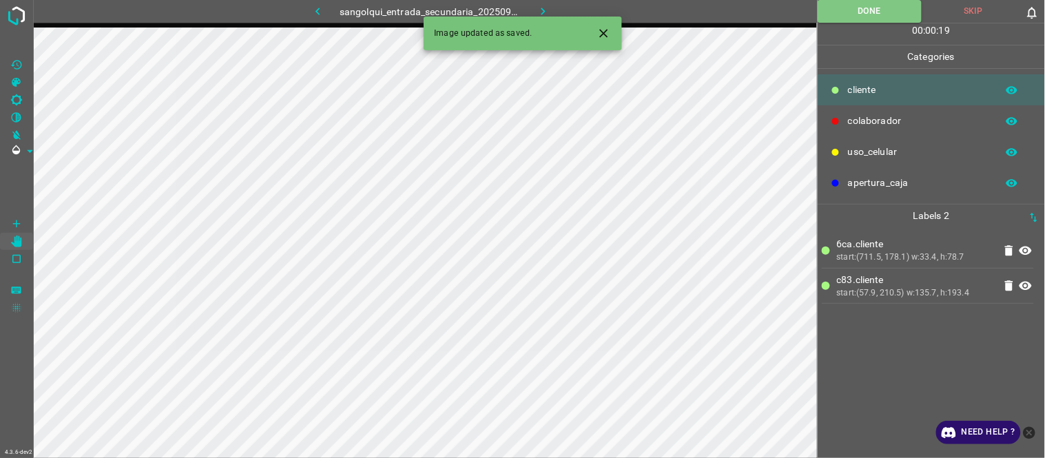
click at [531, 10] on button "button" at bounding box center [544, 11] width 44 height 23
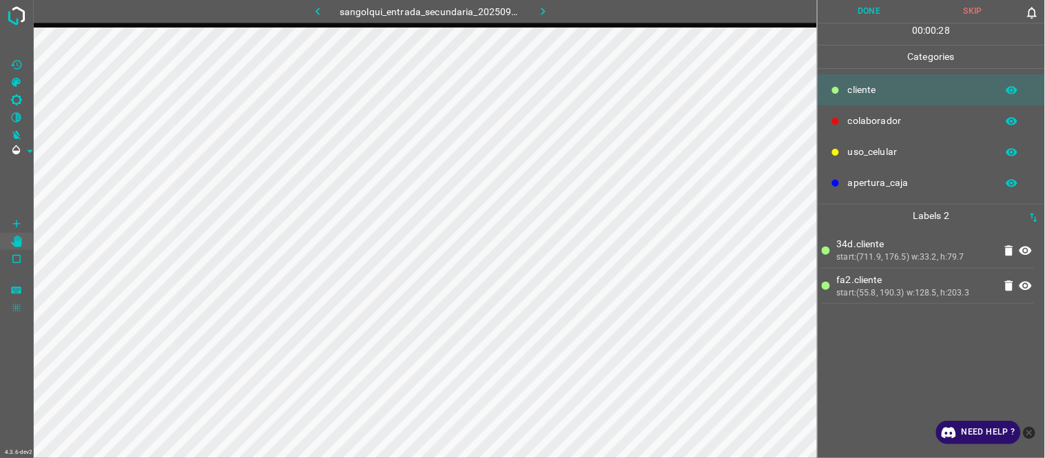
click at [885, 11] on button "Done" at bounding box center [870, 11] width 104 height 23
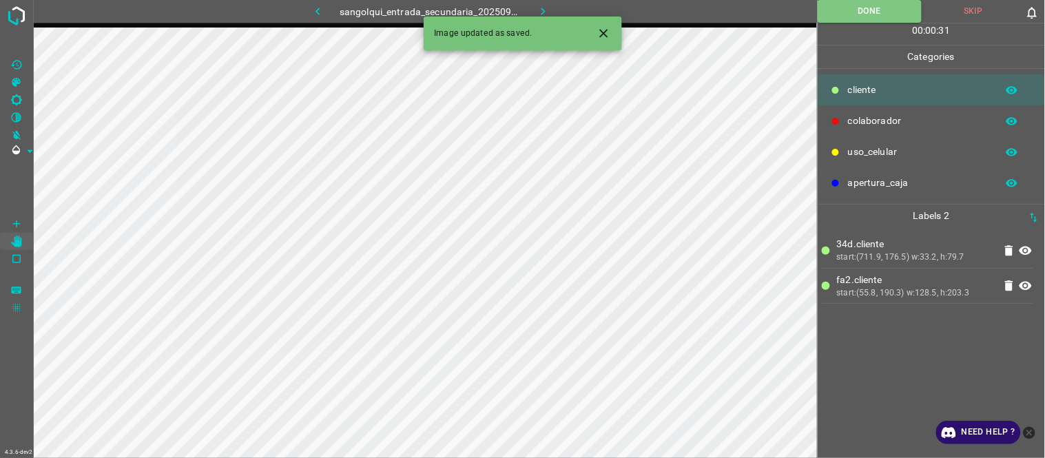
click at [540, 11] on icon "button" at bounding box center [543, 11] width 14 height 14
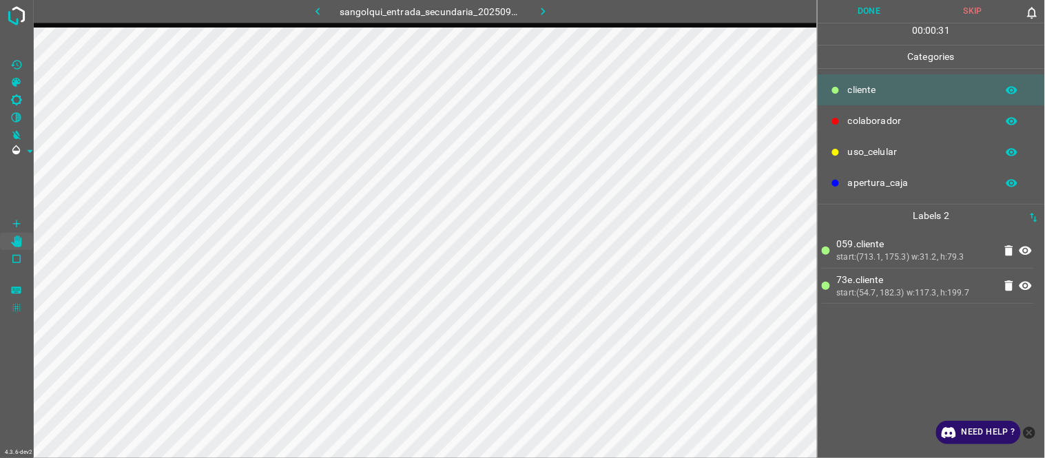
drag, startPoint x: 887, startPoint y: 12, endPoint x: 769, endPoint y: 16, distance: 117.9
click at [885, 12] on button "Done" at bounding box center [870, 11] width 104 height 23
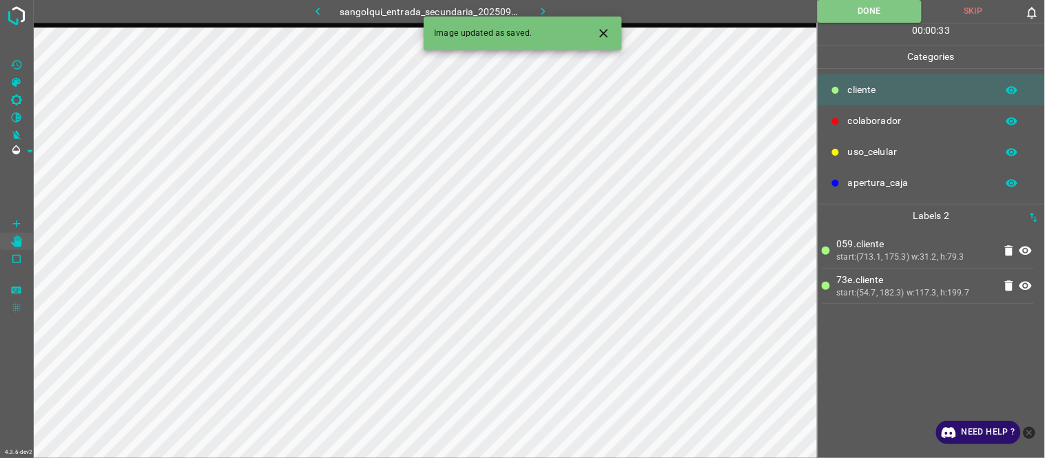
click at [541, 11] on icon "button" at bounding box center [543, 11] width 14 height 14
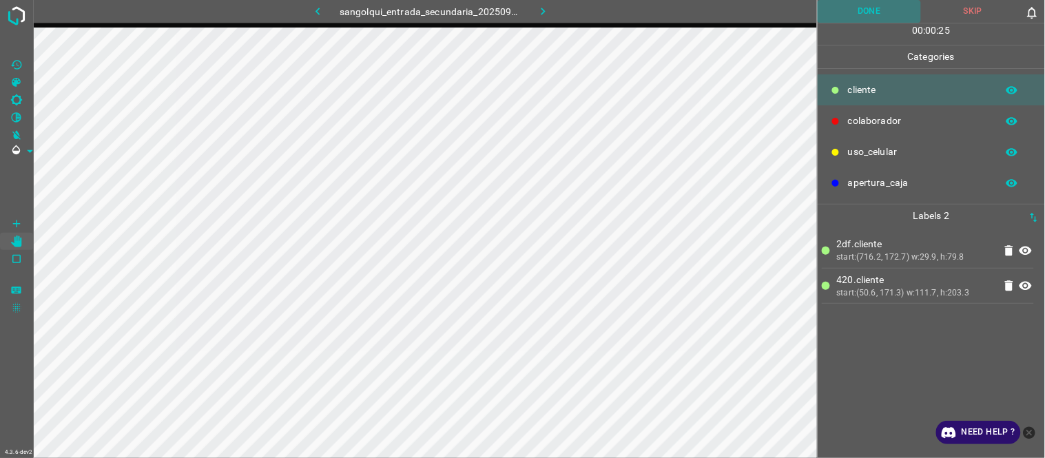
click at [907, 8] on button "Done" at bounding box center [870, 11] width 104 height 23
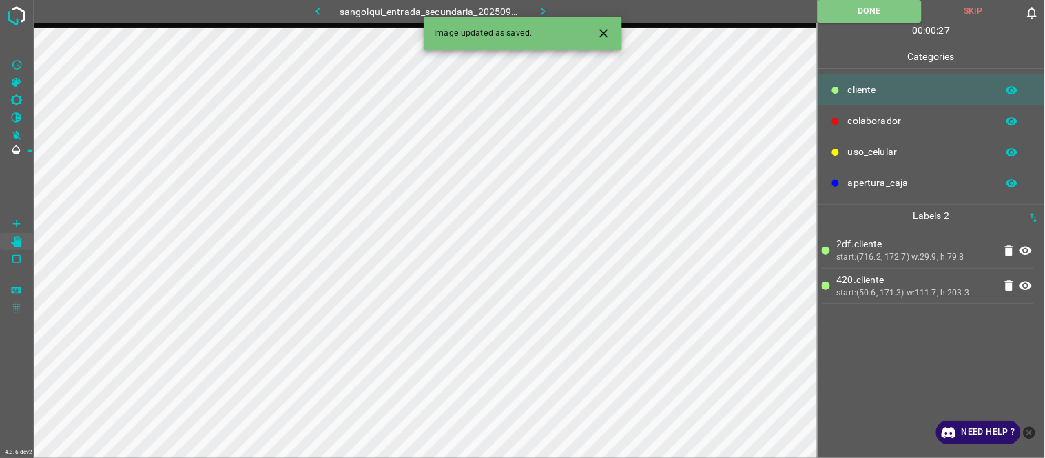
click at [536, 14] on icon "button" at bounding box center [543, 11] width 14 height 14
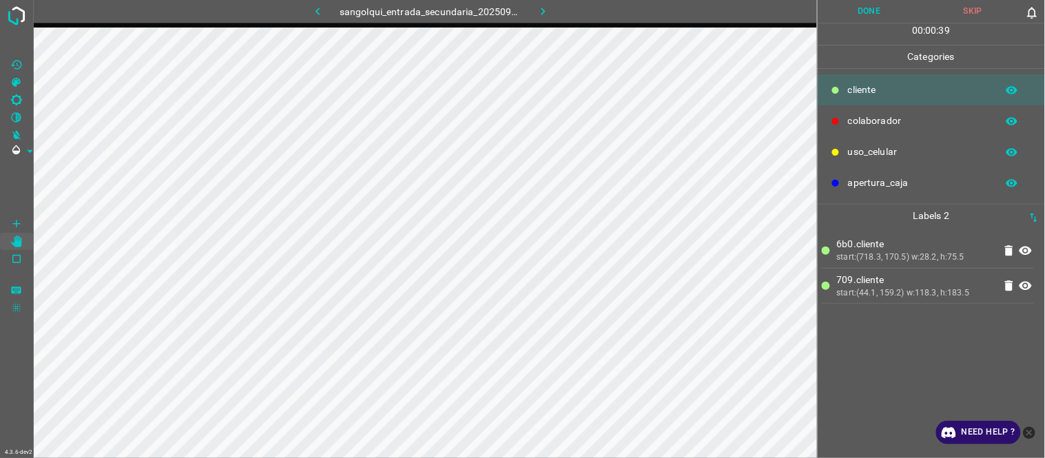
click at [841, 11] on button "Done" at bounding box center [870, 11] width 104 height 23
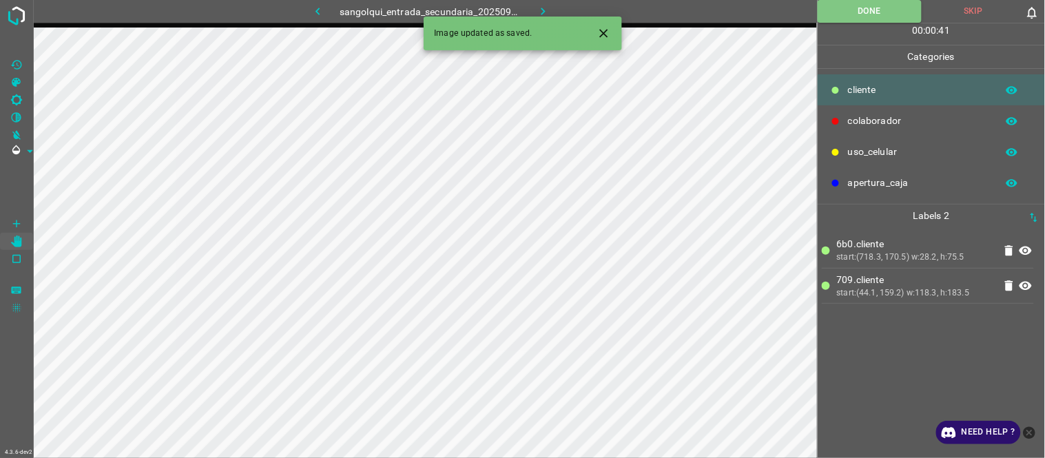
click at [544, 10] on icon "button" at bounding box center [543, 11] width 14 height 14
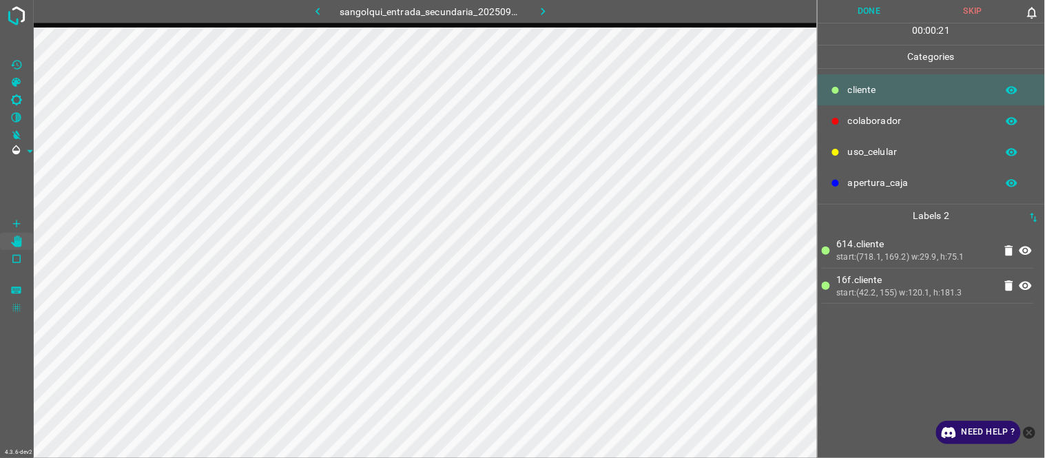
click at [852, 19] on button "Done" at bounding box center [870, 11] width 104 height 23
click at [543, 4] on icon "button" at bounding box center [543, 11] width 14 height 14
click at [885, 221] on p "Labels 0" at bounding box center [931, 216] width 219 height 23
click at [863, 342] on div "ae6.cliente start:(717.7, 168.1) w:31.2, h:73.1 fe4.cliente start:(39.2, 150.8)…" at bounding box center [931, 342] width 219 height 231
click at [839, 11] on button "Done" at bounding box center [870, 11] width 104 height 23
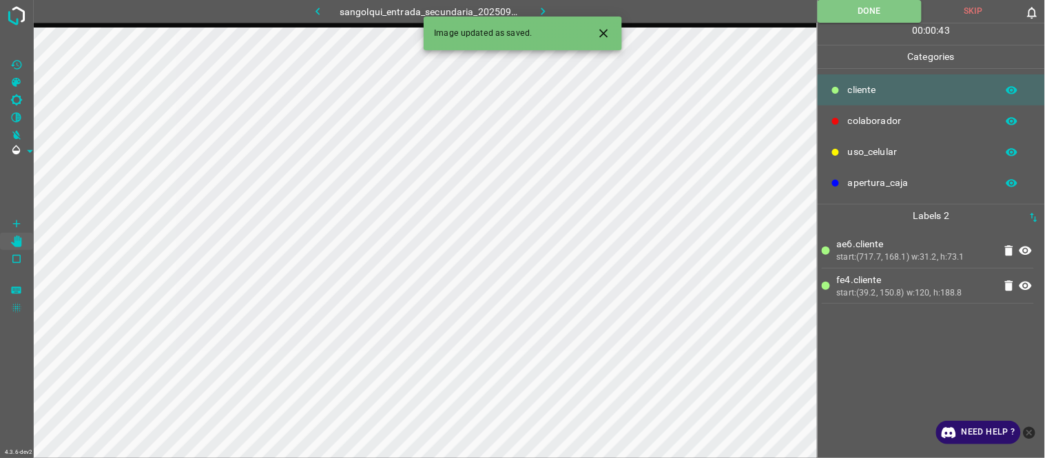
click at [531, 11] on button "button" at bounding box center [544, 11] width 44 height 23
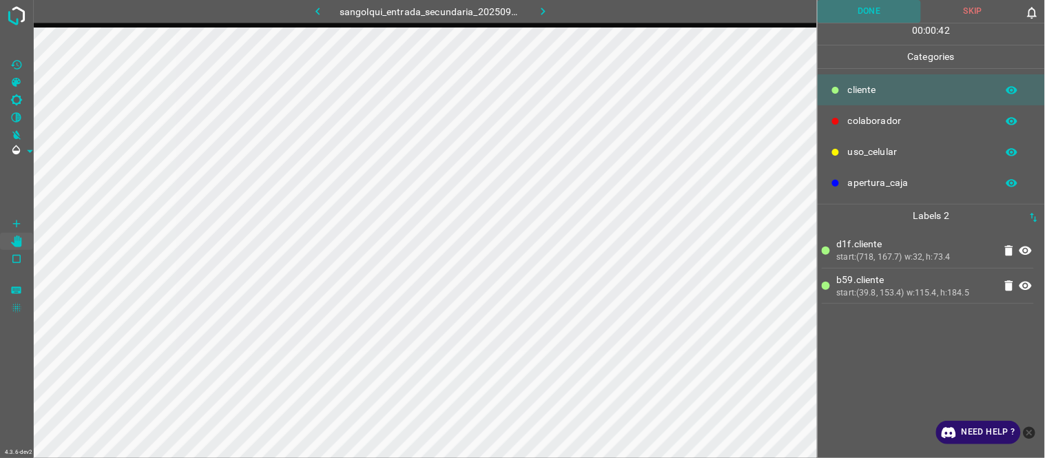
click at [871, 8] on button "Done" at bounding box center [870, 11] width 104 height 23
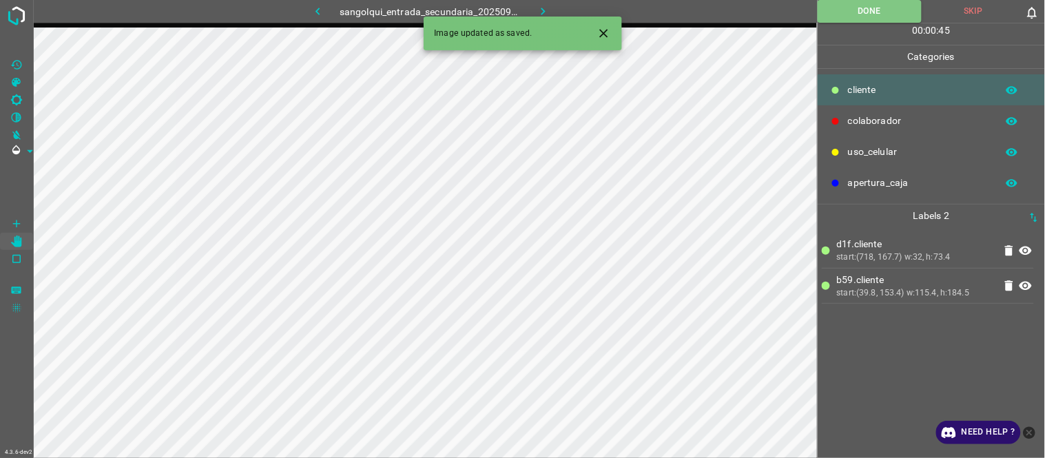
click at [545, 11] on icon "button" at bounding box center [544, 12] width 4 height 8
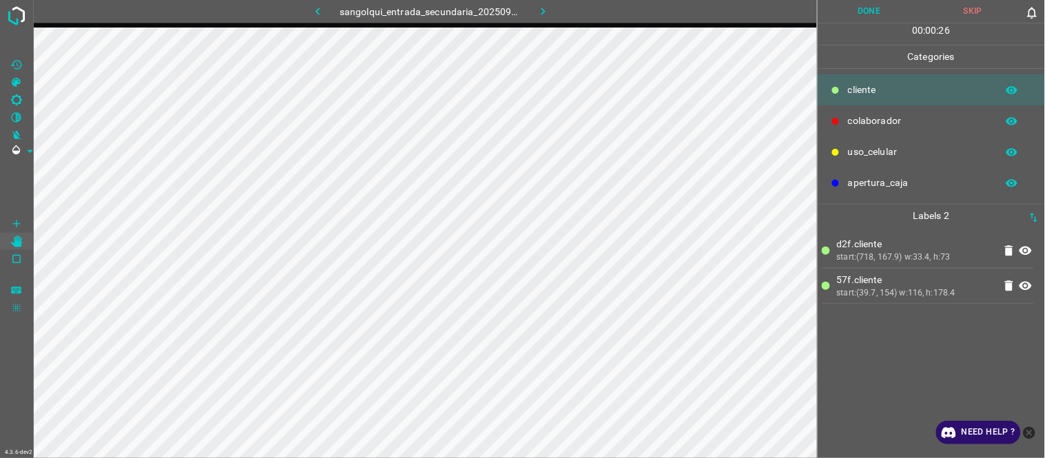
click at [860, 11] on button "Done" at bounding box center [870, 11] width 104 height 23
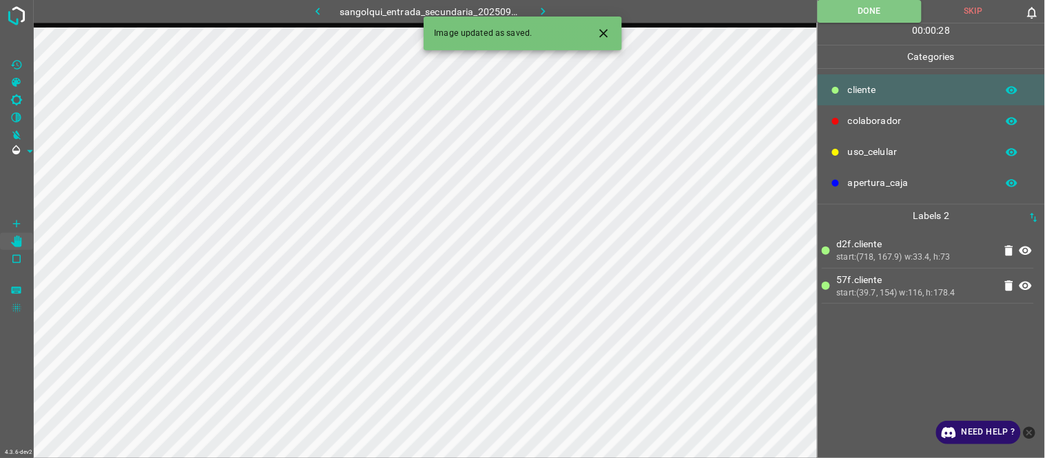
click at [554, 10] on button "button" at bounding box center [544, 11] width 44 height 23
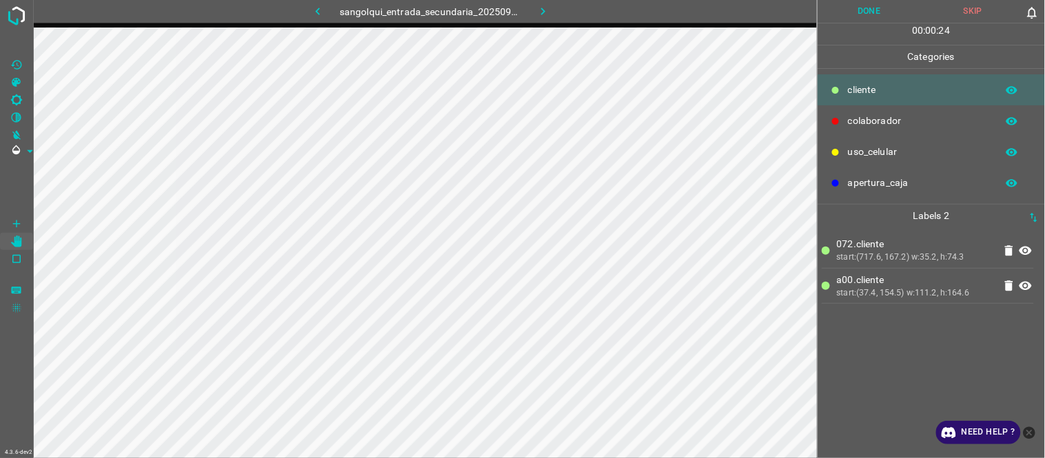
click at [863, 7] on button "Done" at bounding box center [870, 11] width 104 height 23
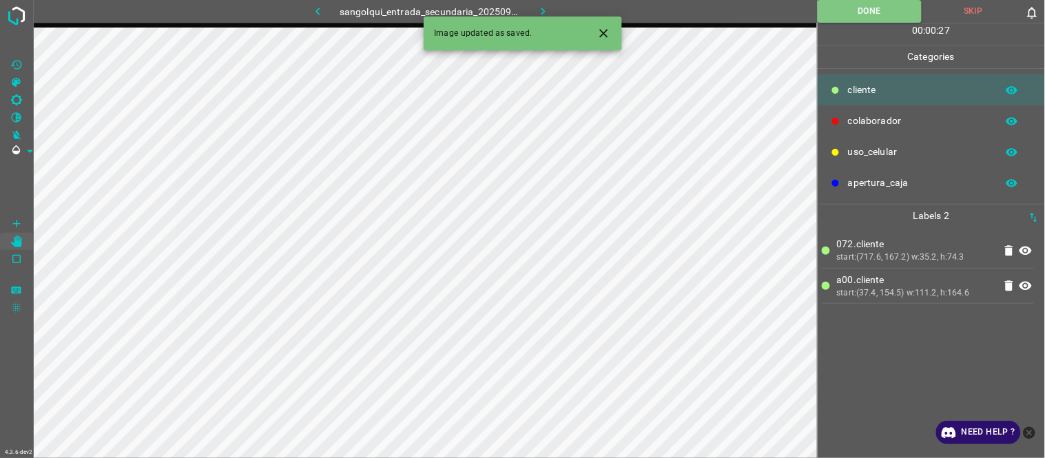
click at [546, 8] on icon "button" at bounding box center [543, 11] width 14 height 14
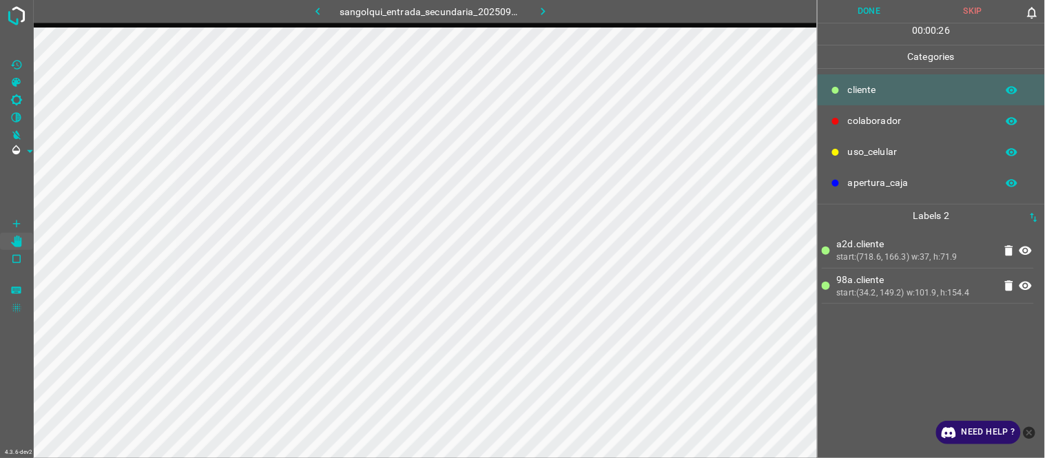
click at [885, 19] on button "Done" at bounding box center [870, 11] width 104 height 23
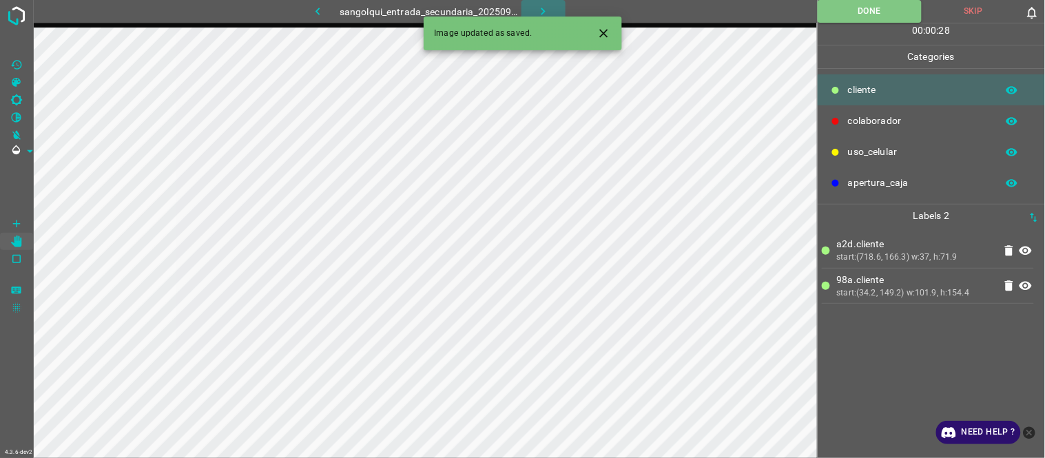
click at [546, 11] on icon "button" at bounding box center [543, 11] width 14 height 14
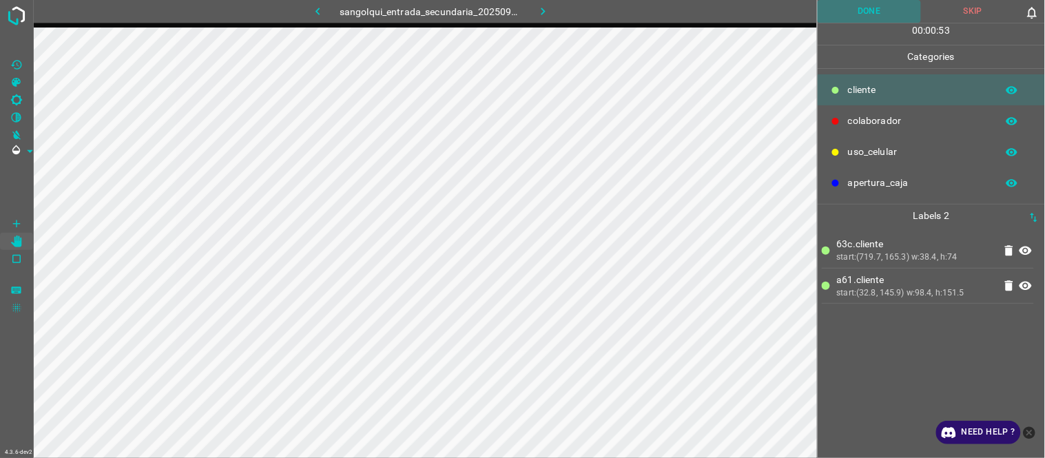
click at [874, 11] on button "Done" at bounding box center [870, 11] width 104 height 23
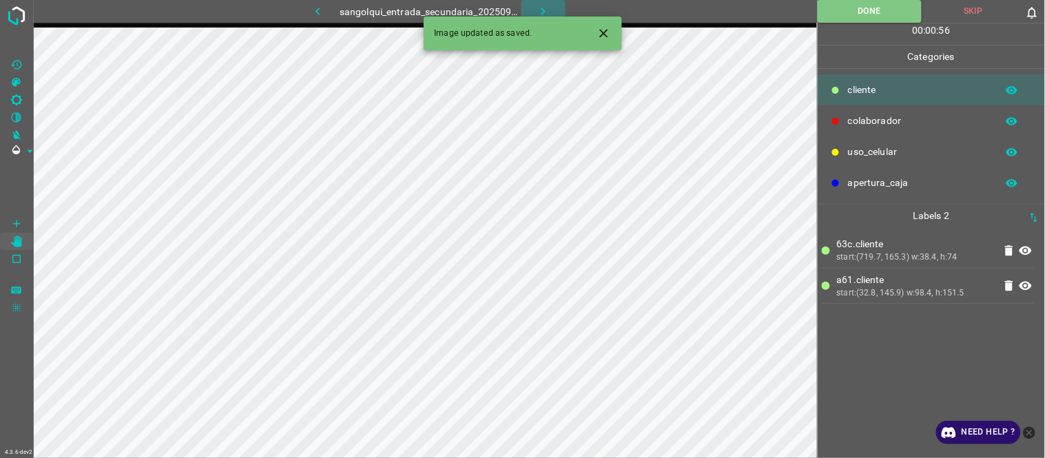
click at [543, 8] on icon "button" at bounding box center [543, 11] width 14 height 14
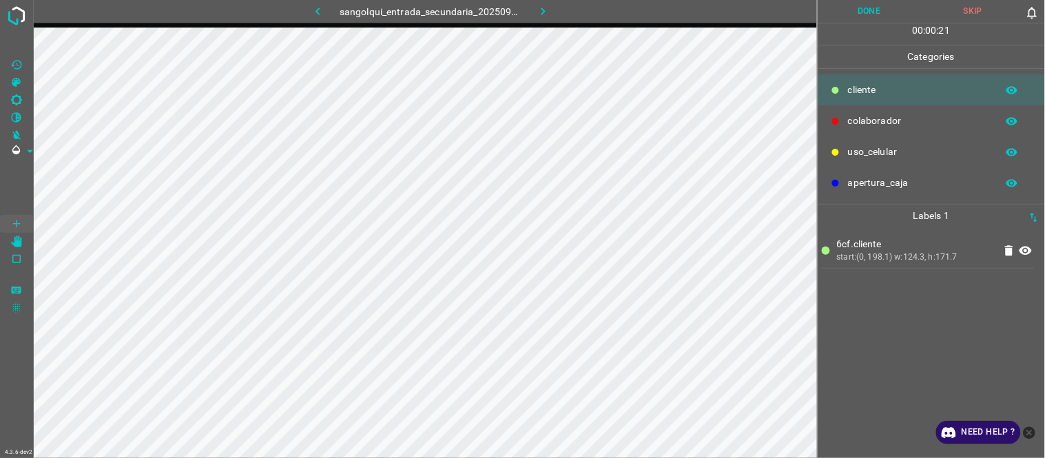
click at [899, 322] on div "6cf.cliente start:(0, 198.1) w:124.3, h:171.7" at bounding box center [931, 342] width 219 height 231
click at [870, 7] on button "Done" at bounding box center [870, 11] width 104 height 23
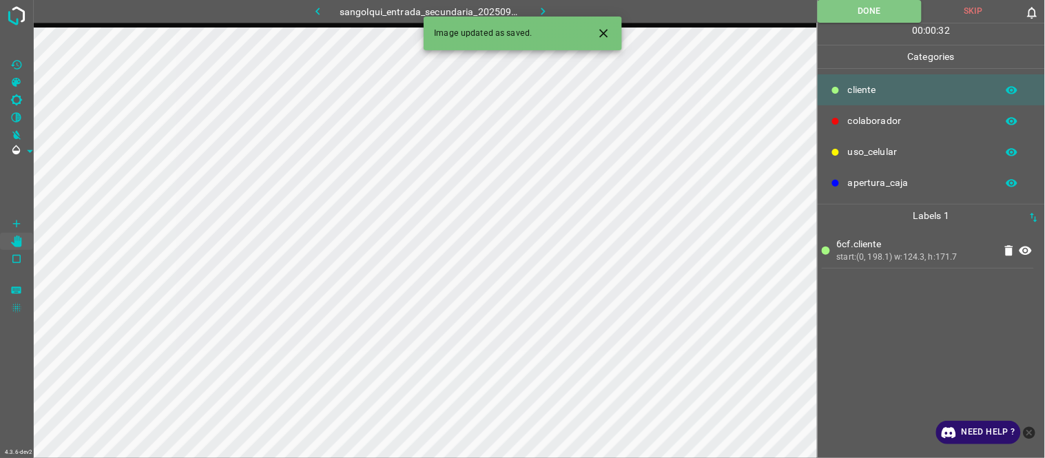
click at [546, 10] on icon "button" at bounding box center [543, 11] width 14 height 14
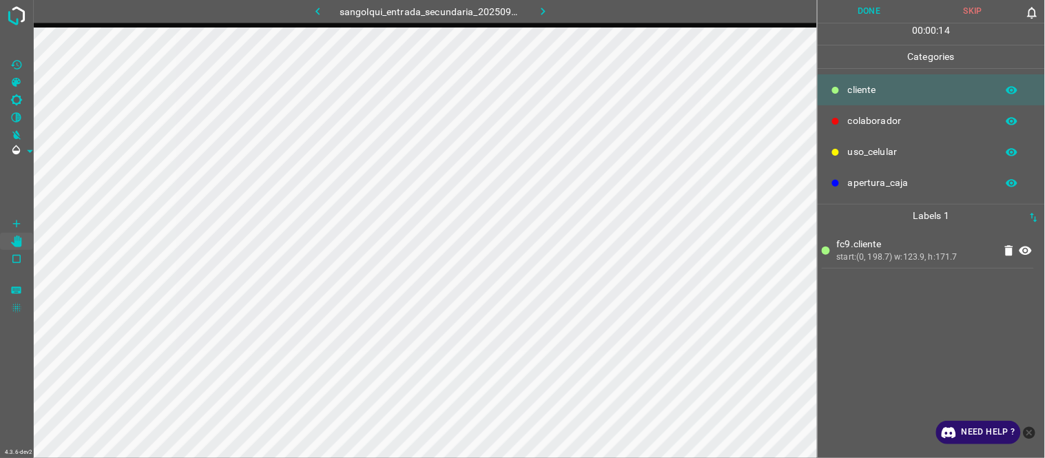
click at [857, 10] on button "Done" at bounding box center [870, 11] width 104 height 23
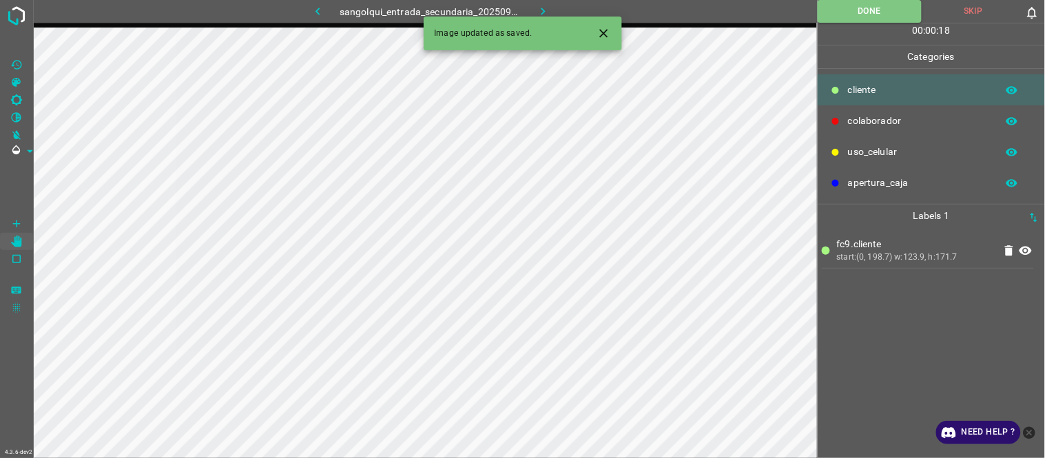
click at [545, 10] on icon "button" at bounding box center [543, 11] width 14 height 14
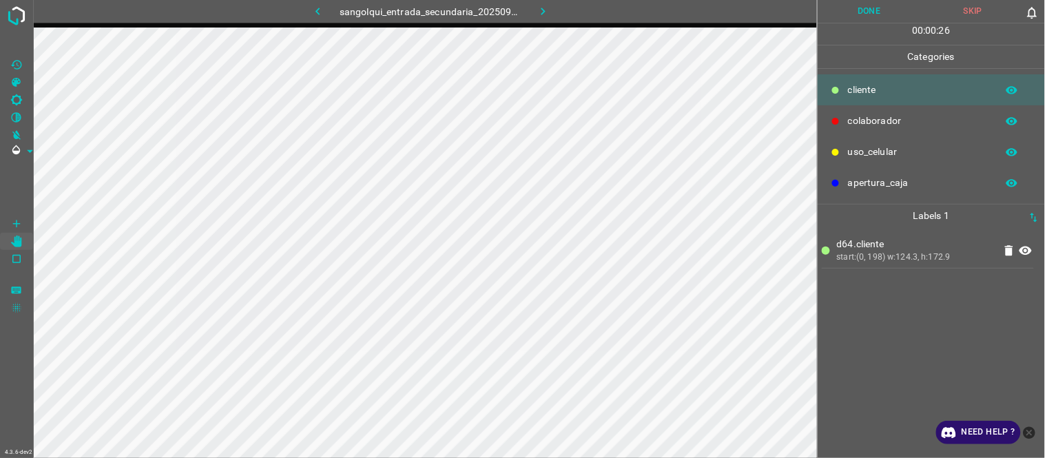
click at [880, 8] on button "Done" at bounding box center [870, 11] width 104 height 23
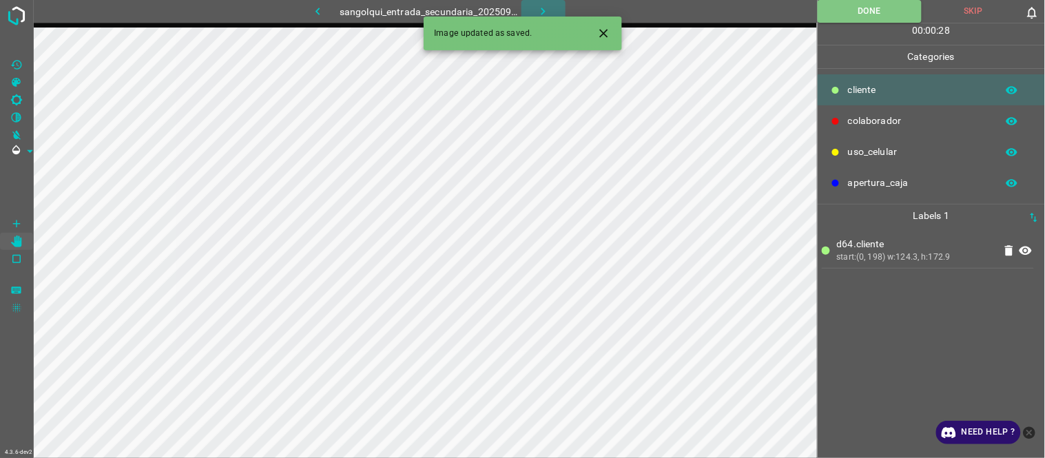
click at [540, 8] on icon "button" at bounding box center [543, 11] width 14 height 14
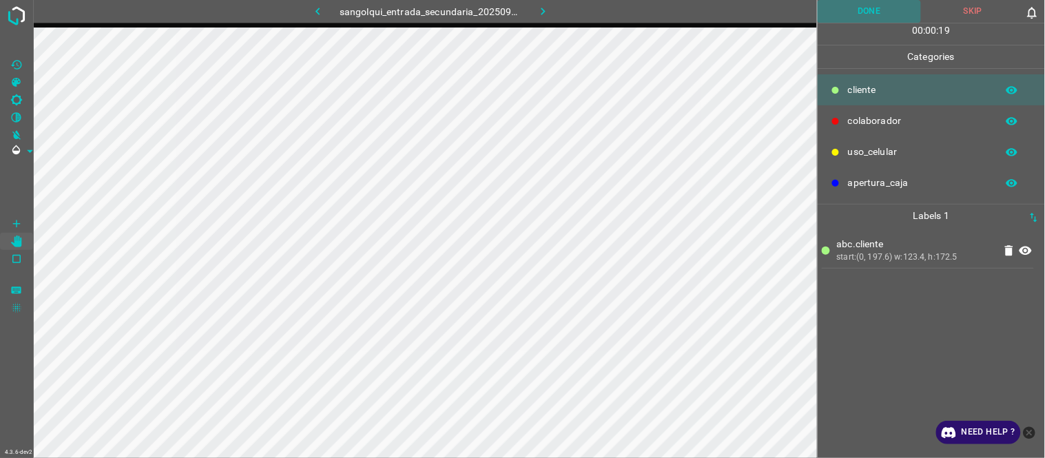
click at [865, 9] on button "Done" at bounding box center [870, 11] width 104 height 23
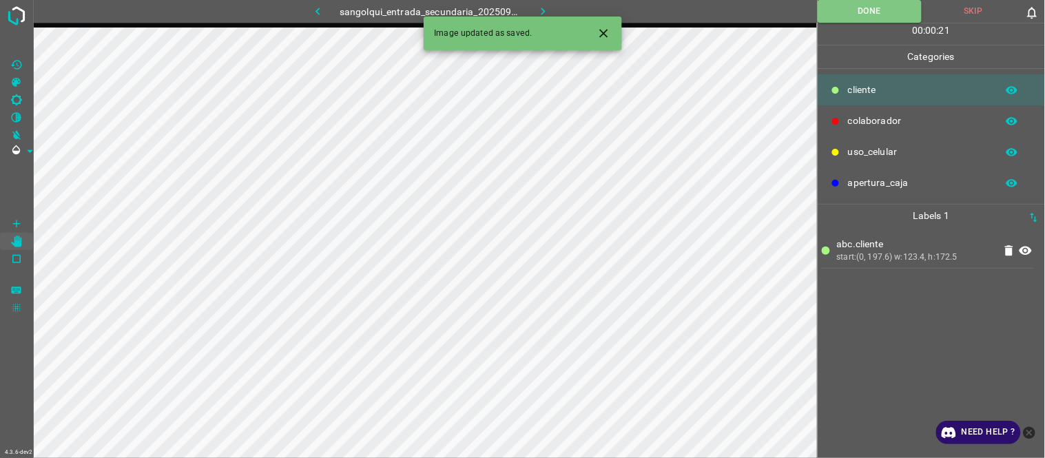
click at [545, 6] on icon "button" at bounding box center [543, 11] width 14 height 14
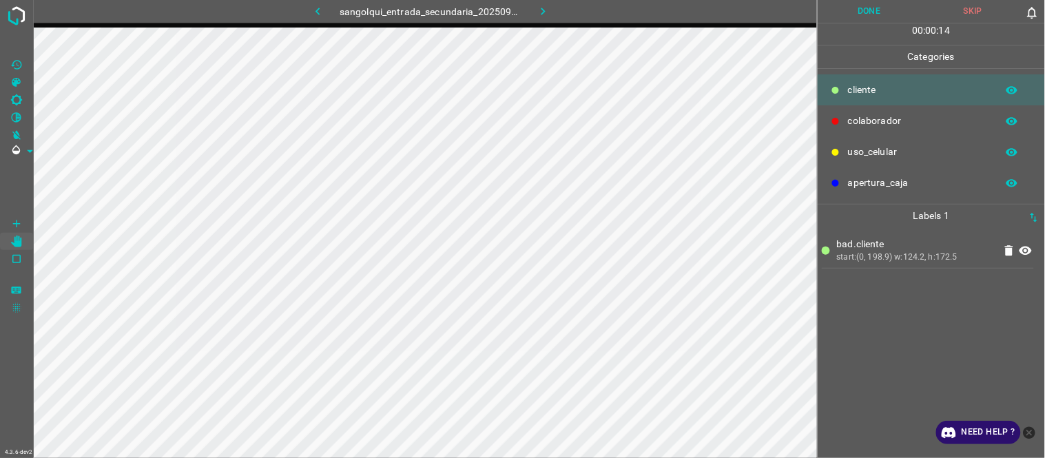
click at [871, 12] on button "Done" at bounding box center [870, 11] width 104 height 23
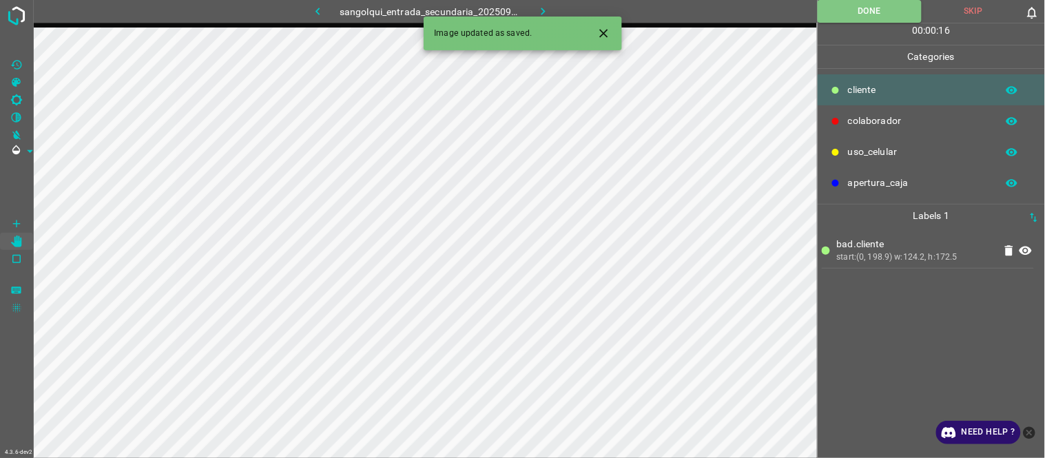
click at [535, 3] on button "button" at bounding box center [544, 11] width 44 height 23
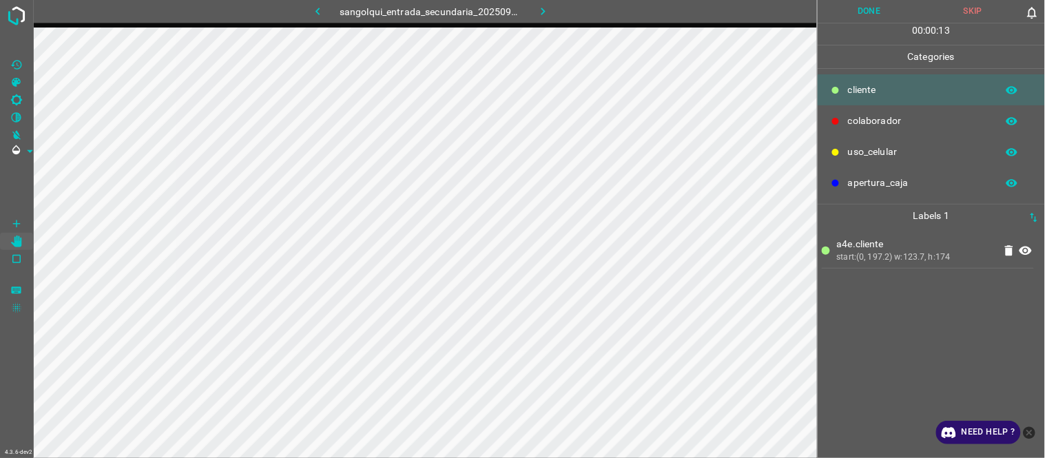
click at [879, 10] on button "Done" at bounding box center [870, 11] width 104 height 23
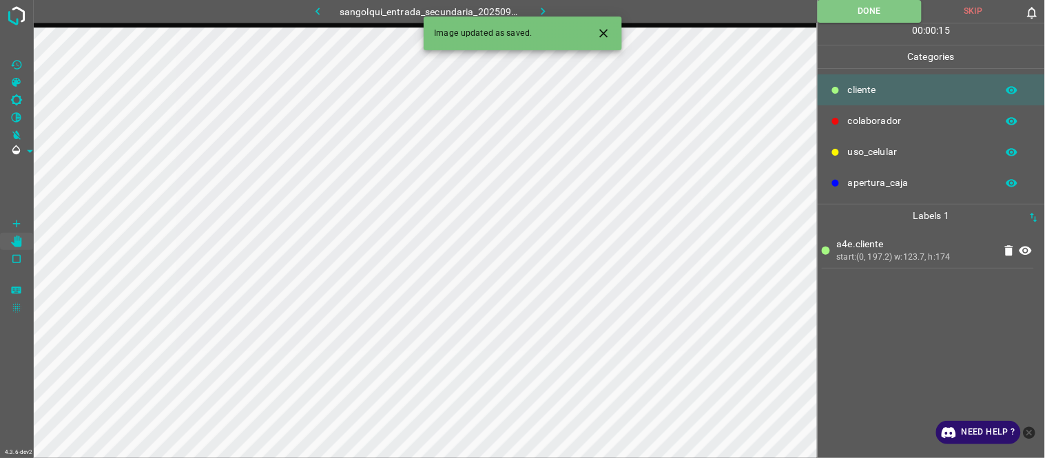
click at [548, 1] on button "button" at bounding box center [544, 11] width 44 height 23
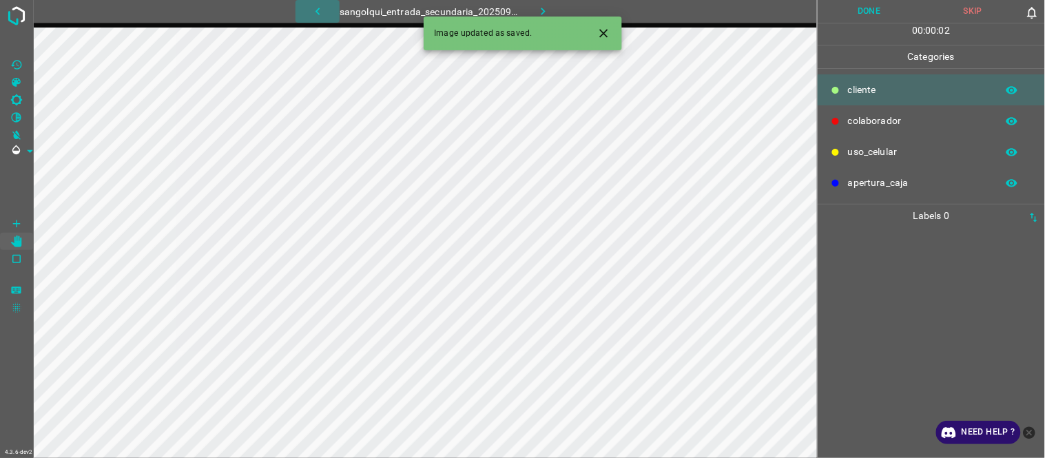
click at [307, 10] on button "button" at bounding box center [318, 11] width 44 height 23
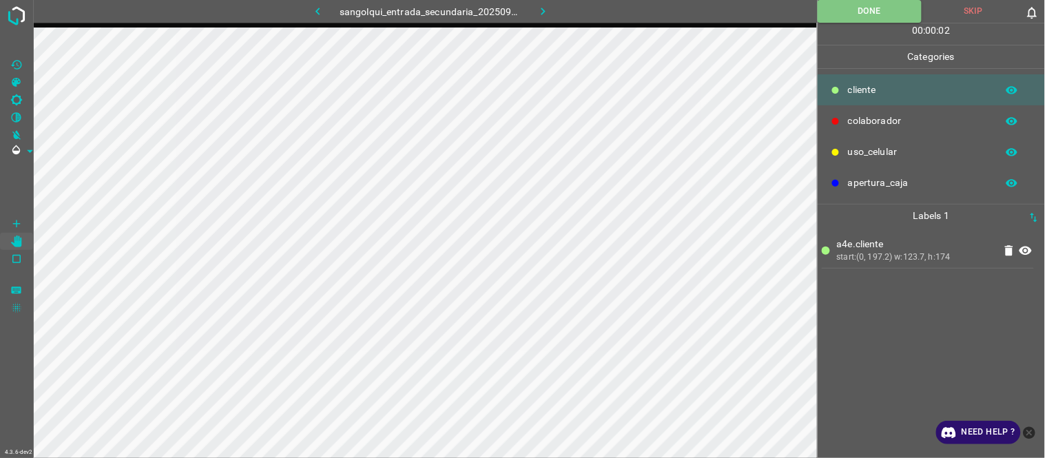
click at [329, 14] on button "button" at bounding box center [318, 11] width 44 height 23
click at [309, 8] on button "button" at bounding box center [318, 11] width 44 height 23
click at [539, 10] on icon "button" at bounding box center [543, 11] width 14 height 14
click at [539, 8] on icon "button" at bounding box center [543, 11] width 14 height 14
click at [318, 8] on icon "button" at bounding box center [318, 11] width 14 height 14
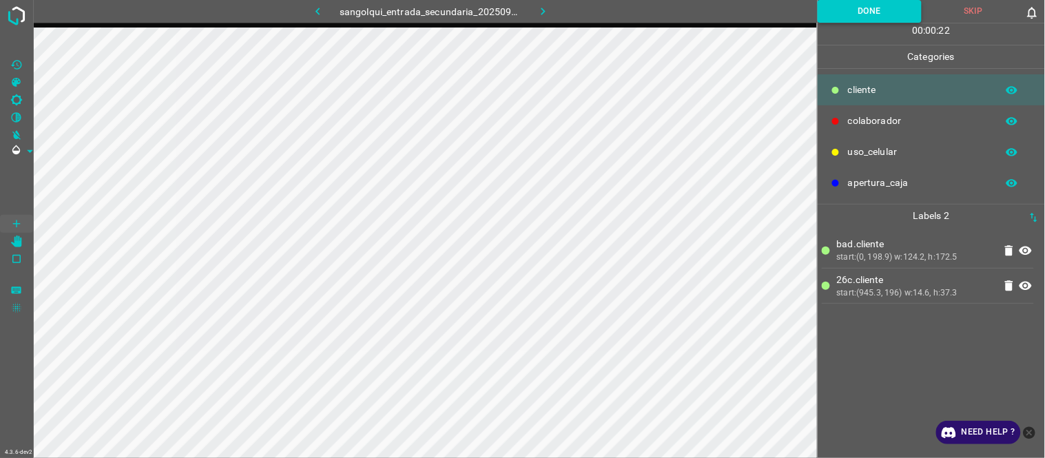
click at [852, 11] on button "Done" at bounding box center [870, 11] width 104 height 23
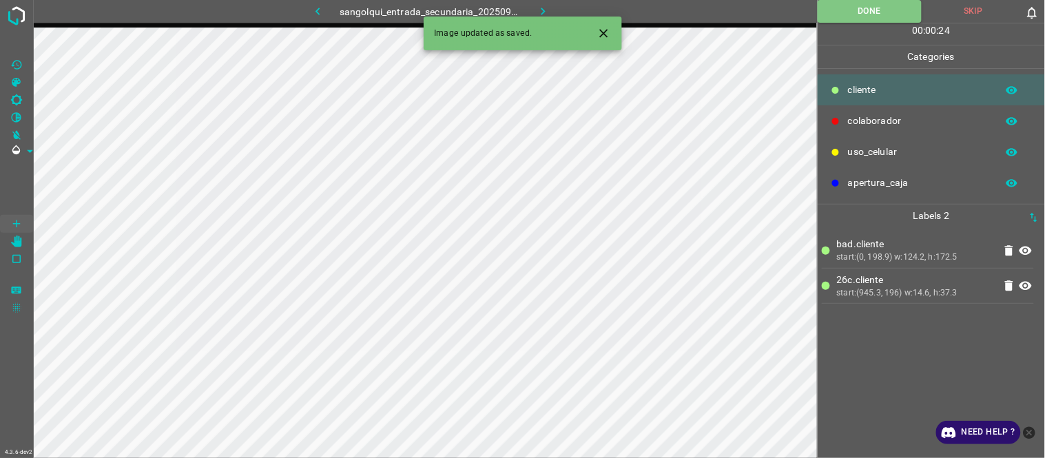
click at [540, 4] on icon "button" at bounding box center [543, 11] width 14 height 14
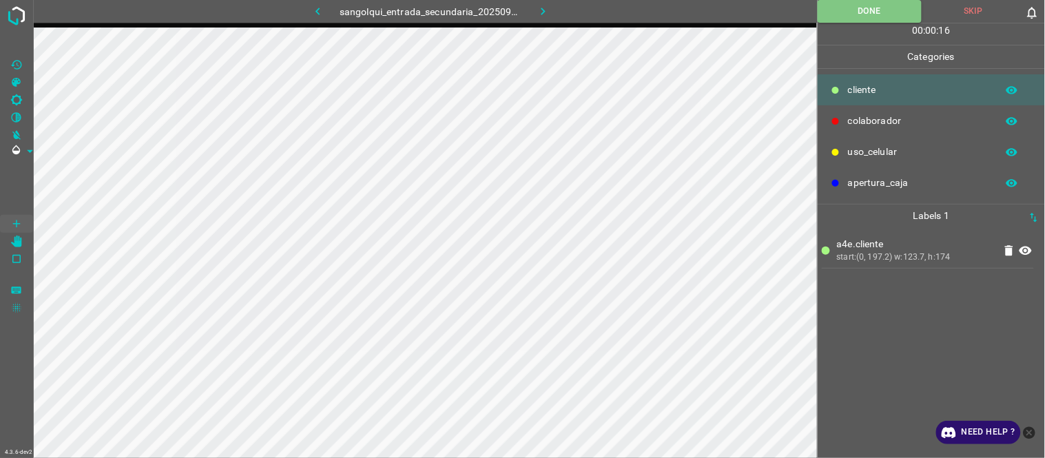
click at [897, 319] on div "a4e.cliente start:(0, 197.2) w:123.7, h:174" at bounding box center [931, 342] width 219 height 231
click at [859, 7] on button "Done" at bounding box center [870, 11] width 104 height 23
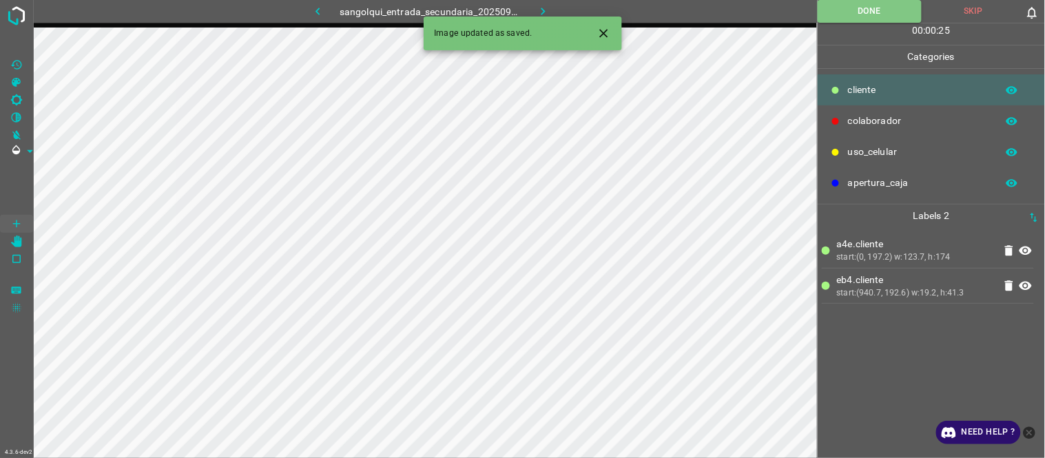
click at [537, 5] on icon "button" at bounding box center [543, 11] width 14 height 14
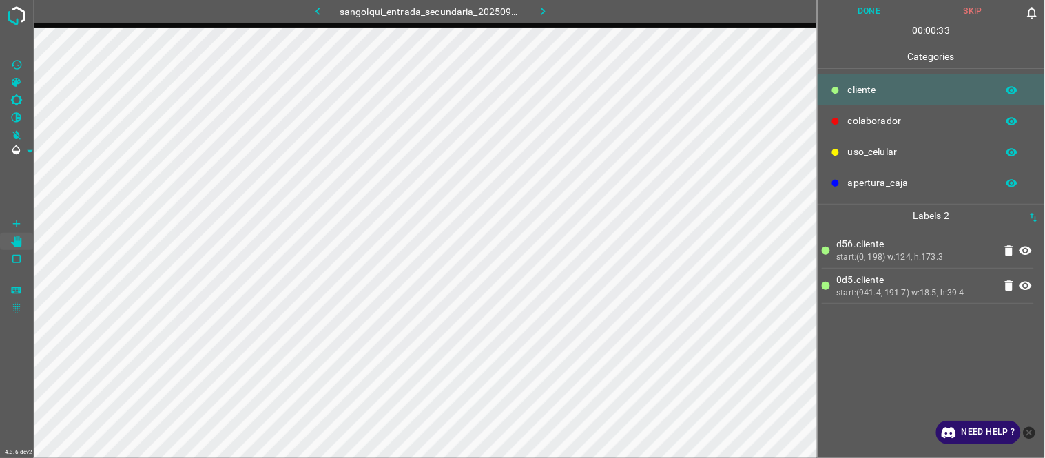
click at [870, 7] on button "Done" at bounding box center [870, 11] width 104 height 23
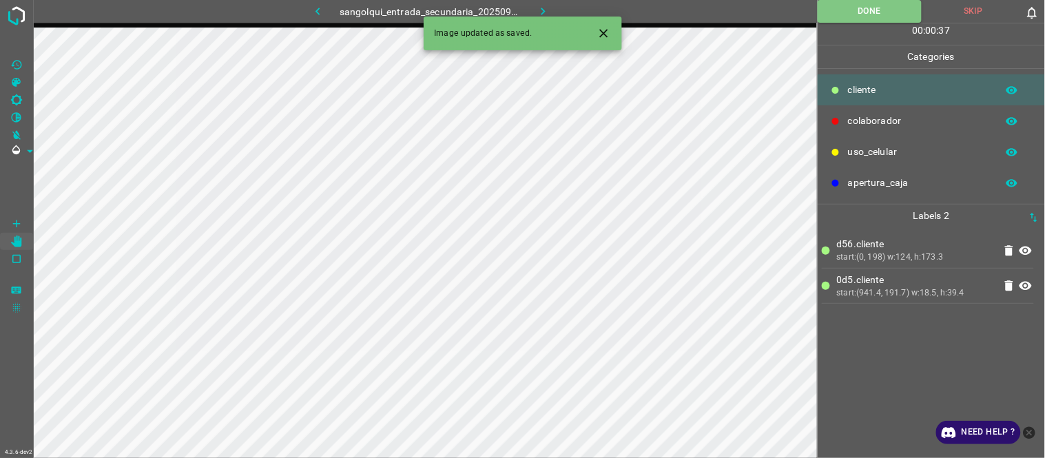
click at [542, 12] on icon "button" at bounding box center [543, 11] width 14 height 14
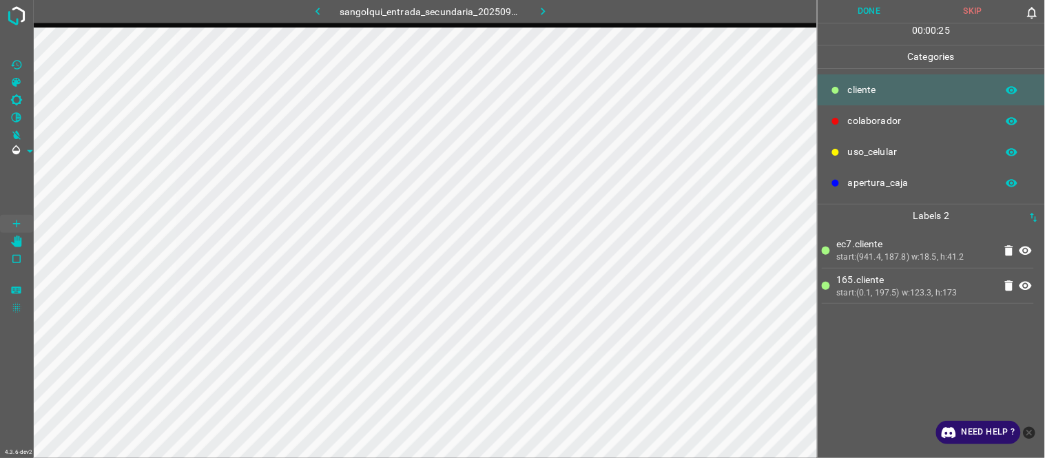
click at [318, 11] on icon "button" at bounding box center [318, 11] width 14 height 14
click at [320, 10] on icon "button" at bounding box center [318, 11] width 14 height 14
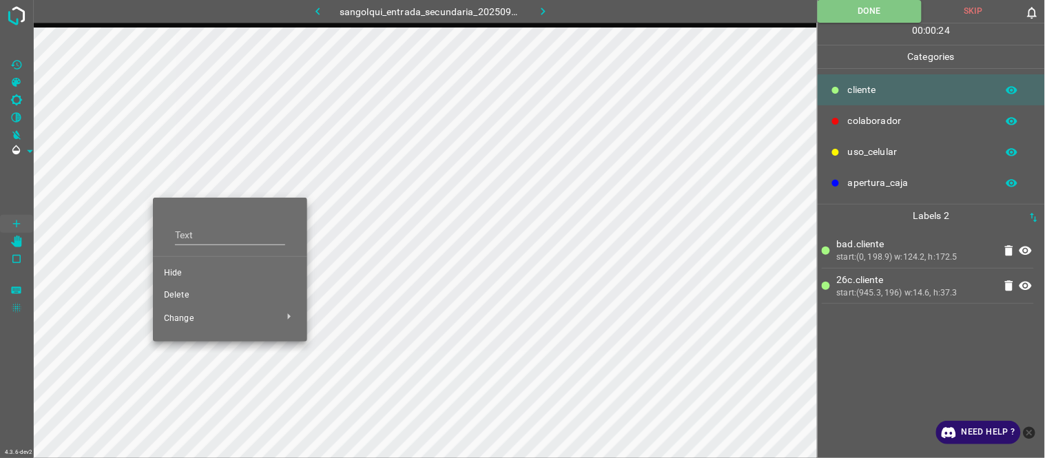
click at [181, 270] on span "Hide" at bounding box center [230, 273] width 132 height 12
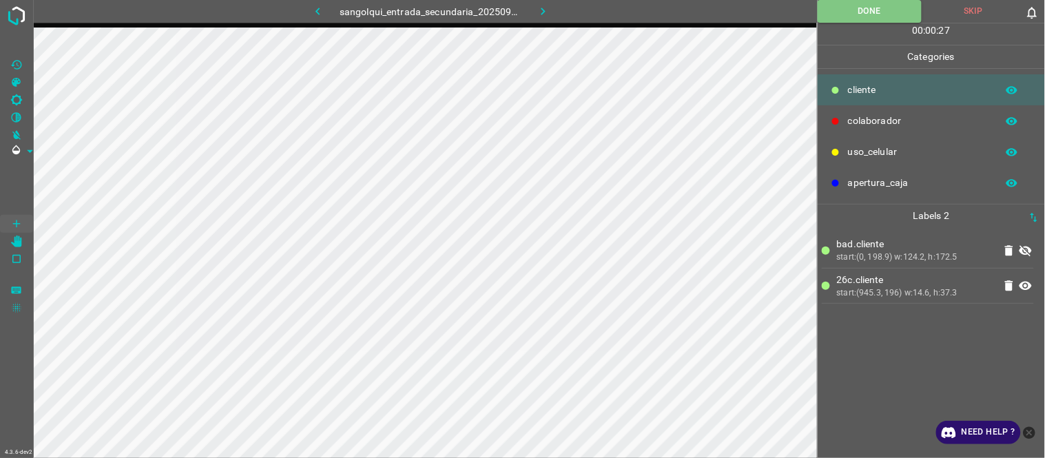
click at [326, 3] on button "button" at bounding box center [318, 11] width 44 height 23
click at [326, 7] on button "button" at bounding box center [318, 11] width 44 height 23
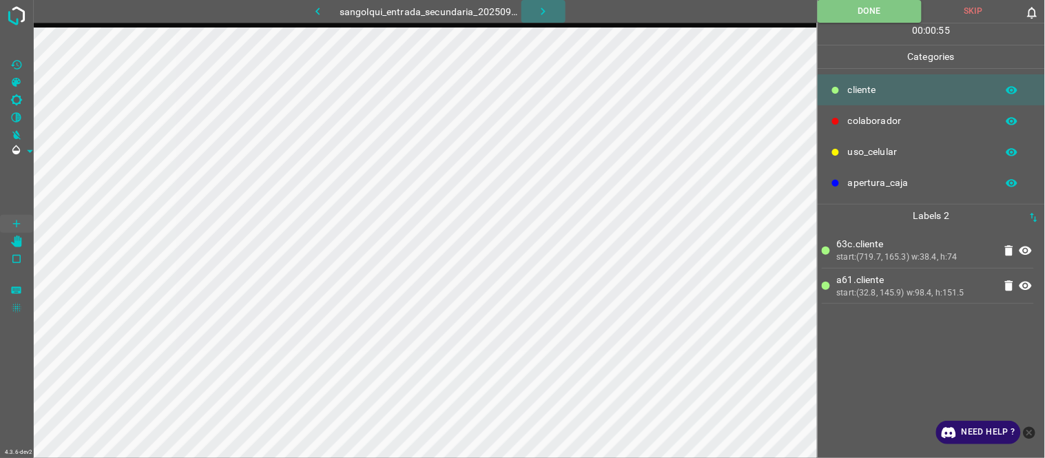
click at [542, 8] on icon "button" at bounding box center [544, 12] width 4 height 8
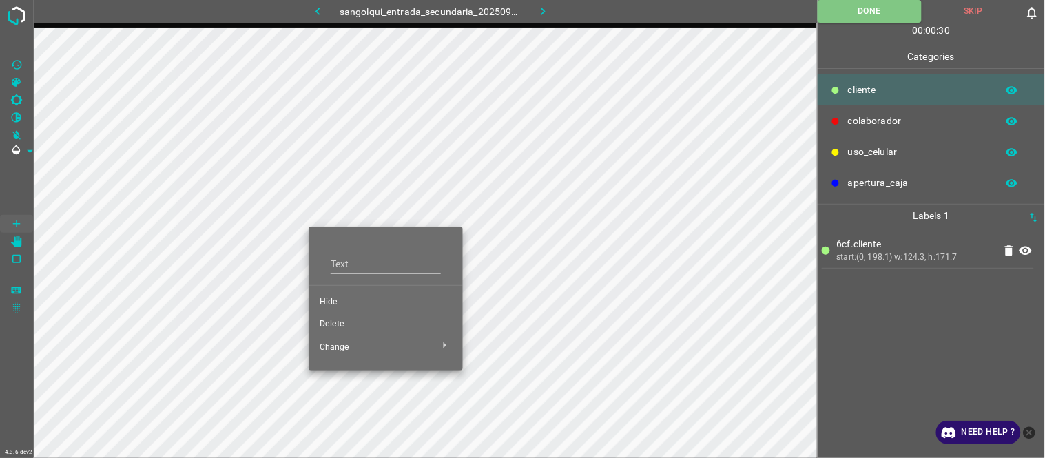
click at [338, 296] on span "Hide" at bounding box center [386, 302] width 132 height 12
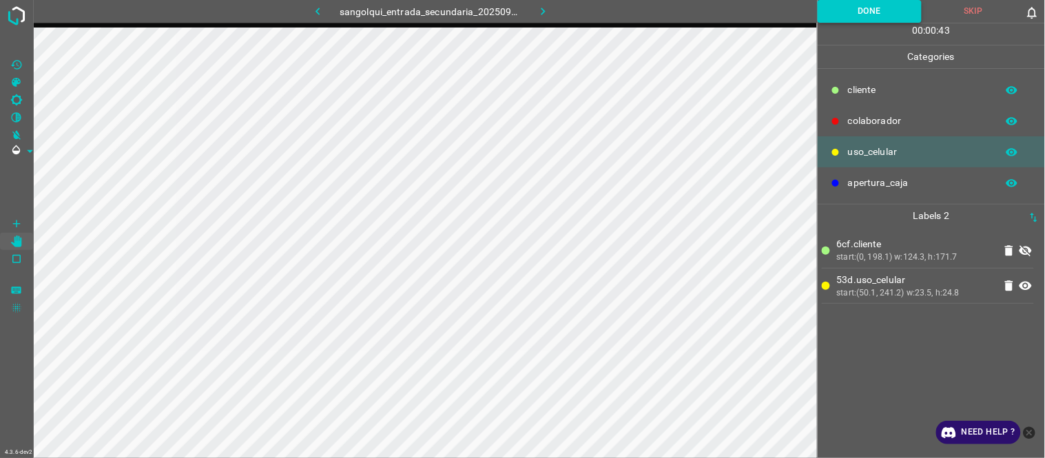
click at [872, 16] on button "Done" at bounding box center [870, 11] width 104 height 23
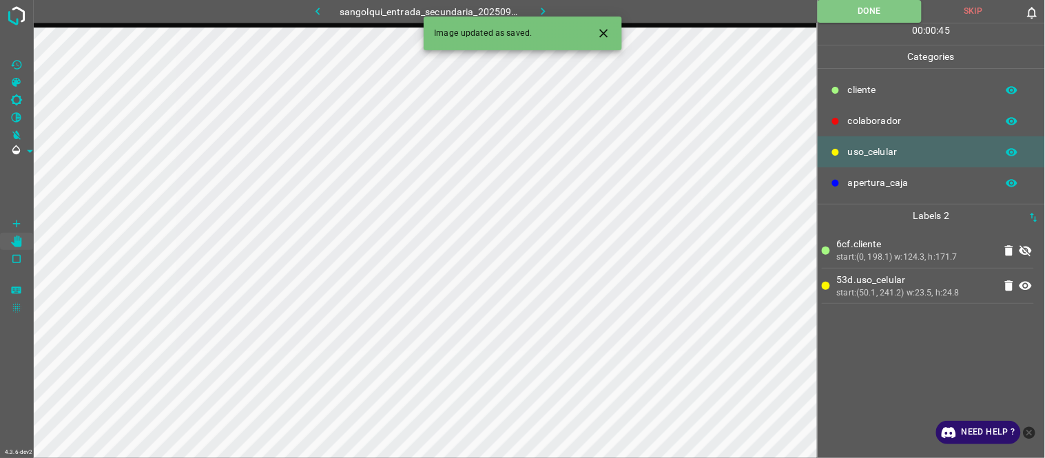
click at [1027, 249] on icon at bounding box center [1026, 251] width 17 height 17
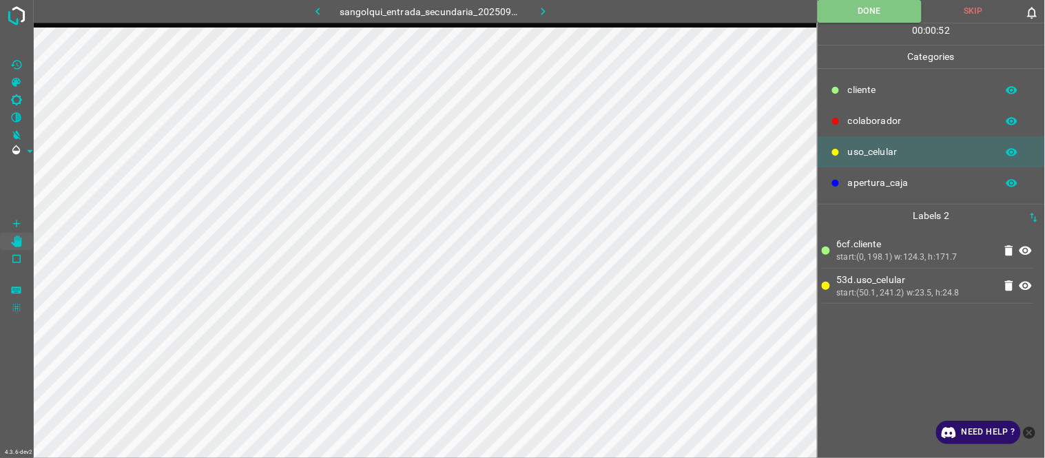
click at [548, 14] on icon "button" at bounding box center [543, 11] width 14 height 14
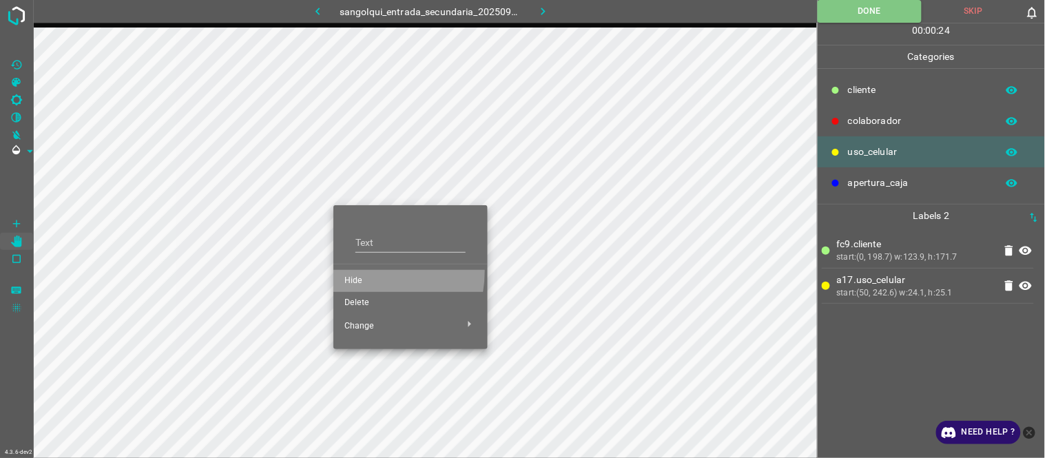
click at [360, 271] on li "Hide" at bounding box center [411, 281] width 154 height 22
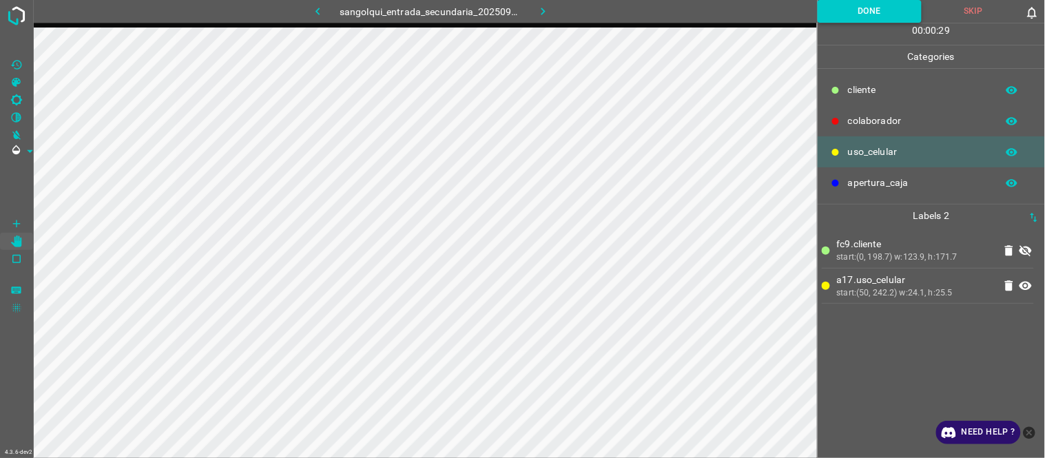
click at [880, 14] on button "Done" at bounding box center [870, 11] width 104 height 23
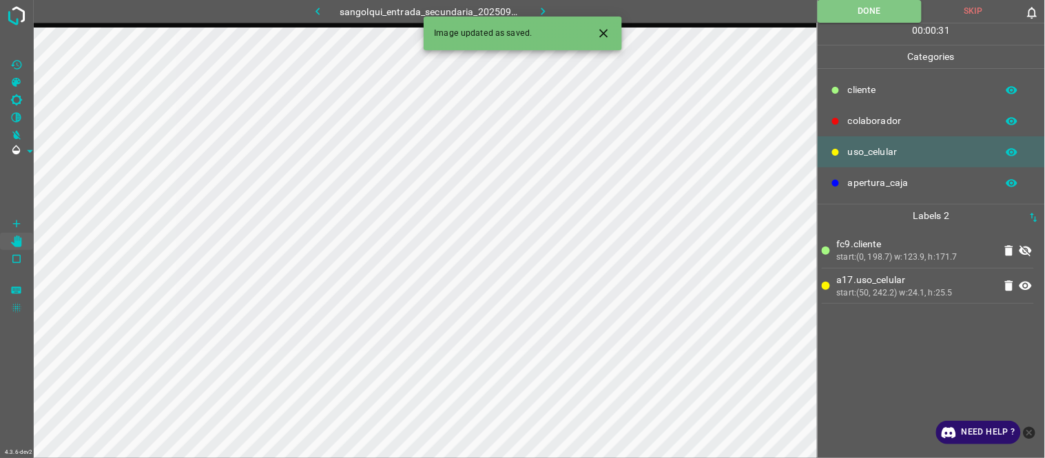
click at [543, 8] on icon "button" at bounding box center [543, 11] width 14 height 14
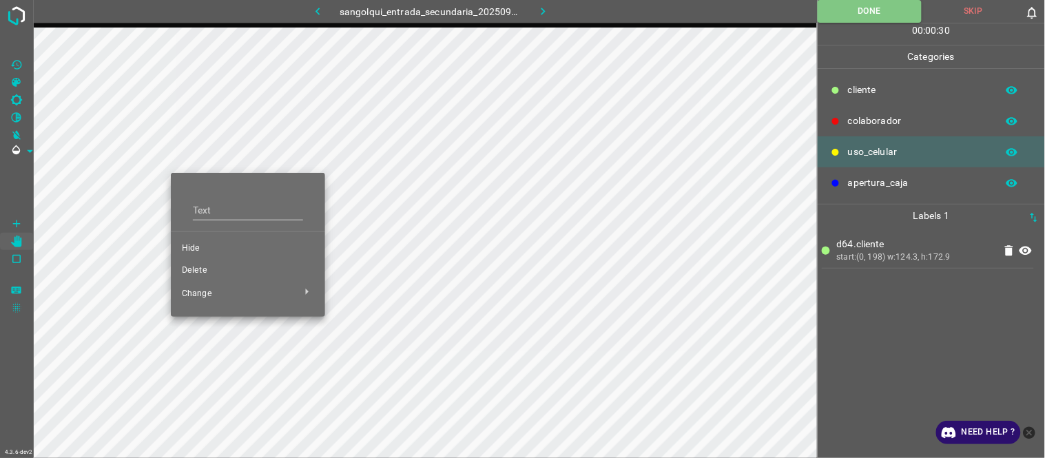
click at [212, 239] on li "Hide" at bounding box center [248, 249] width 154 height 22
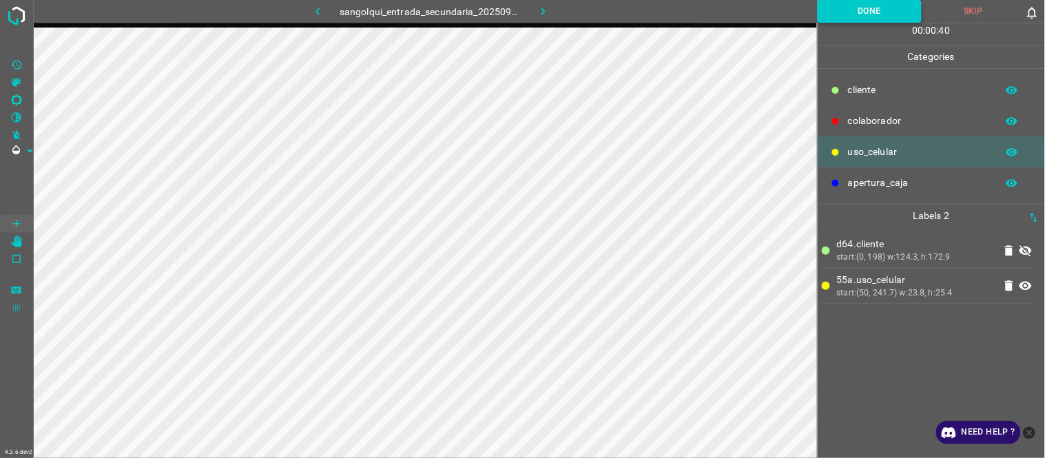
click at [899, 8] on button "Done" at bounding box center [870, 11] width 104 height 23
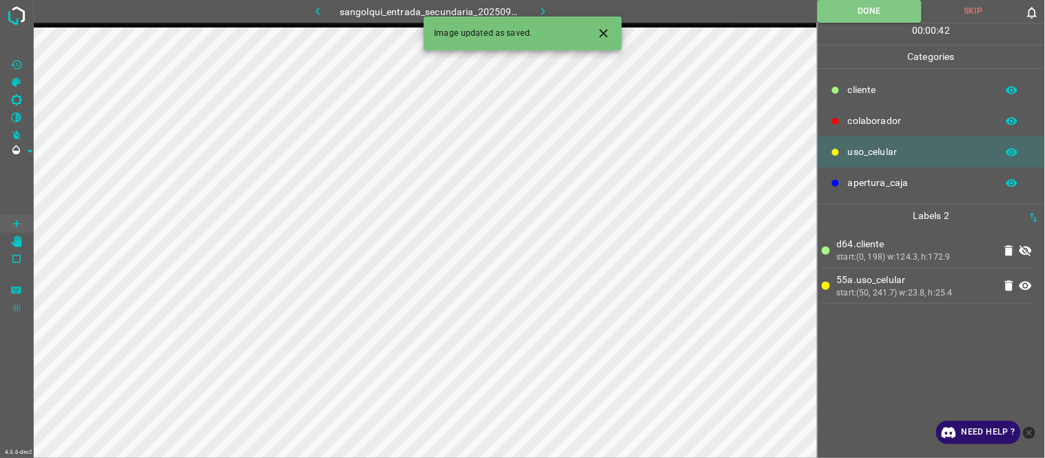
click at [1024, 250] on icon at bounding box center [1026, 251] width 17 height 17
click at [536, 10] on icon "button" at bounding box center [543, 11] width 14 height 14
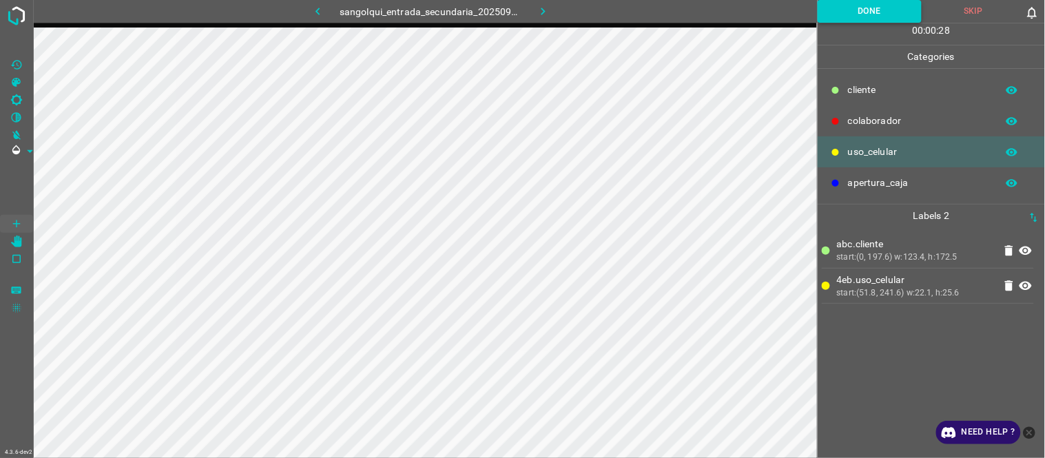
click at [870, 6] on button "Done" at bounding box center [870, 11] width 104 height 23
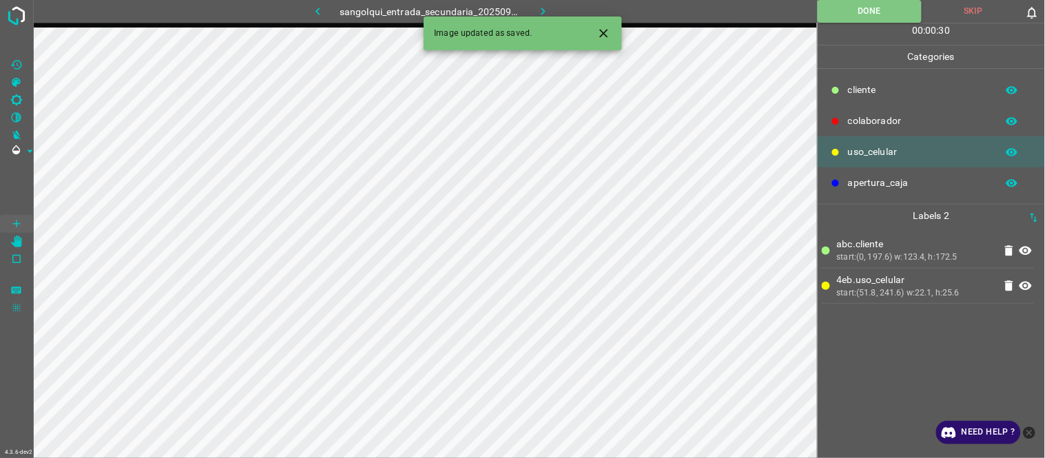
click at [543, 4] on icon "button" at bounding box center [543, 11] width 14 height 14
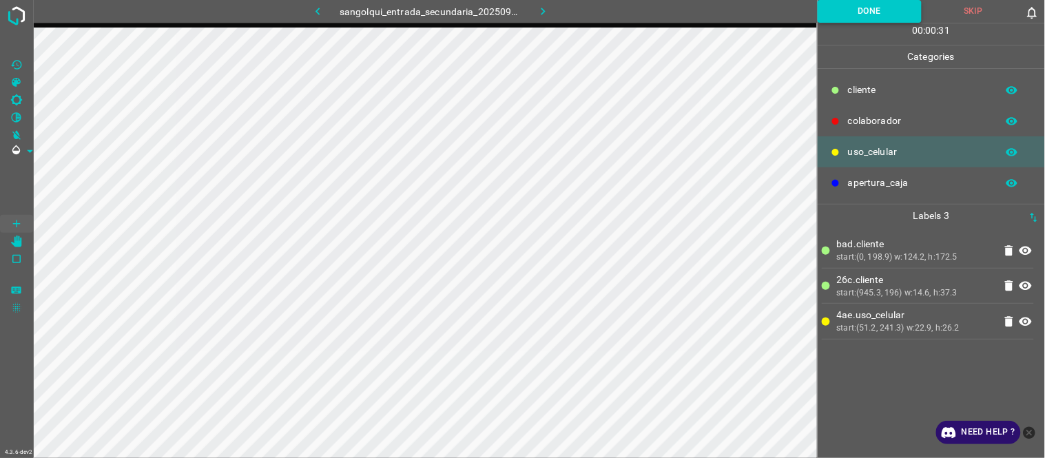
drag, startPoint x: 834, startPoint y: 12, endPoint x: 813, endPoint y: 21, distance: 23.4
click at [831, 14] on button "Done" at bounding box center [870, 11] width 104 height 23
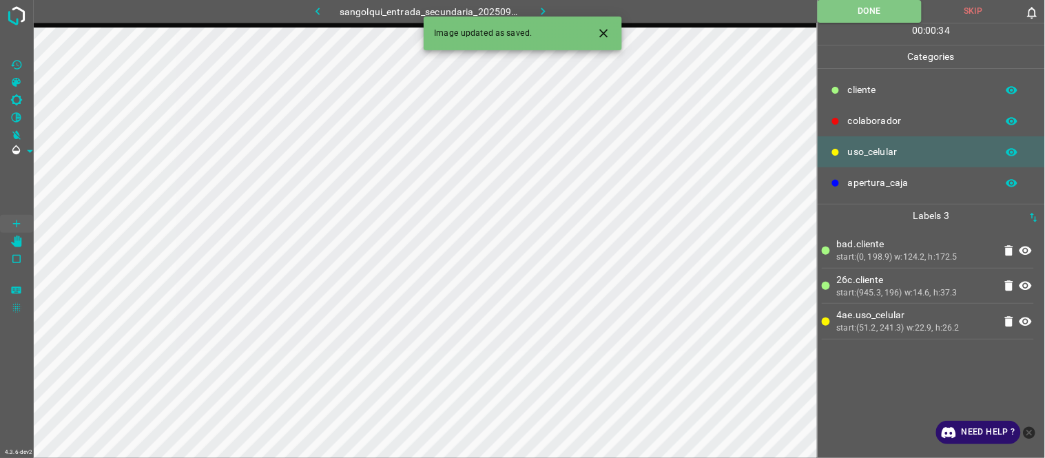
click at [542, 10] on icon "button" at bounding box center [543, 11] width 14 height 14
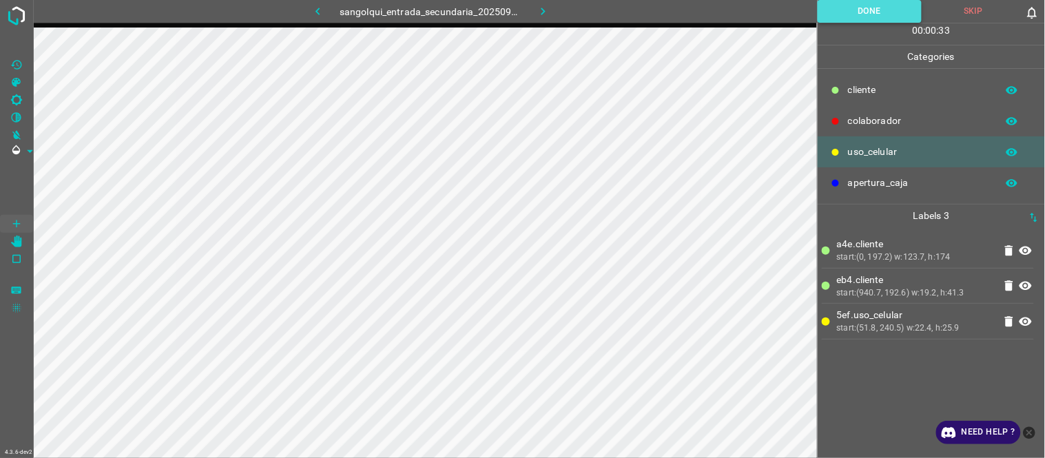
click at [868, 10] on button "Done" at bounding box center [870, 11] width 104 height 23
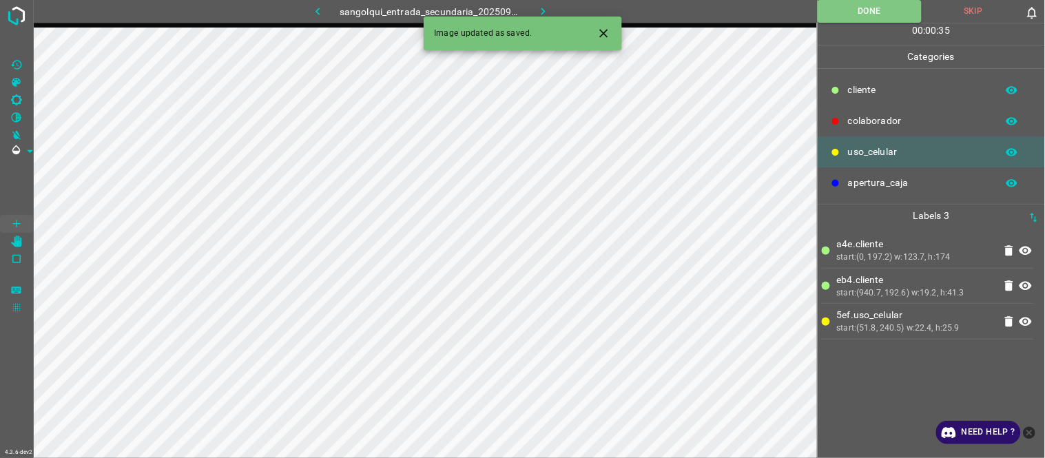
click at [536, 10] on icon "button" at bounding box center [543, 11] width 14 height 14
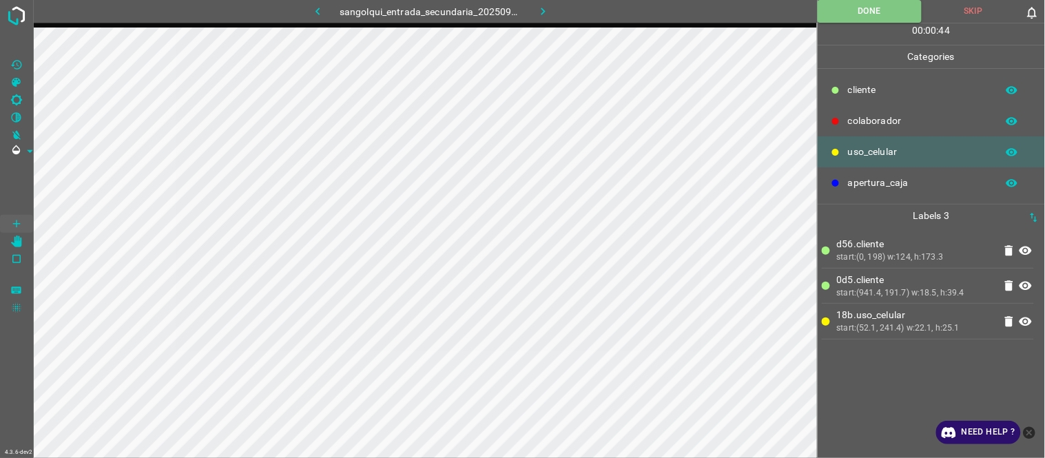
click at [841, 4] on button "Done" at bounding box center [870, 11] width 104 height 23
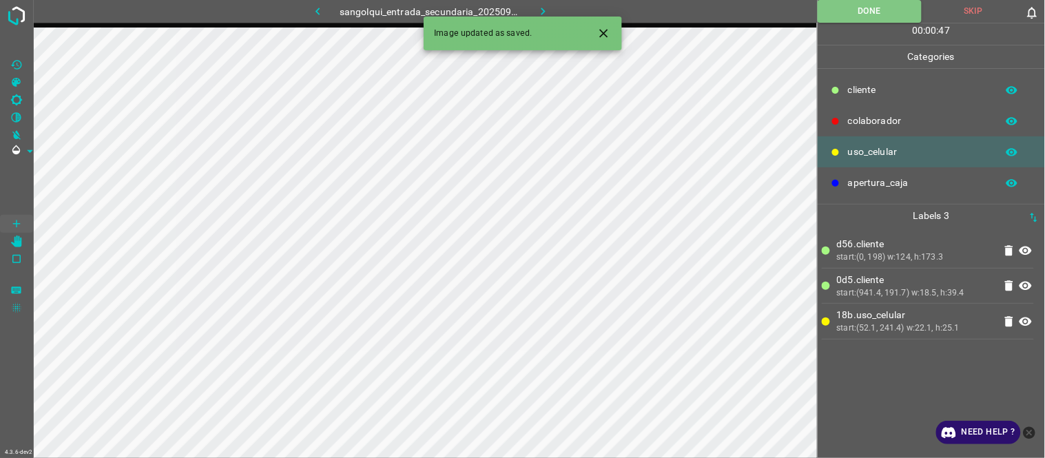
click at [885, 248] on p "d56.cliente" at bounding box center [915, 244] width 157 height 14
click at [545, 6] on icon "button" at bounding box center [543, 11] width 14 height 14
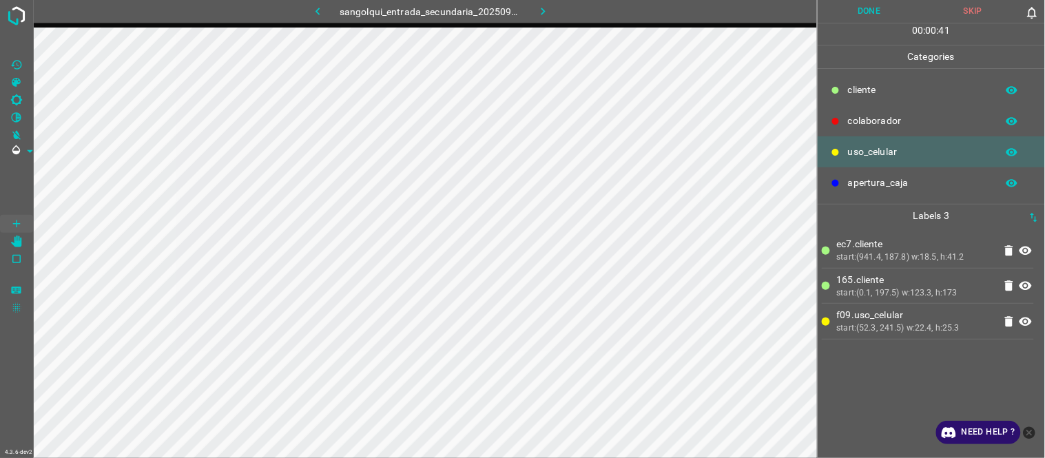
click at [866, 12] on button "Done" at bounding box center [870, 11] width 104 height 23
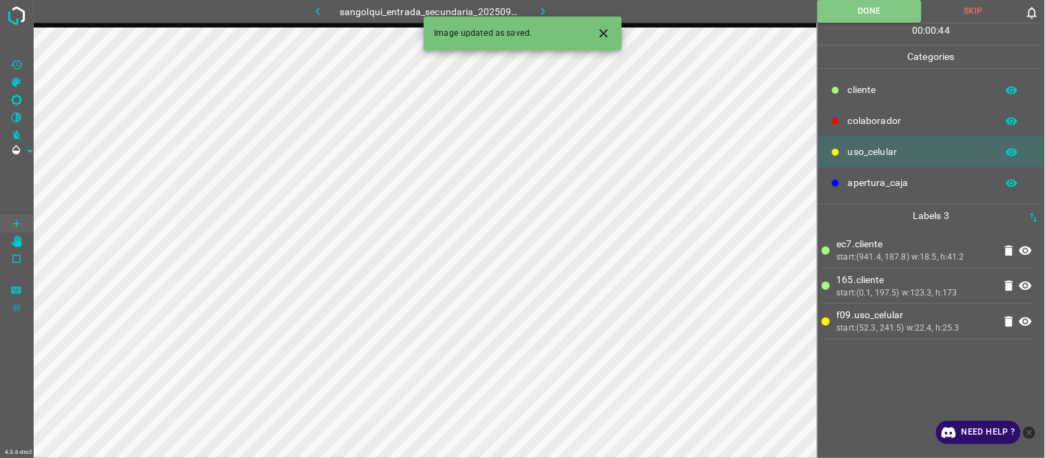
click at [553, 6] on button "button" at bounding box center [544, 11] width 44 height 23
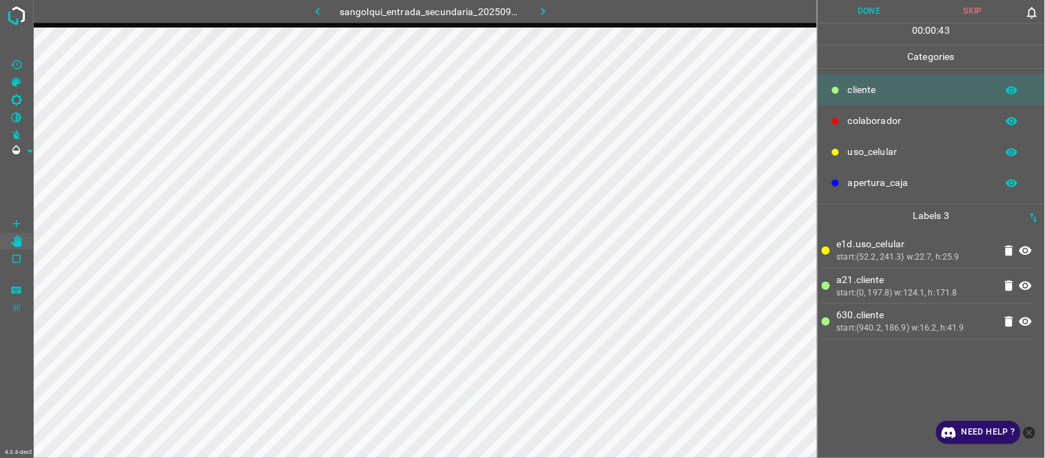
click at [852, 1] on button "Done" at bounding box center [870, 11] width 104 height 23
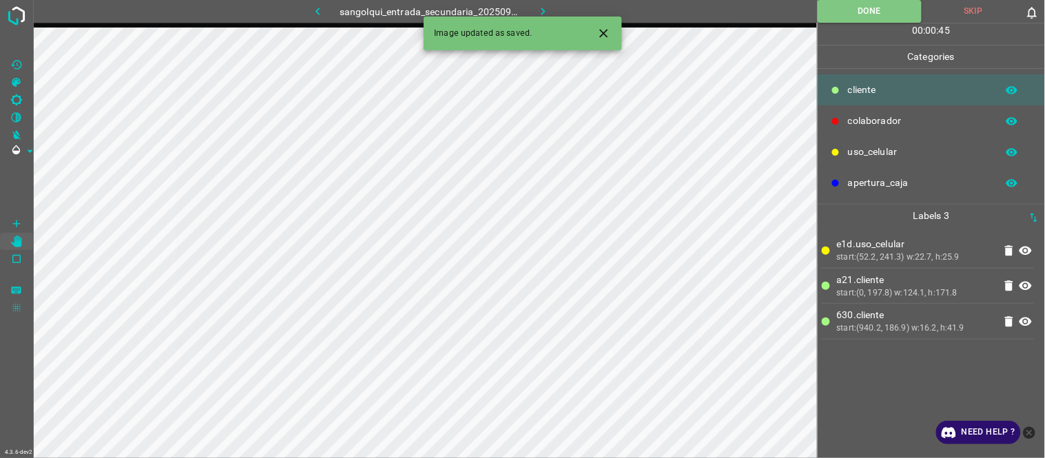
click at [546, 14] on icon "button" at bounding box center [543, 11] width 14 height 14
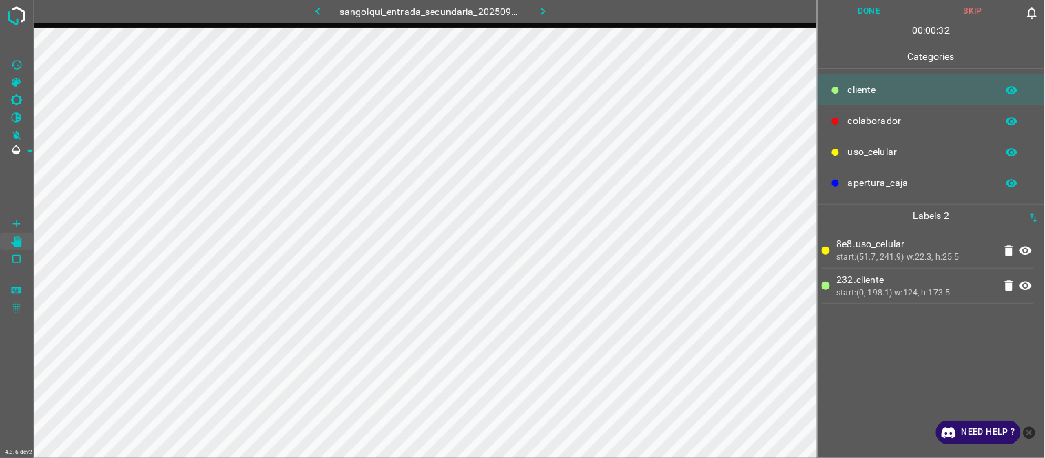
click at [874, 10] on button "Done" at bounding box center [870, 11] width 104 height 23
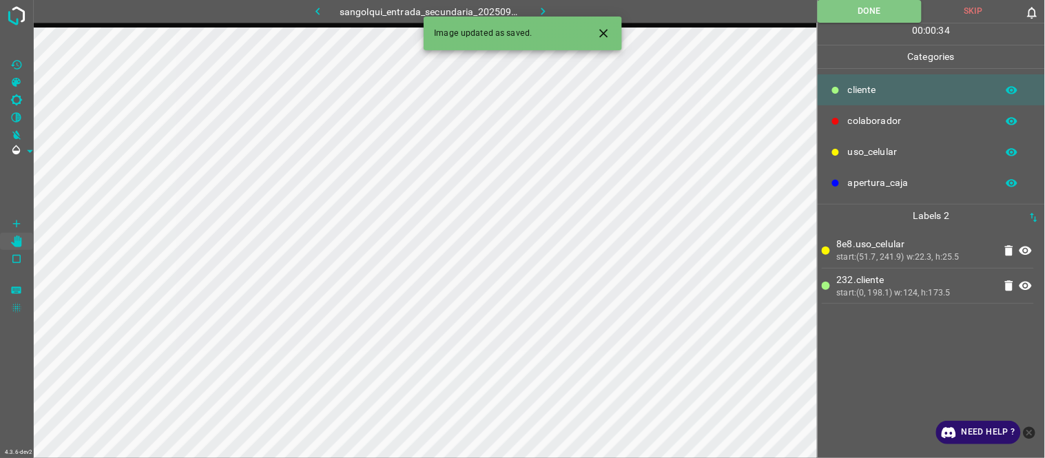
click at [539, 10] on icon "button" at bounding box center [543, 11] width 14 height 14
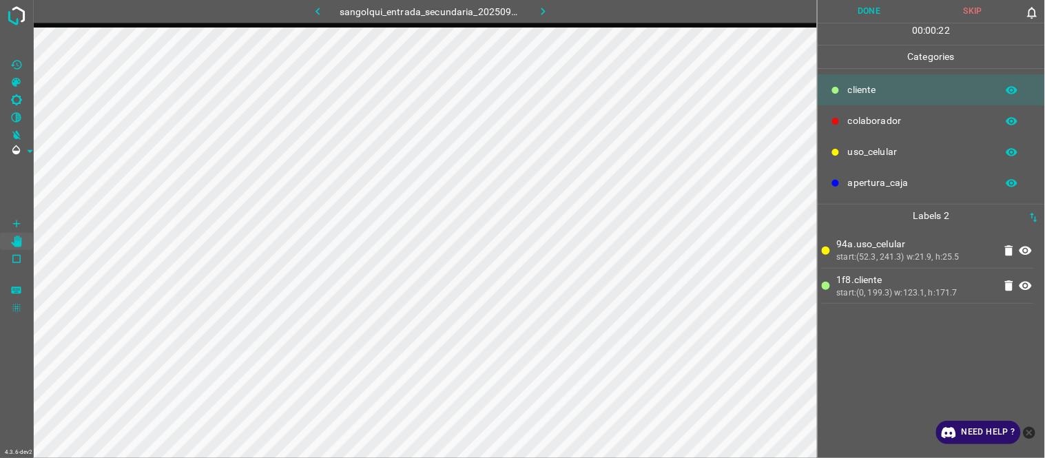
click at [874, 4] on button "Done" at bounding box center [870, 11] width 104 height 23
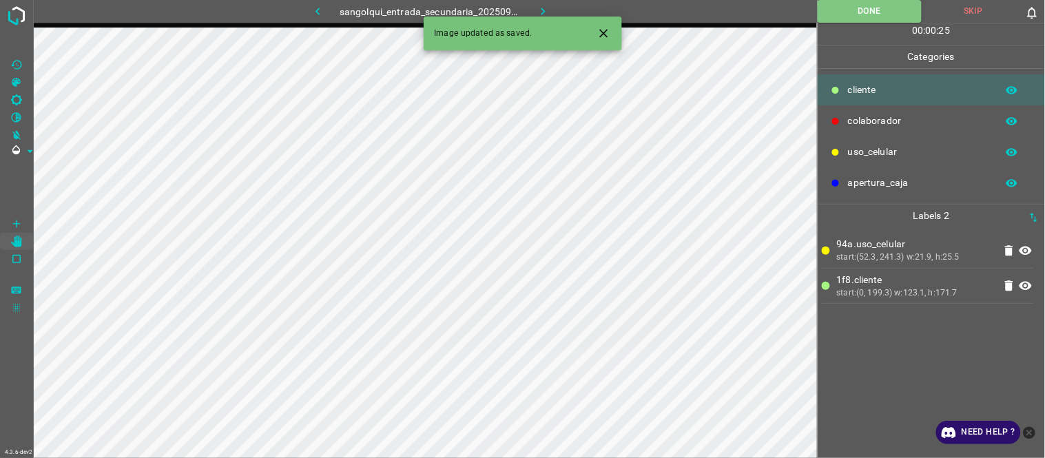
drag, startPoint x: 537, startPoint y: 9, endPoint x: 419, endPoint y: 3, distance: 118.7
click at [536, 8] on icon "button" at bounding box center [543, 11] width 14 height 14
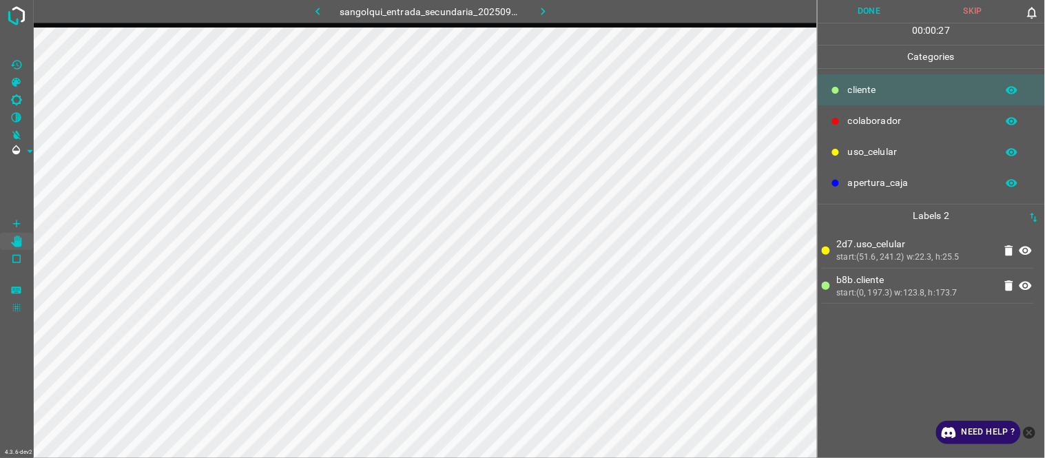
click at [869, 19] on button "Done" at bounding box center [870, 11] width 104 height 23
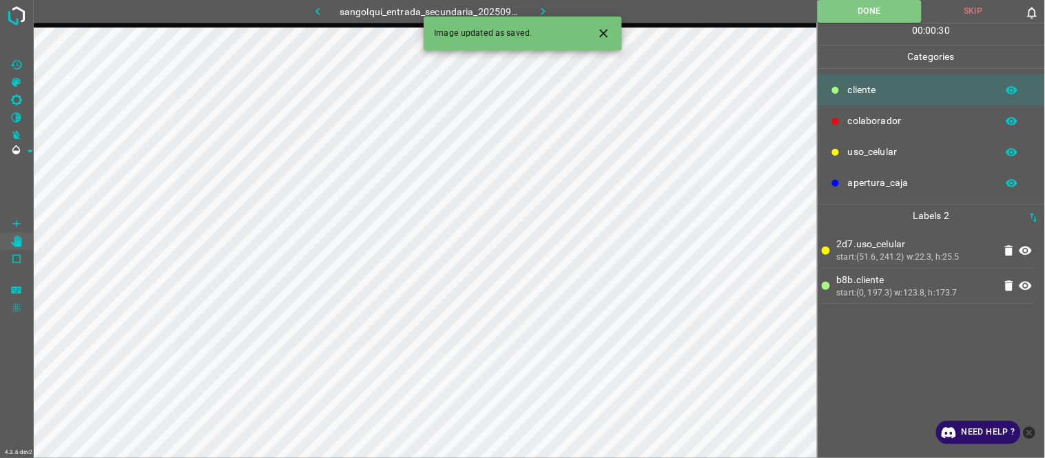
click at [547, 10] on icon "button" at bounding box center [543, 11] width 14 height 14
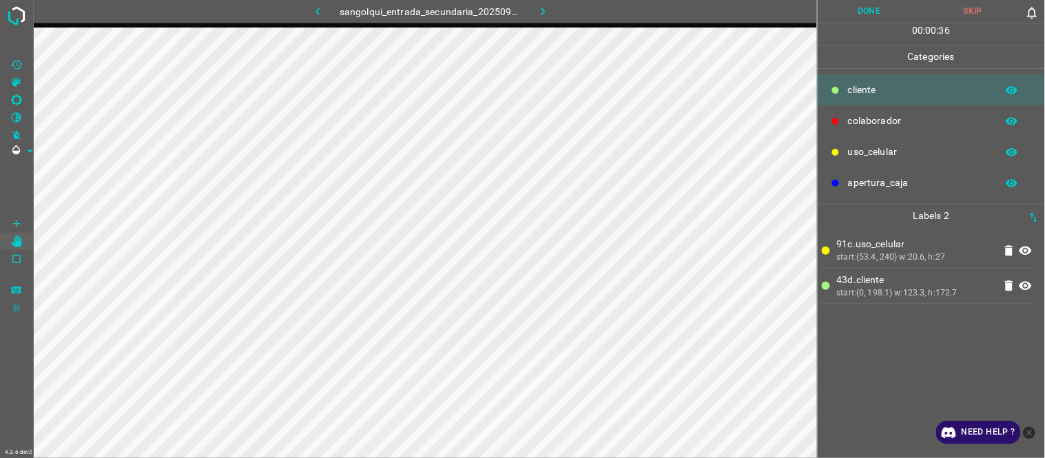
click at [858, 8] on button "Done" at bounding box center [870, 11] width 104 height 23
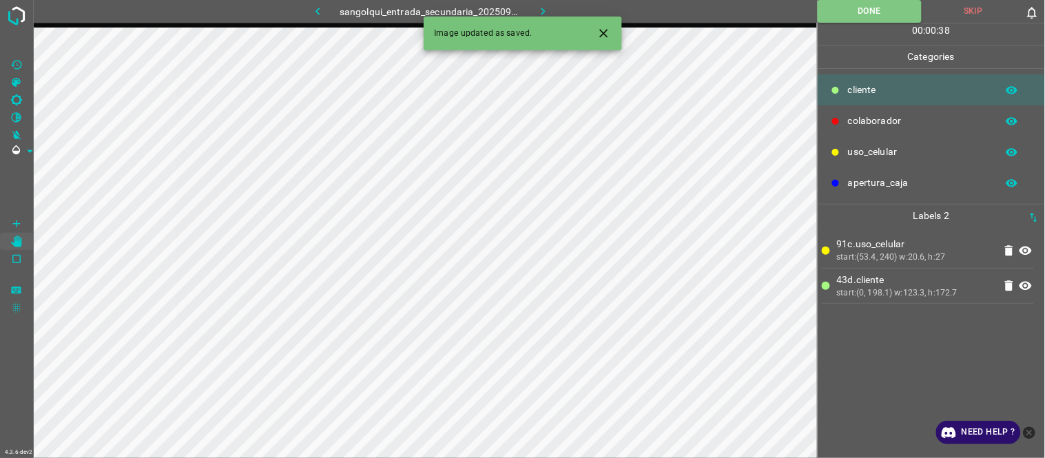
click at [320, 9] on icon "button" at bounding box center [318, 11] width 14 height 14
click at [318, 8] on icon "button" at bounding box center [318, 11] width 14 height 14
click at [542, 6] on icon "button" at bounding box center [543, 11] width 14 height 14
click at [550, 12] on button "button" at bounding box center [544, 11] width 44 height 23
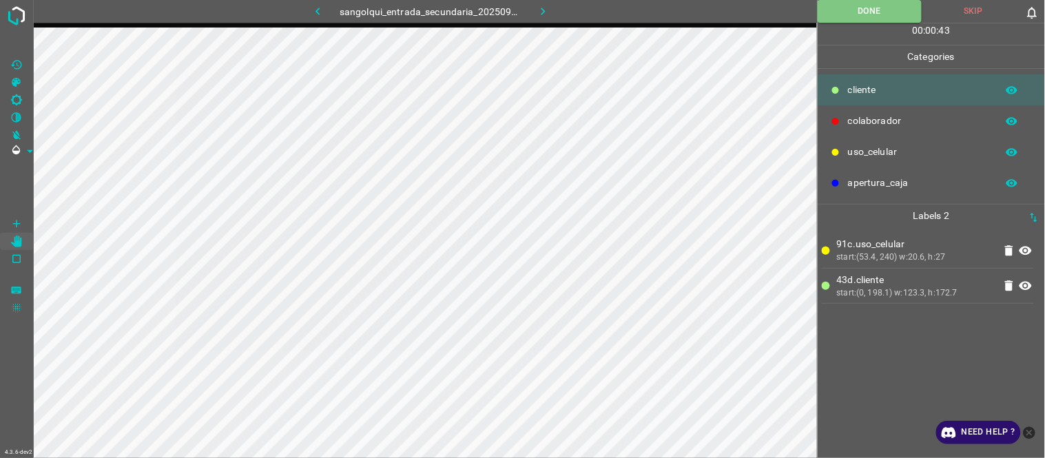
click at [544, 12] on icon "button" at bounding box center [544, 12] width 4 height 8
click at [878, 17] on button "Done" at bounding box center [870, 11] width 104 height 23
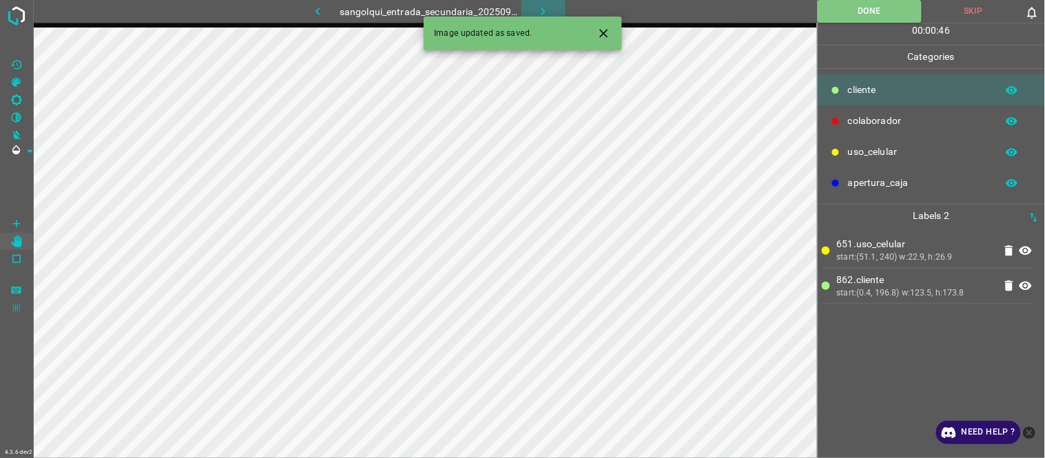
click at [542, 10] on icon "button" at bounding box center [543, 11] width 14 height 14
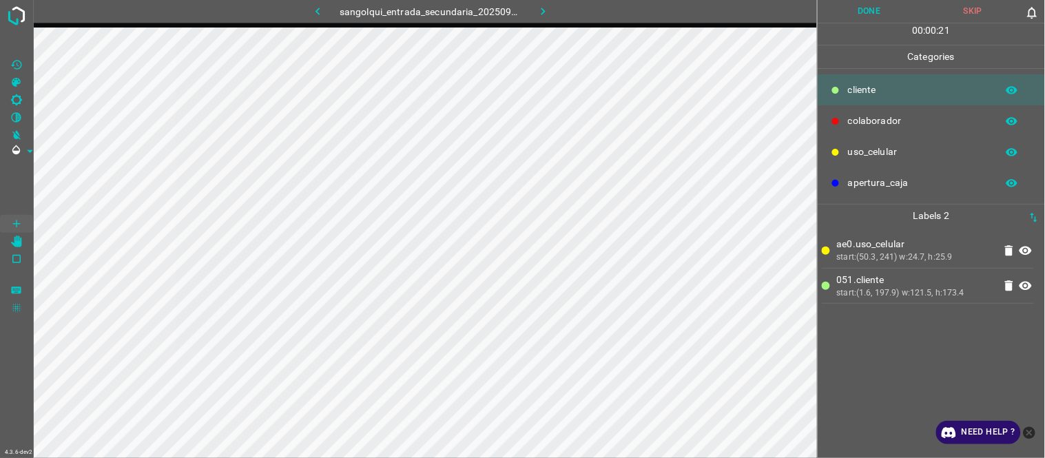
click at [905, 346] on div "ae0.uso_celular start:(50.3, 241) w:24.7, h:25.9 051.cliente start:(1.6, 197.9)…" at bounding box center [931, 342] width 219 height 231
drag, startPoint x: 865, startPoint y: 10, endPoint x: 743, endPoint y: 25, distance: 123.6
click at [864, 12] on button "Done" at bounding box center [870, 11] width 104 height 23
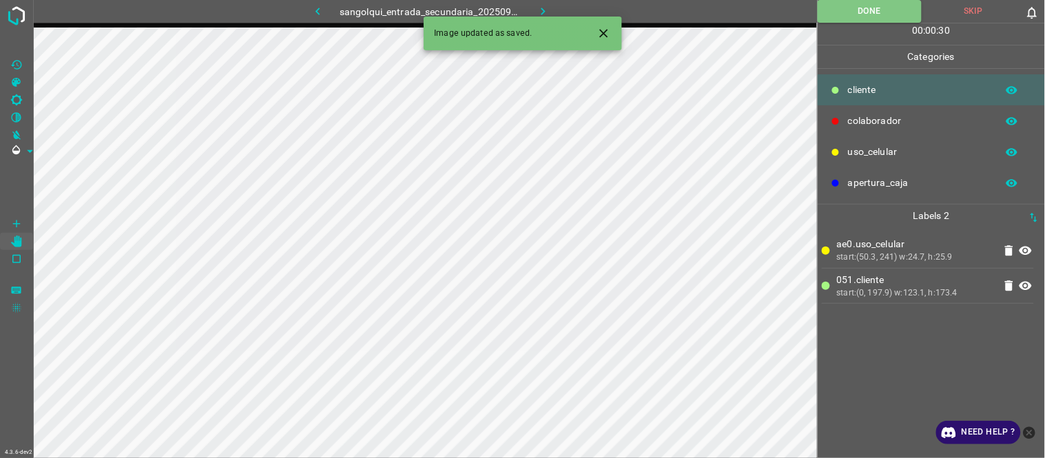
drag, startPoint x: 601, startPoint y: 33, endPoint x: 590, endPoint y: 44, distance: 15.6
click at [602, 35] on icon "Close" at bounding box center [604, 33] width 14 height 14
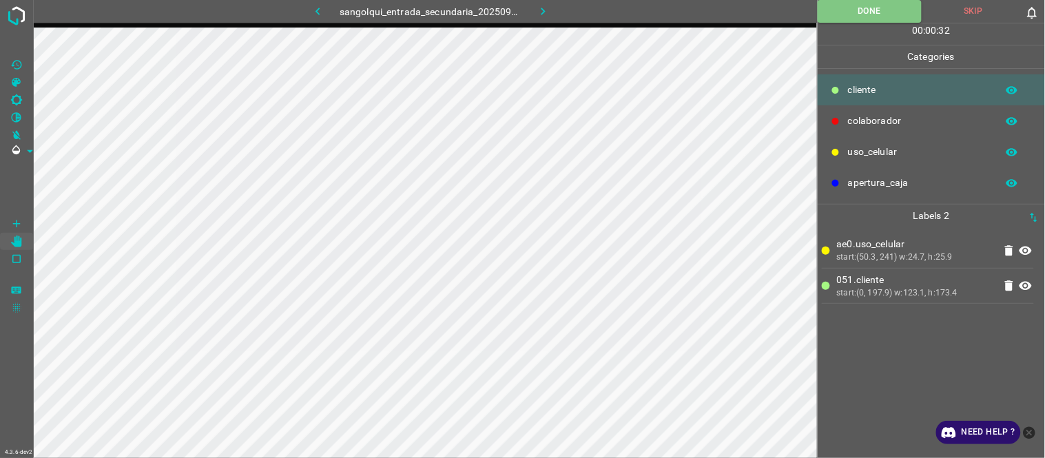
click at [549, 12] on icon "button" at bounding box center [543, 11] width 14 height 14
click at [858, 21] on button "Done" at bounding box center [870, 11] width 104 height 23
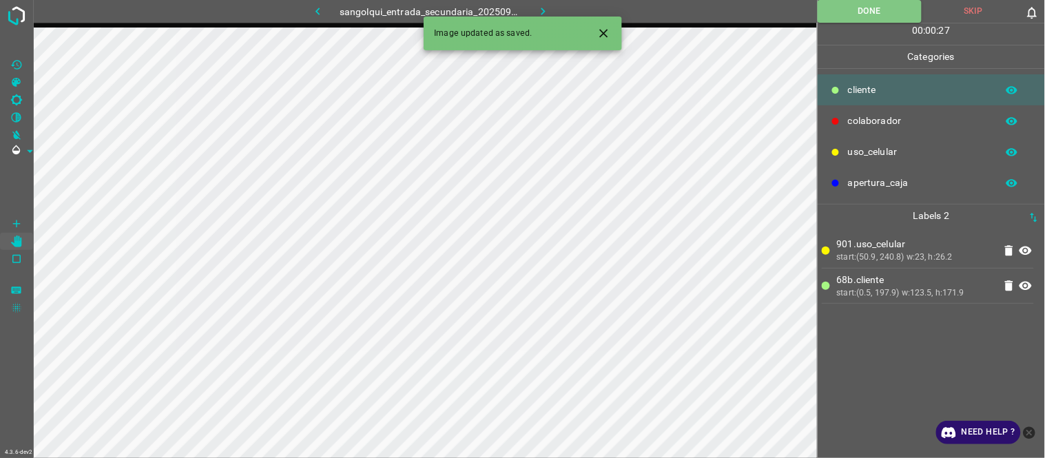
click at [533, 14] on button "button" at bounding box center [544, 11] width 44 height 23
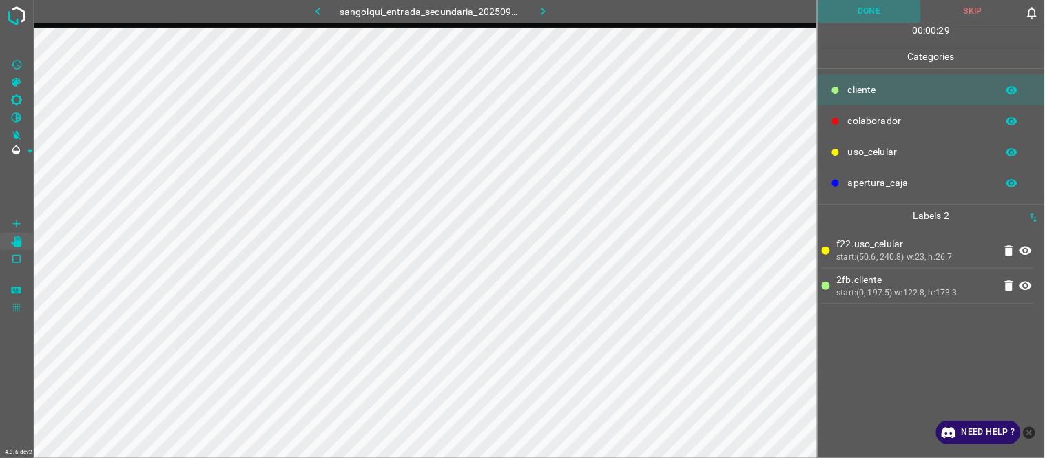
click at [879, 9] on button "Done" at bounding box center [870, 11] width 104 height 23
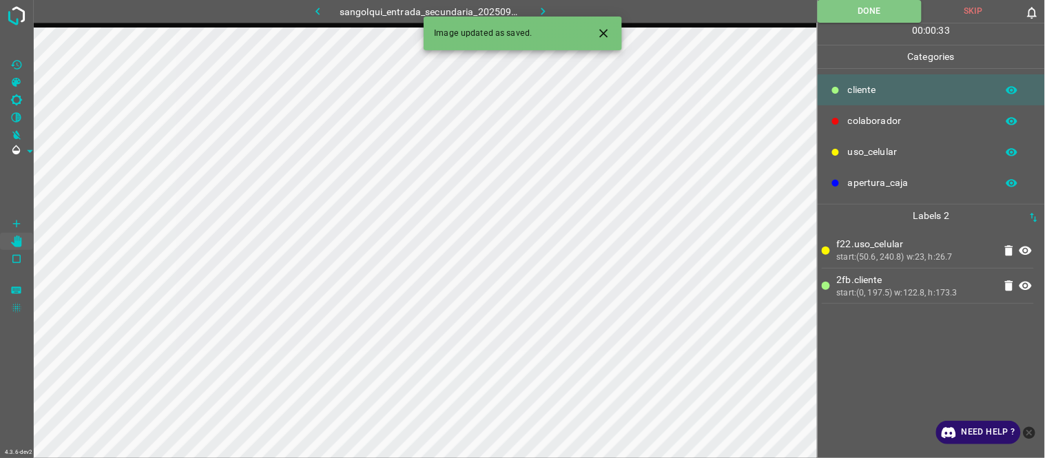
click at [527, 3] on button "button" at bounding box center [544, 11] width 44 height 23
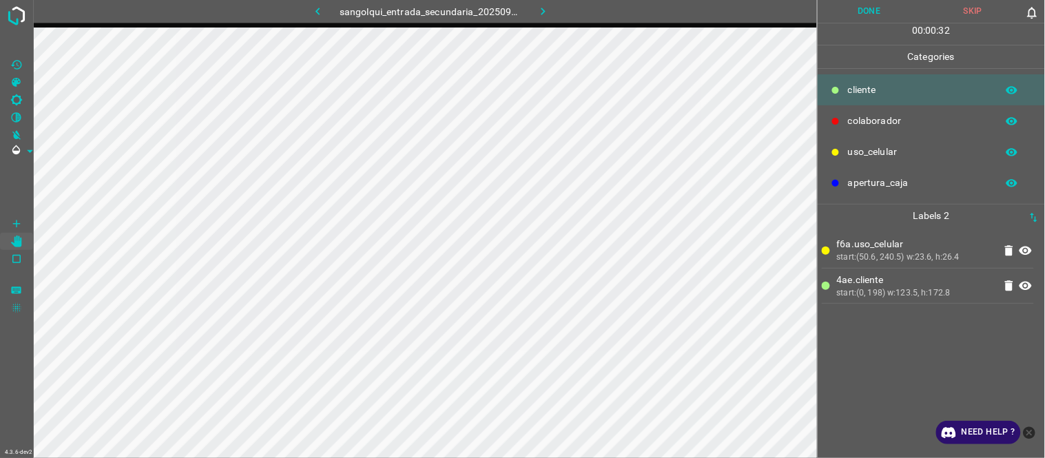
click at [846, 8] on button "Done" at bounding box center [870, 11] width 104 height 23
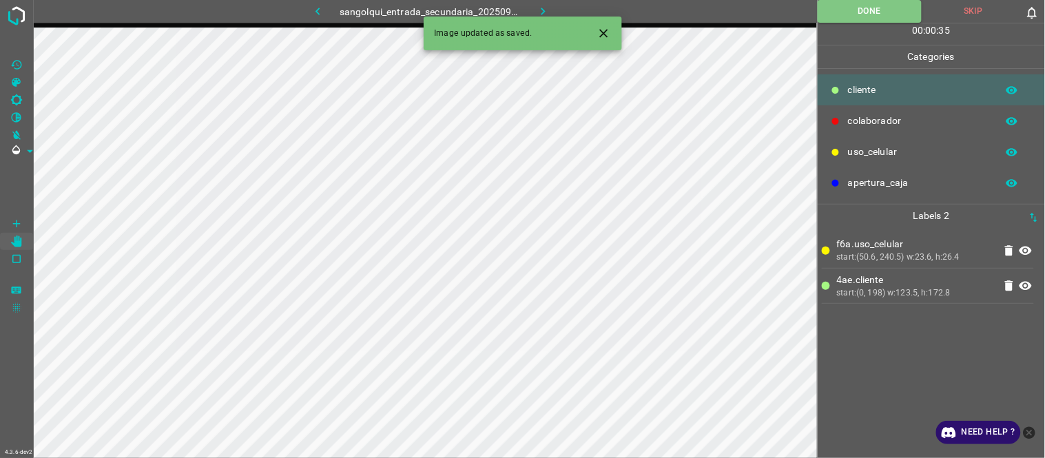
click at [537, 10] on icon "button" at bounding box center [543, 11] width 14 height 14
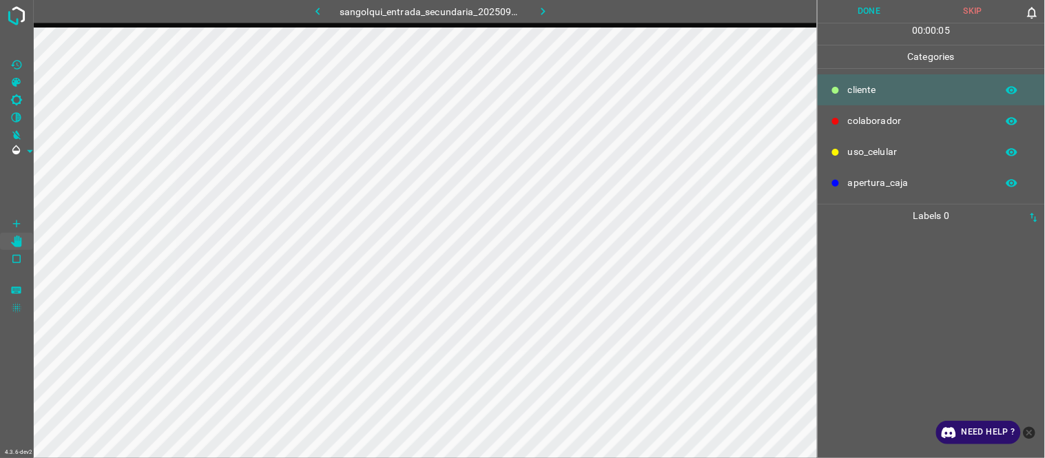
click at [322, 6] on icon "button" at bounding box center [318, 11] width 14 height 14
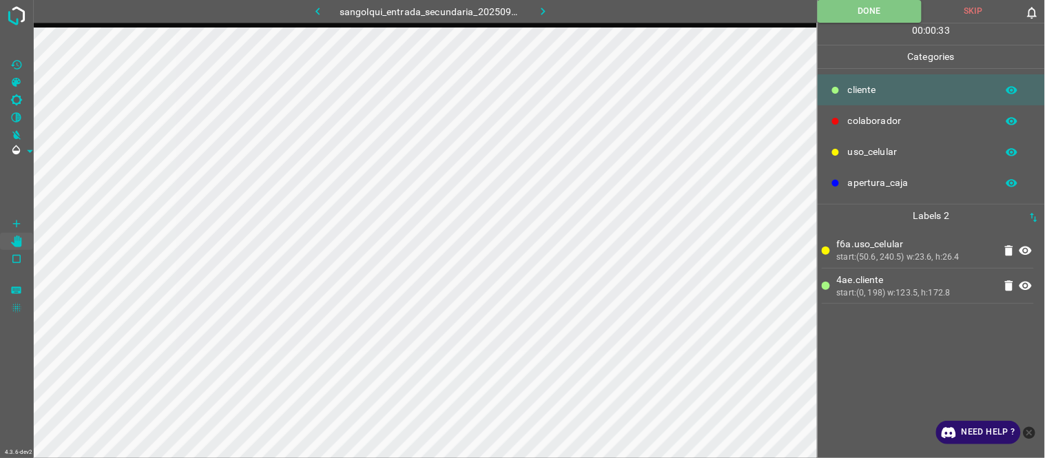
click at [543, 8] on icon "button" at bounding box center [543, 11] width 14 height 14
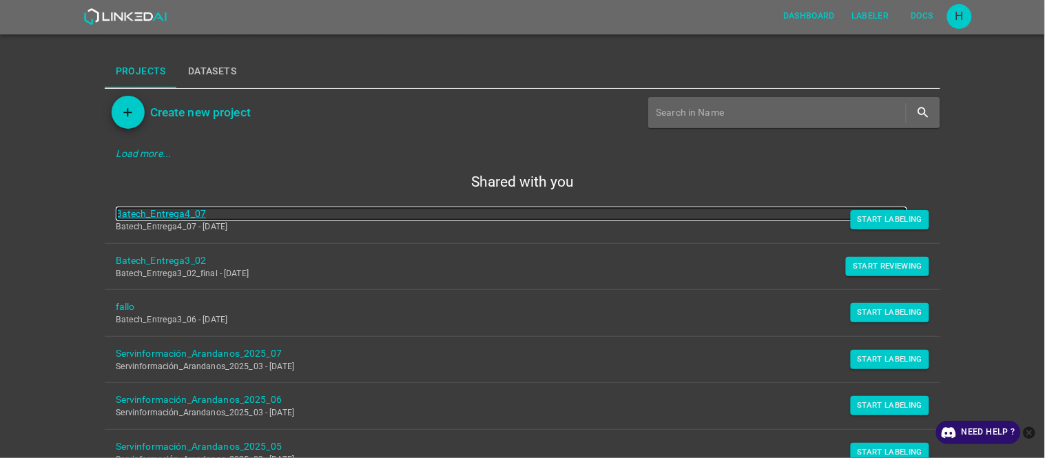
click at [171, 218] on link "Batech_Entrega4_07" at bounding box center [512, 214] width 792 height 14
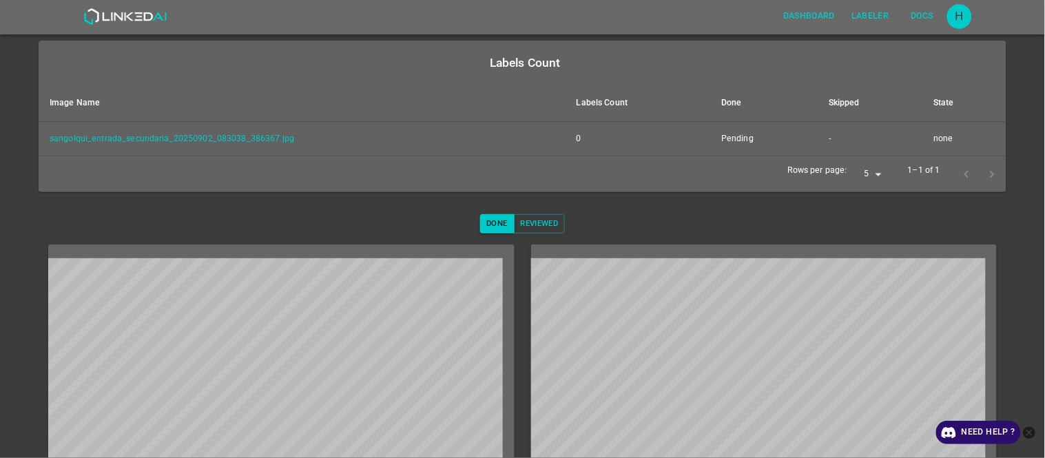
scroll to position [153, 0]
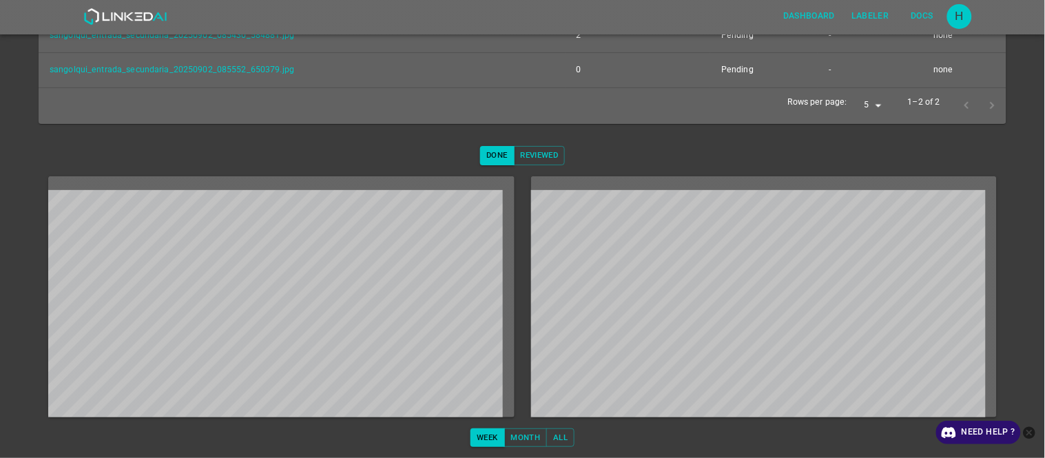
scroll to position [278, 0]
